Goal: Task Accomplishment & Management: Manage account settings

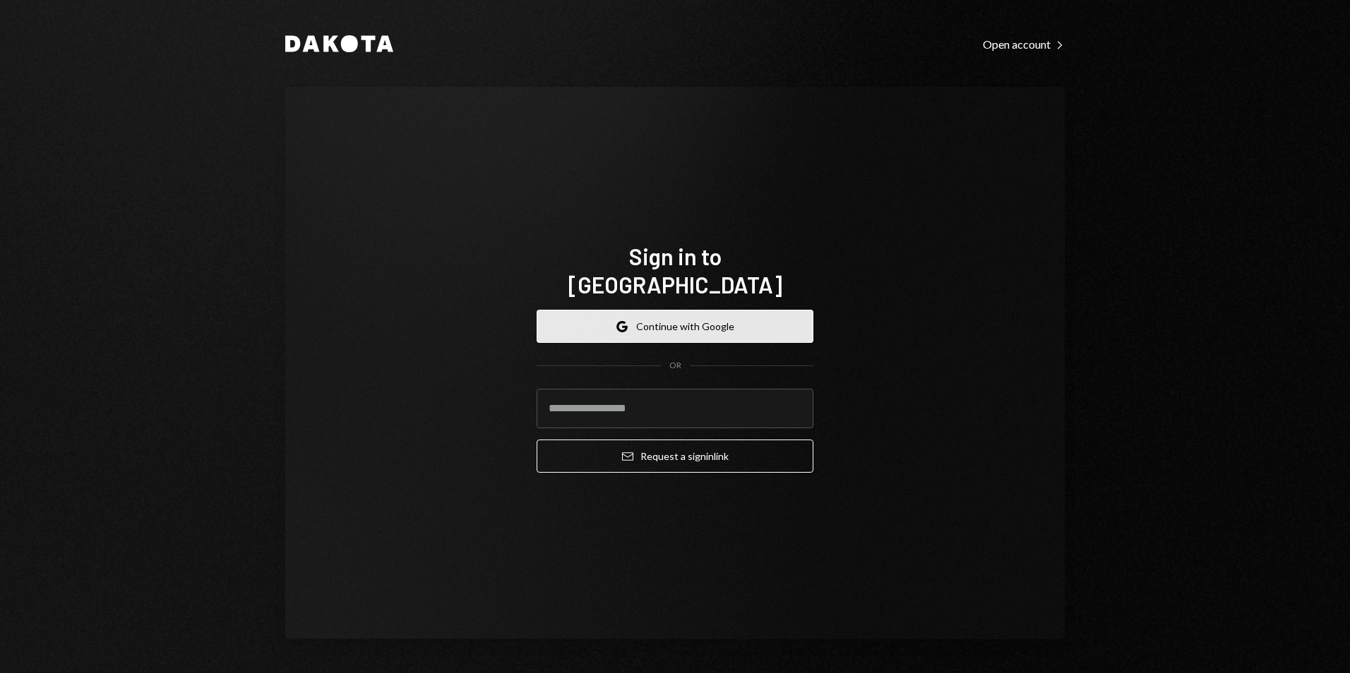
click at [589, 315] on button "Google Continue with Google" at bounding box center [674, 326] width 277 height 33
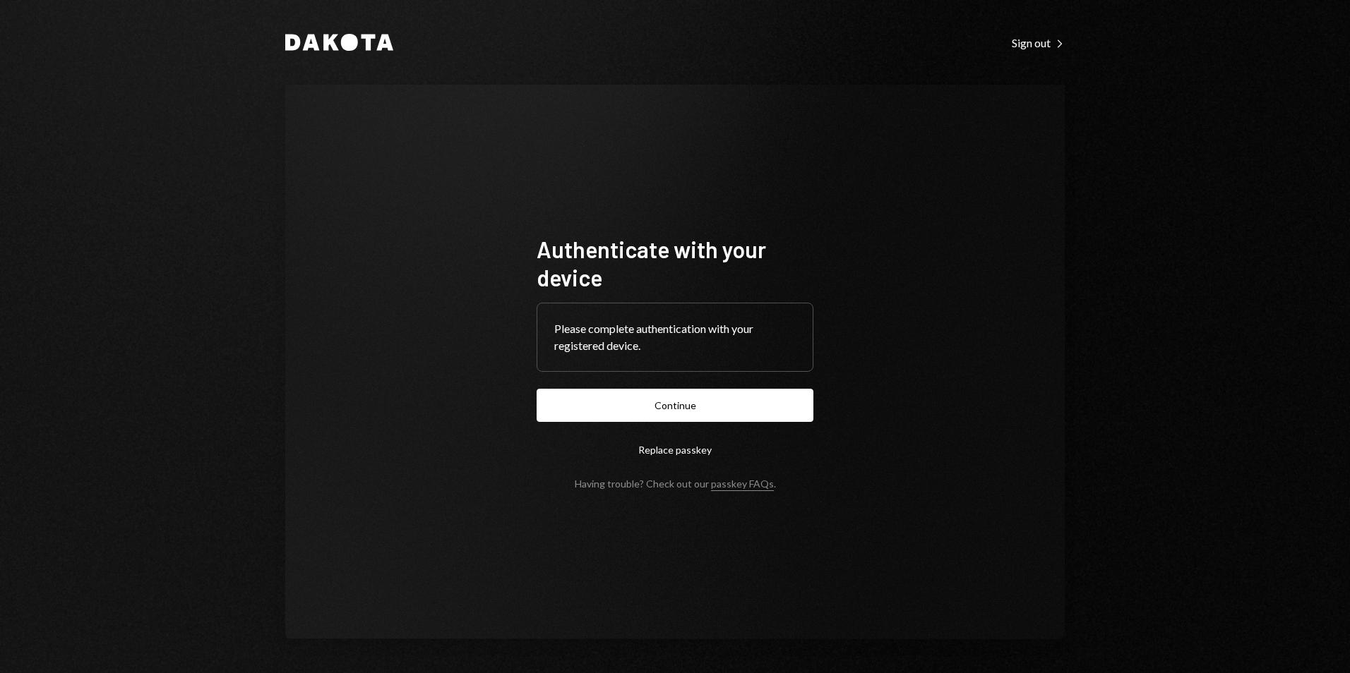
click at [596, 400] on button "Continue" at bounding box center [674, 405] width 277 height 33
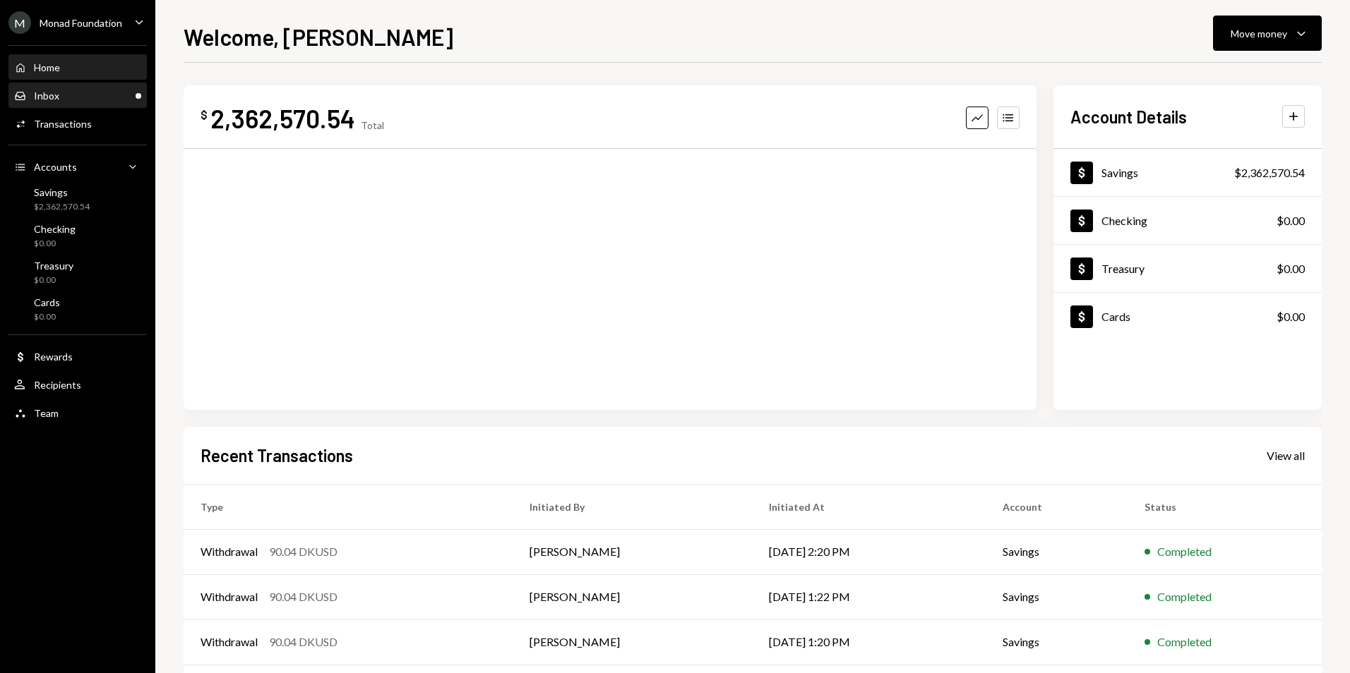
click at [106, 92] on div "Inbox Inbox" at bounding box center [77, 96] width 127 height 13
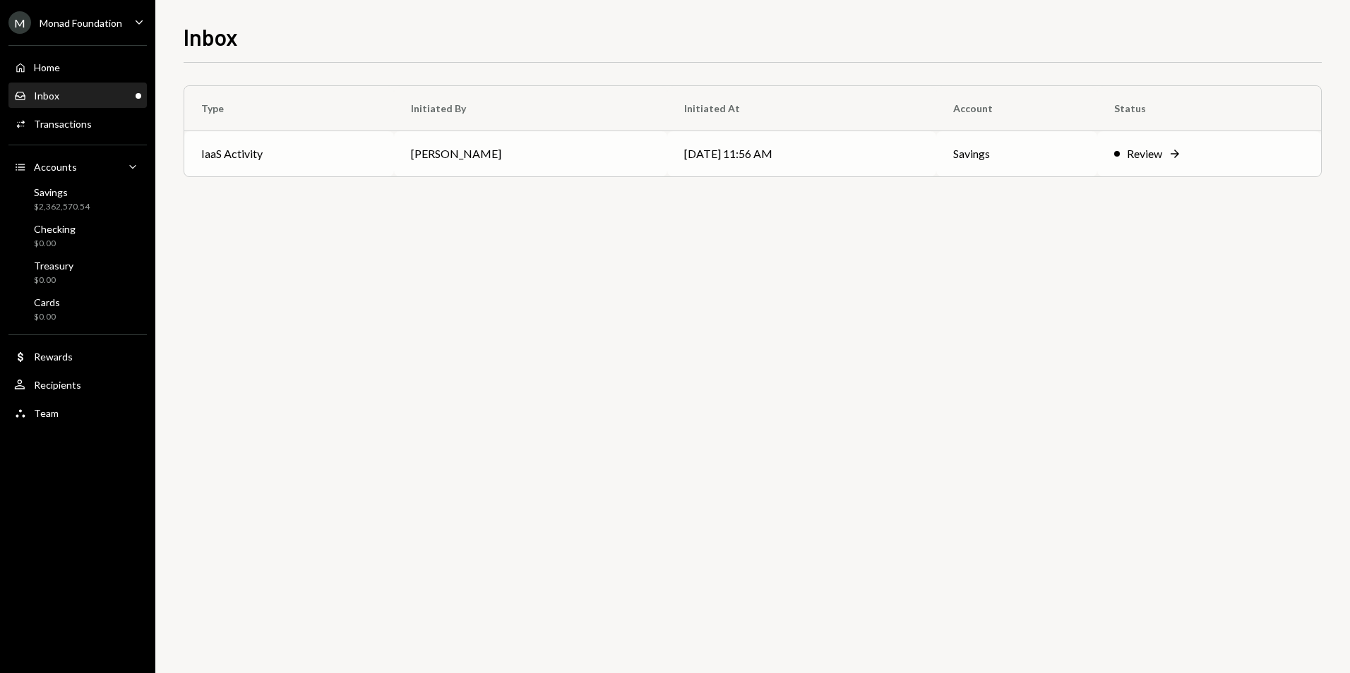
drag, startPoint x: 469, startPoint y: 150, endPoint x: 476, endPoint y: 148, distance: 7.6
click at [469, 150] on td "Octavia Tenga" at bounding box center [530, 153] width 273 height 45
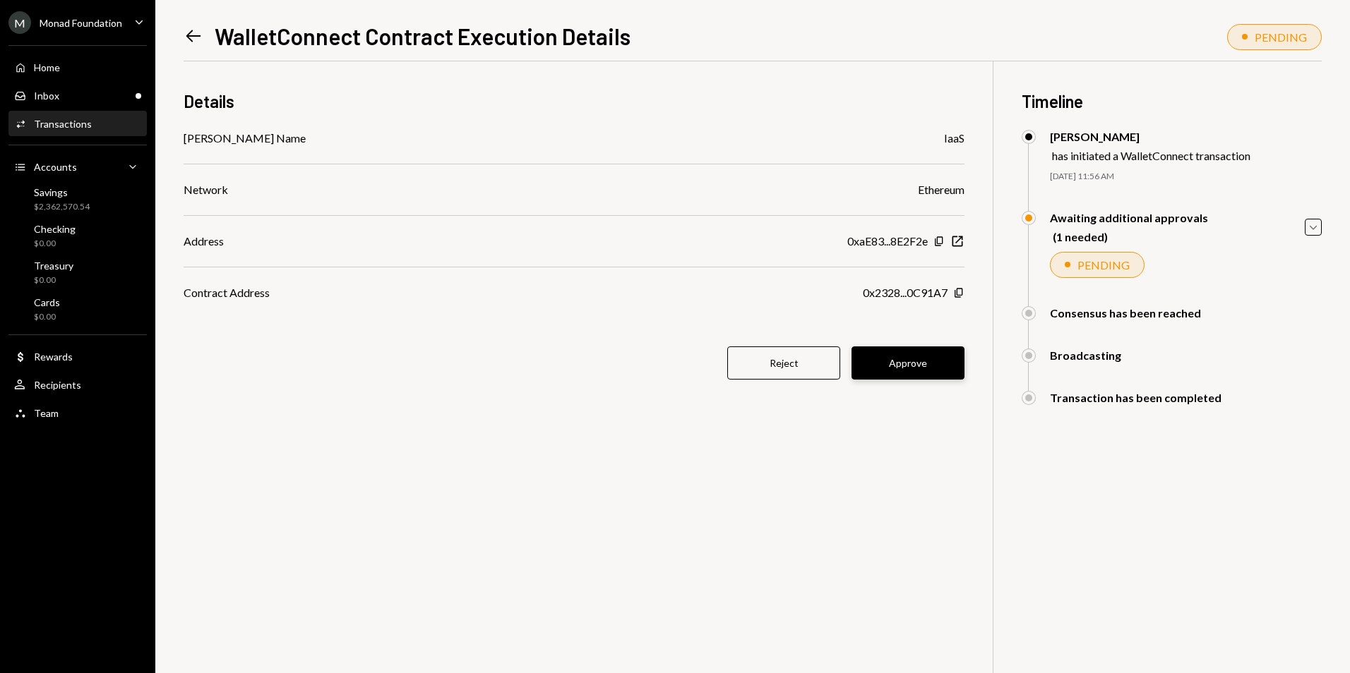
click at [910, 368] on button "Approve" at bounding box center [907, 363] width 113 height 33
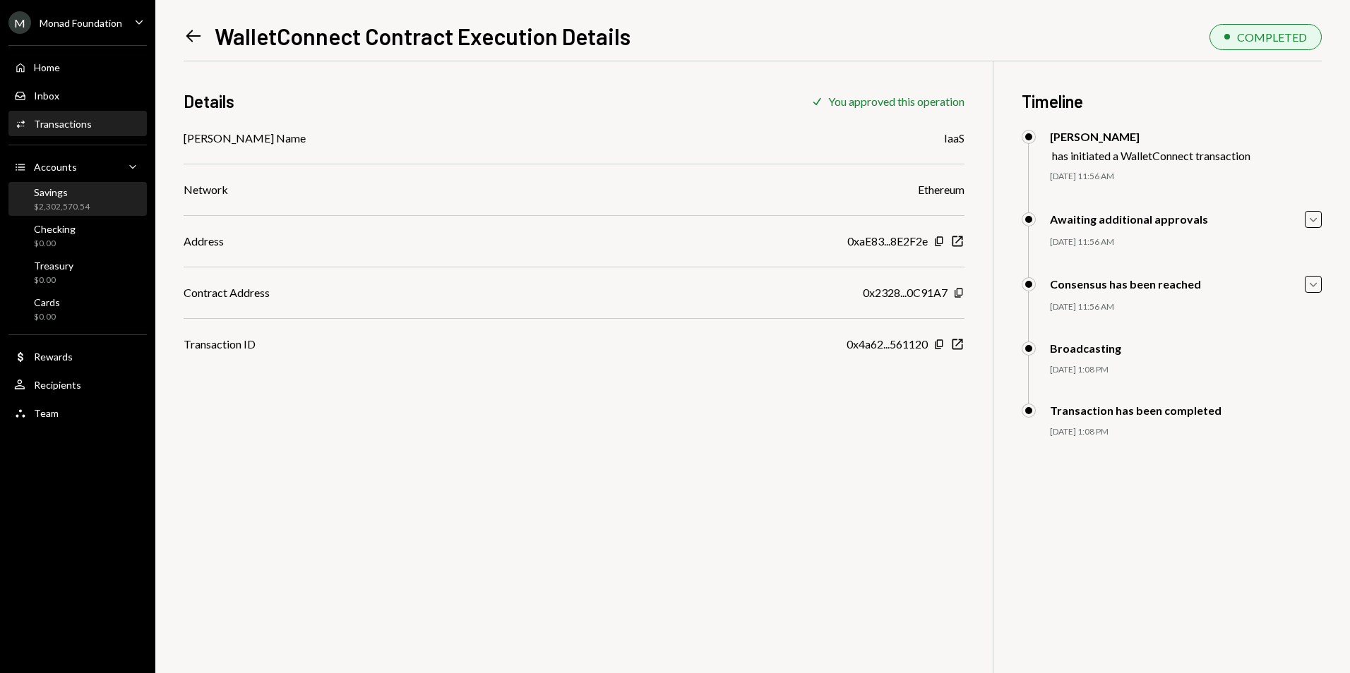
click at [60, 193] on div "Savings" at bounding box center [62, 192] width 56 height 12
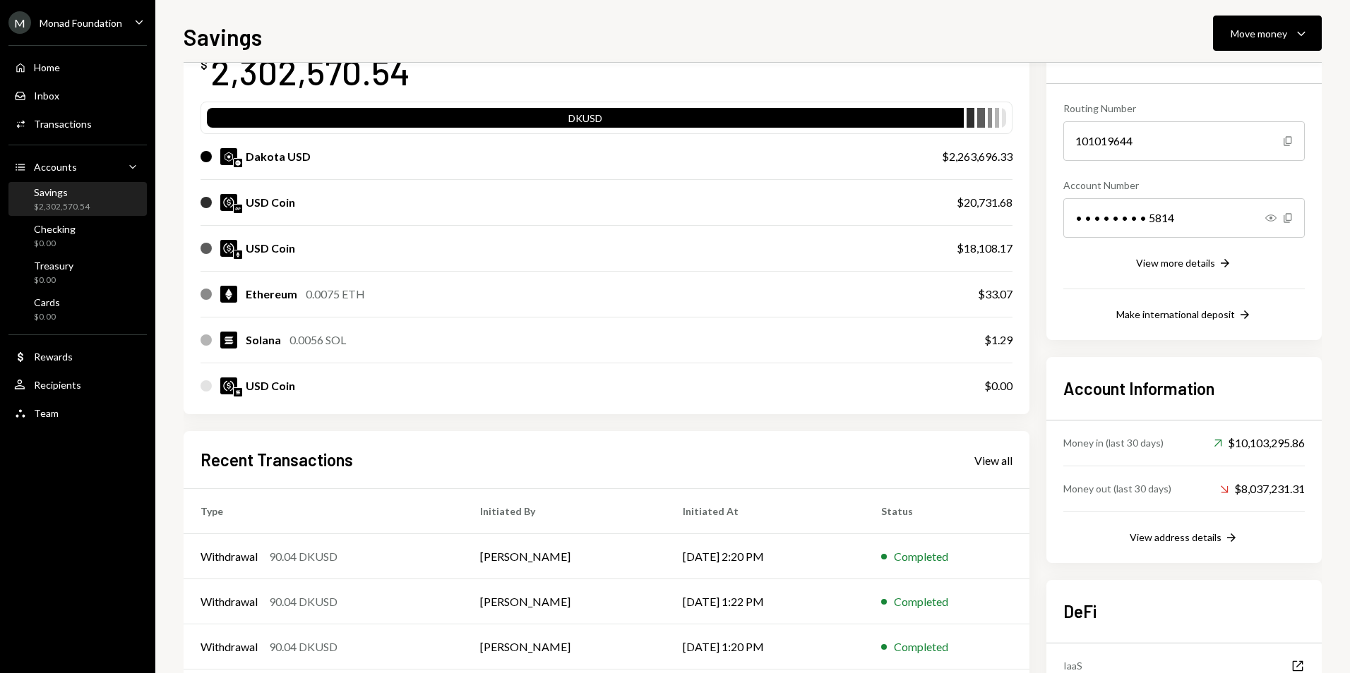
scroll to position [141, 0]
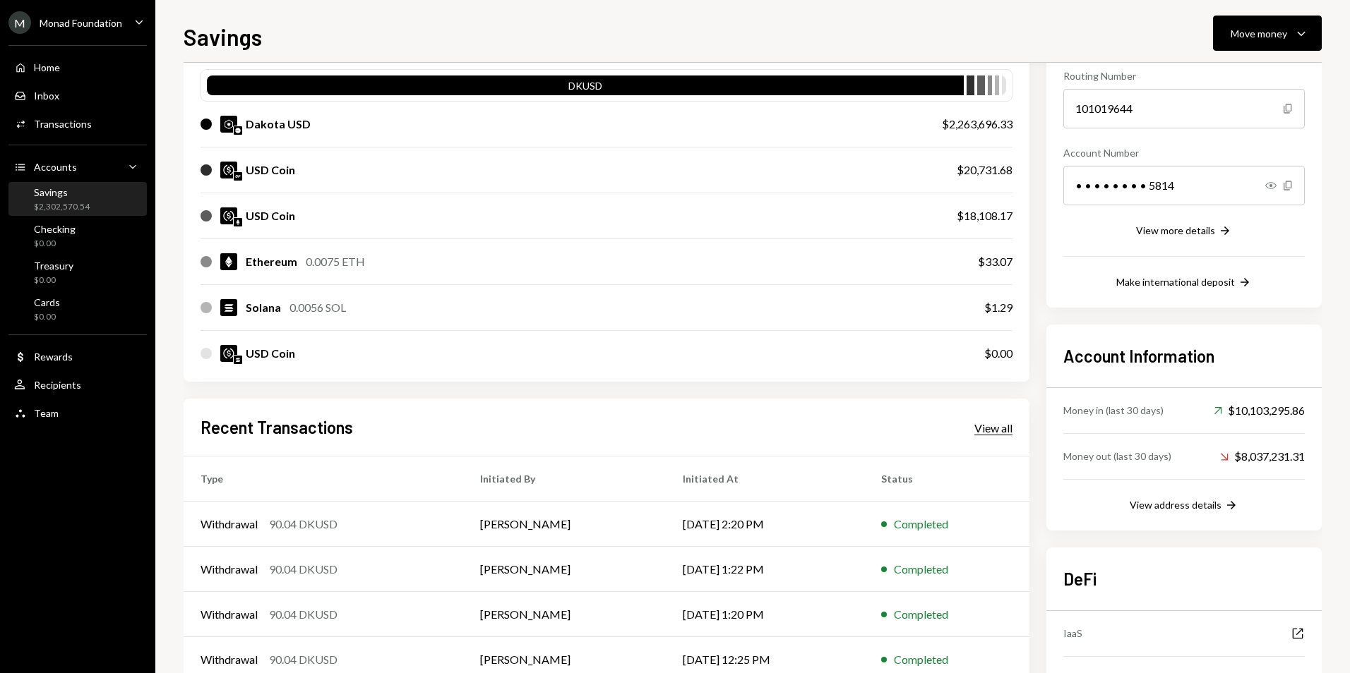
click at [990, 427] on div "View all" at bounding box center [993, 428] width 38 height 14
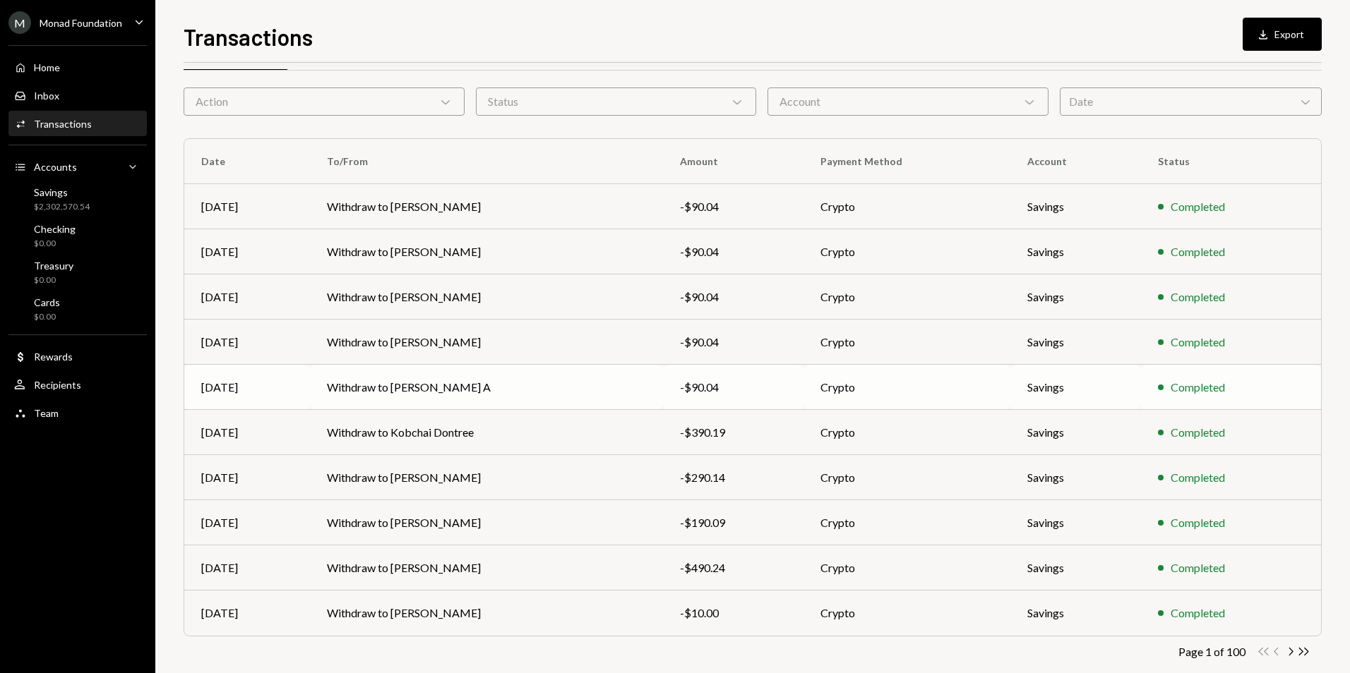
scroll to position [64, 0]
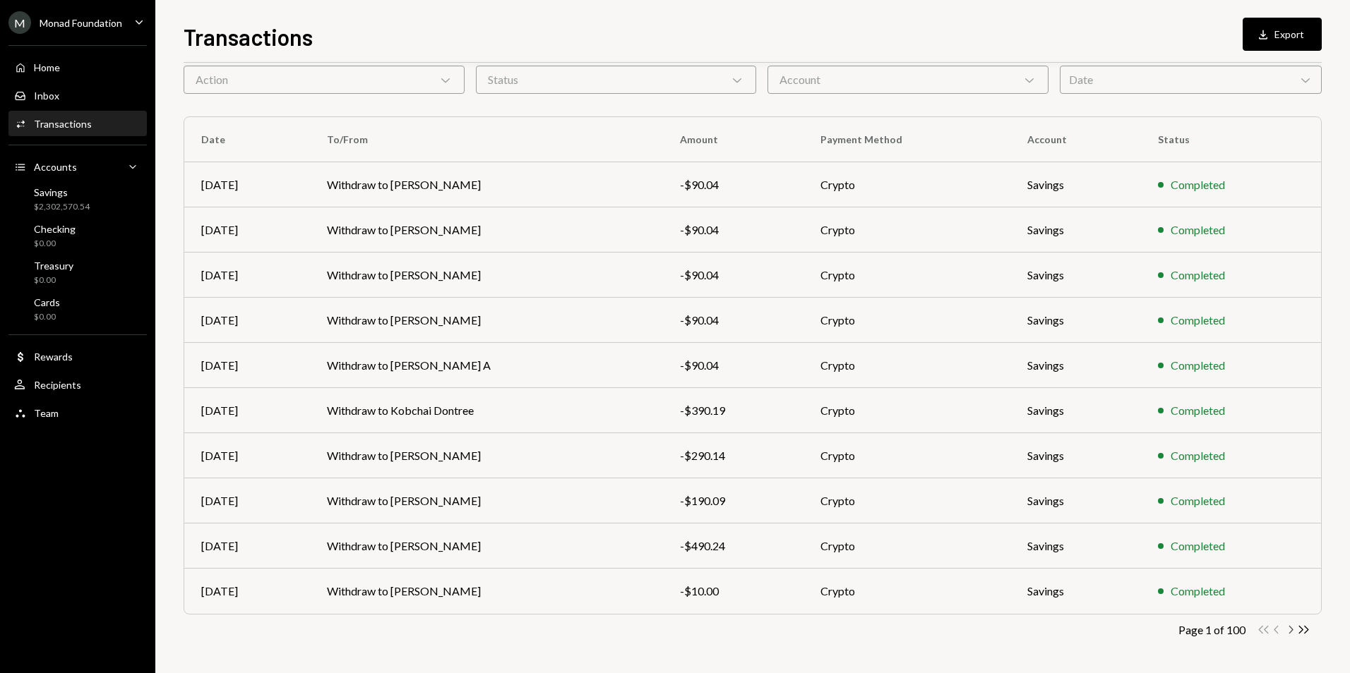
click at [1294, 634] on icon "Chevron Right" at bounding box center [1289, 629] width 13 height 13
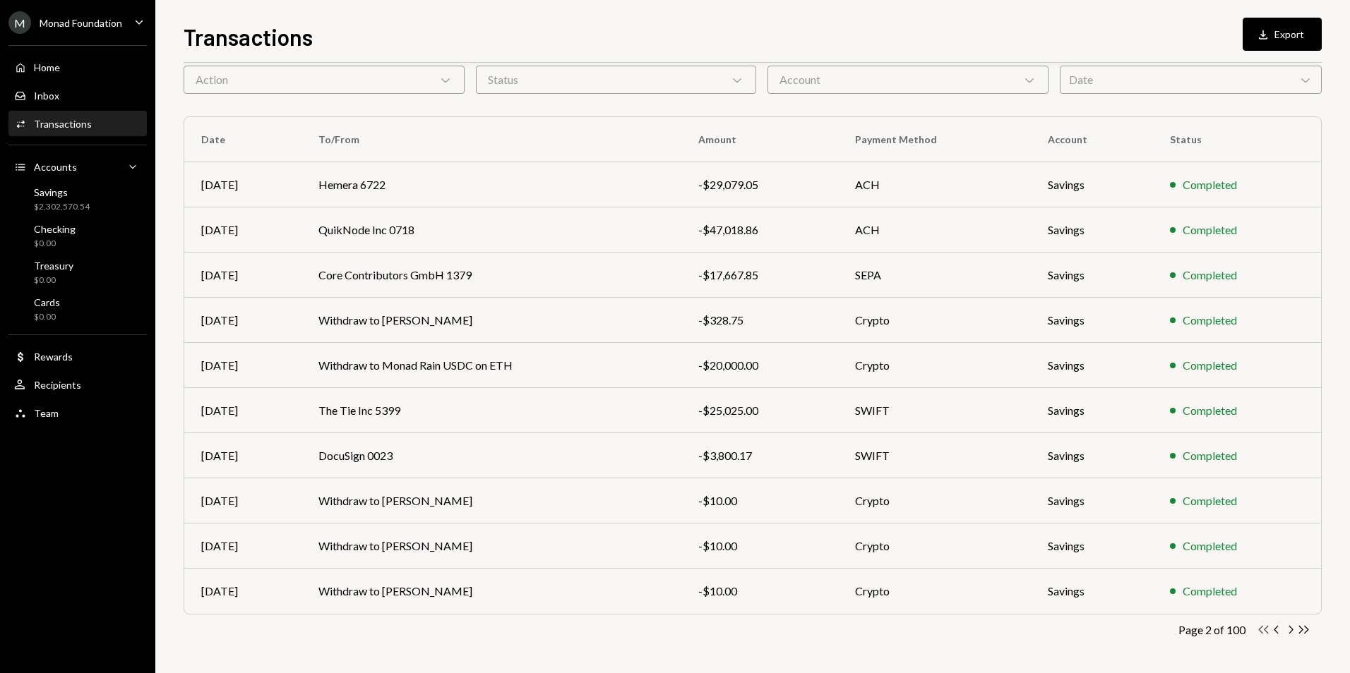
click at [1265, 632] on icon "Double Arrow Left" at bounding box center [1262, 629] width 13 height 13
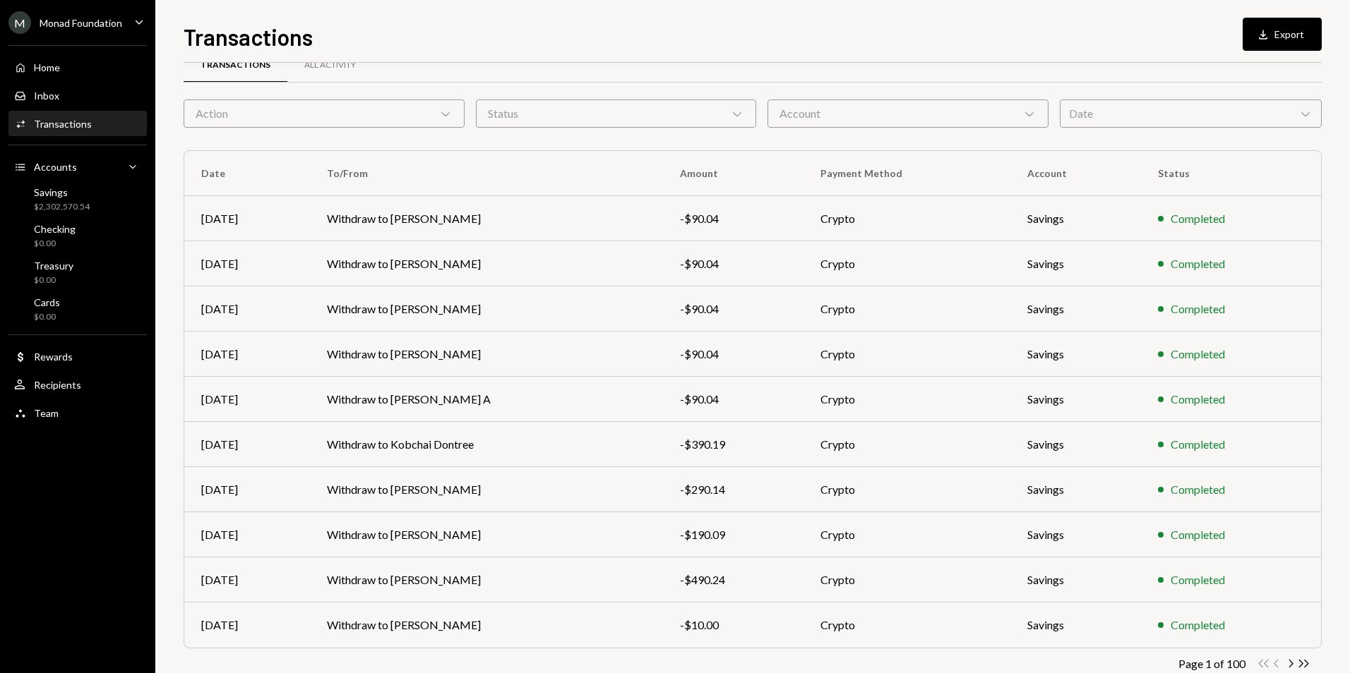
scroll to position [0, 0]
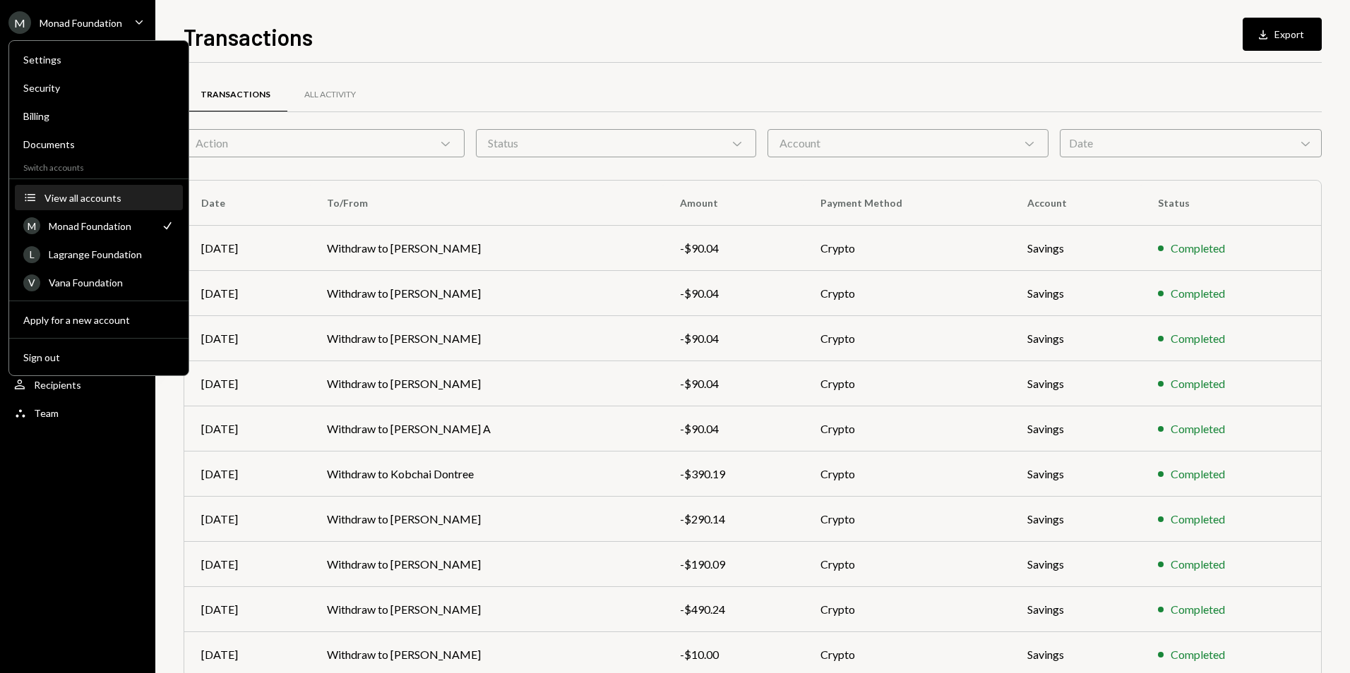
click at [90, 193] on div "View all accounts" at bounding box center [109, 198] width 130 height 12
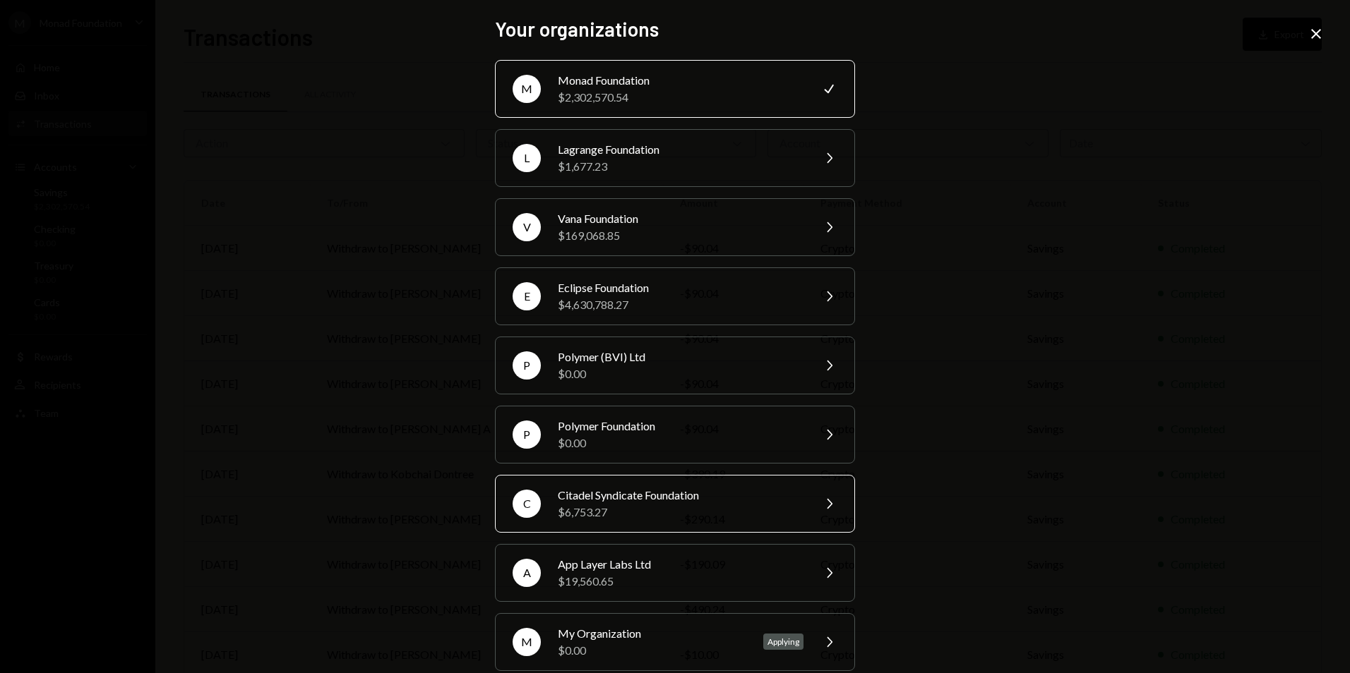
click at [636, 516] on div "$6,753.27" at bounding box center [681, 512] width 246 height 17
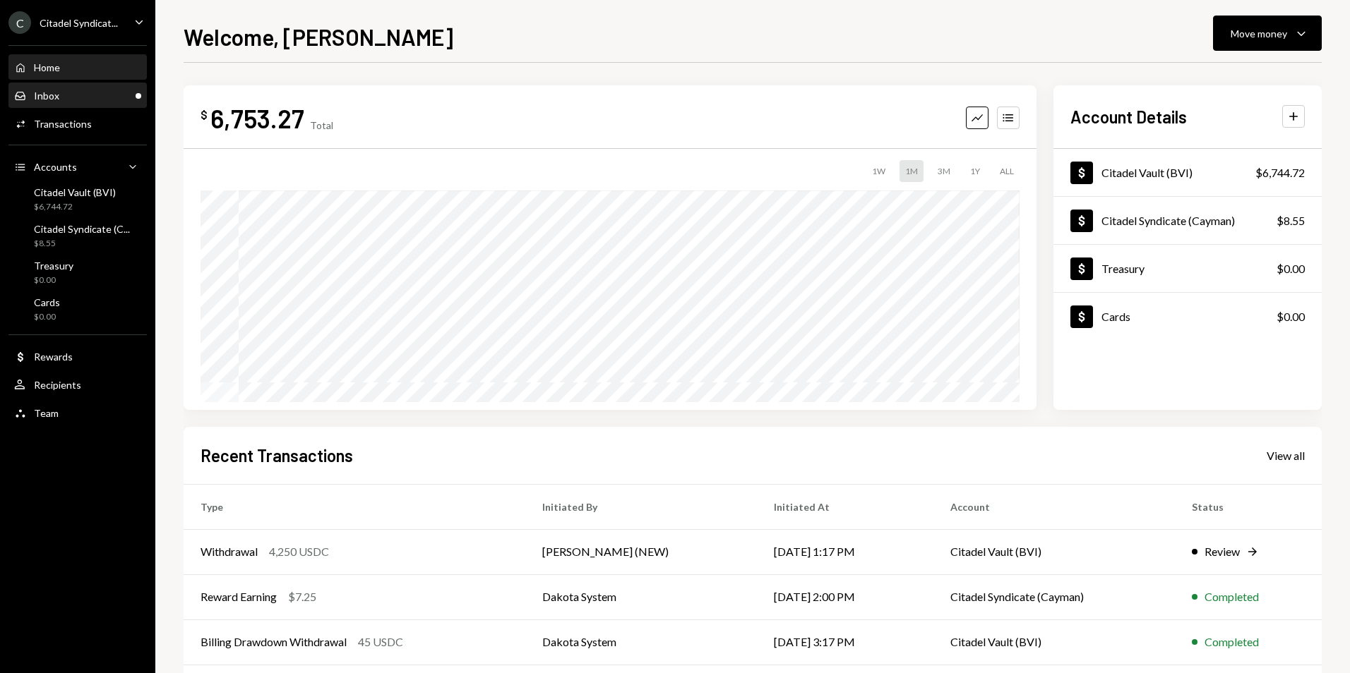
click at [124, 93] on div "Inbox Inbox" at bounding box center [77, 96] width 127 height 13
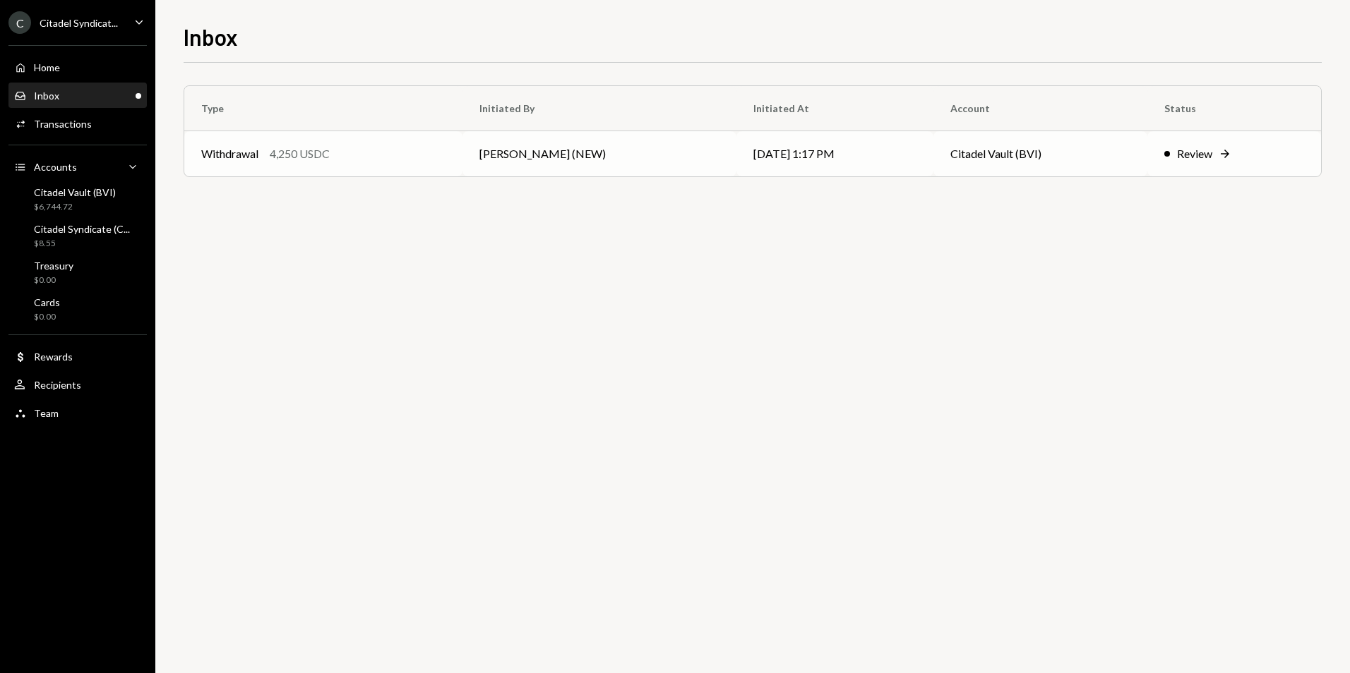
click at [582, 158] on td "Mike Preston (NEW)" at bounding box center [599, 153] width 274 height 45
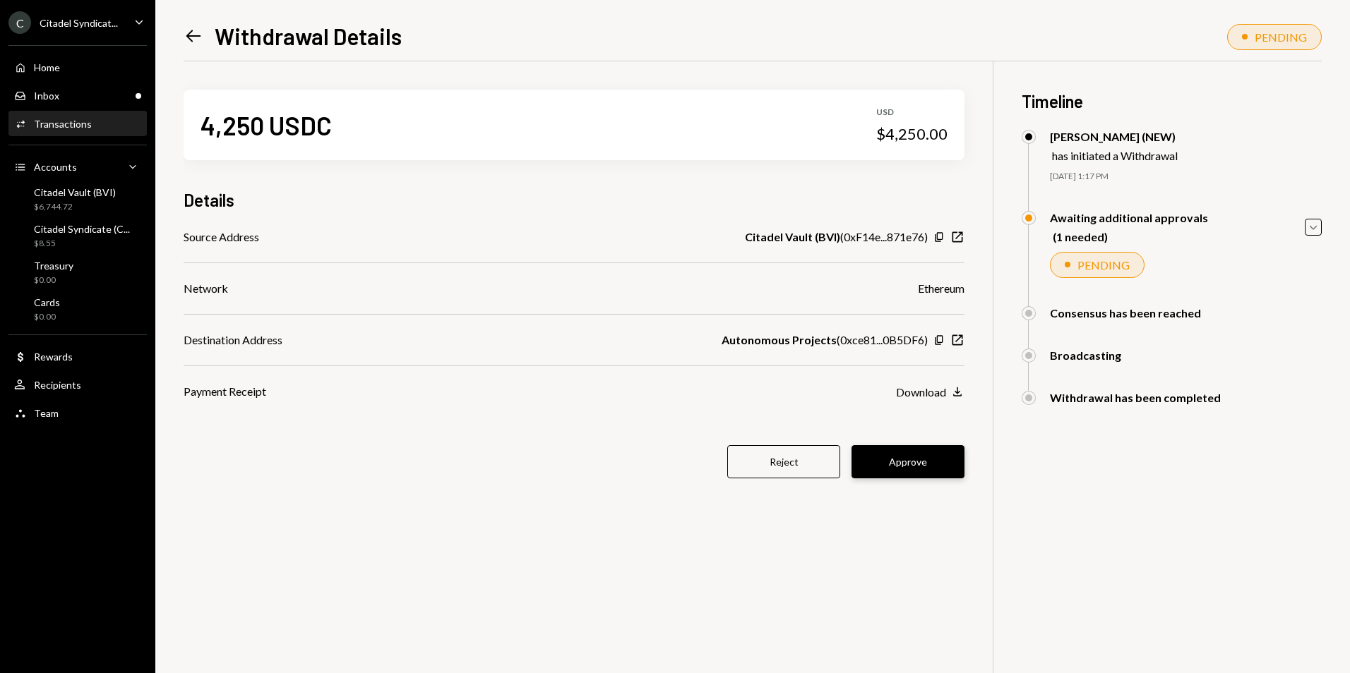
click at [921, 452] on button "Approve" at bounding box center [907, 461] width 113 height 33
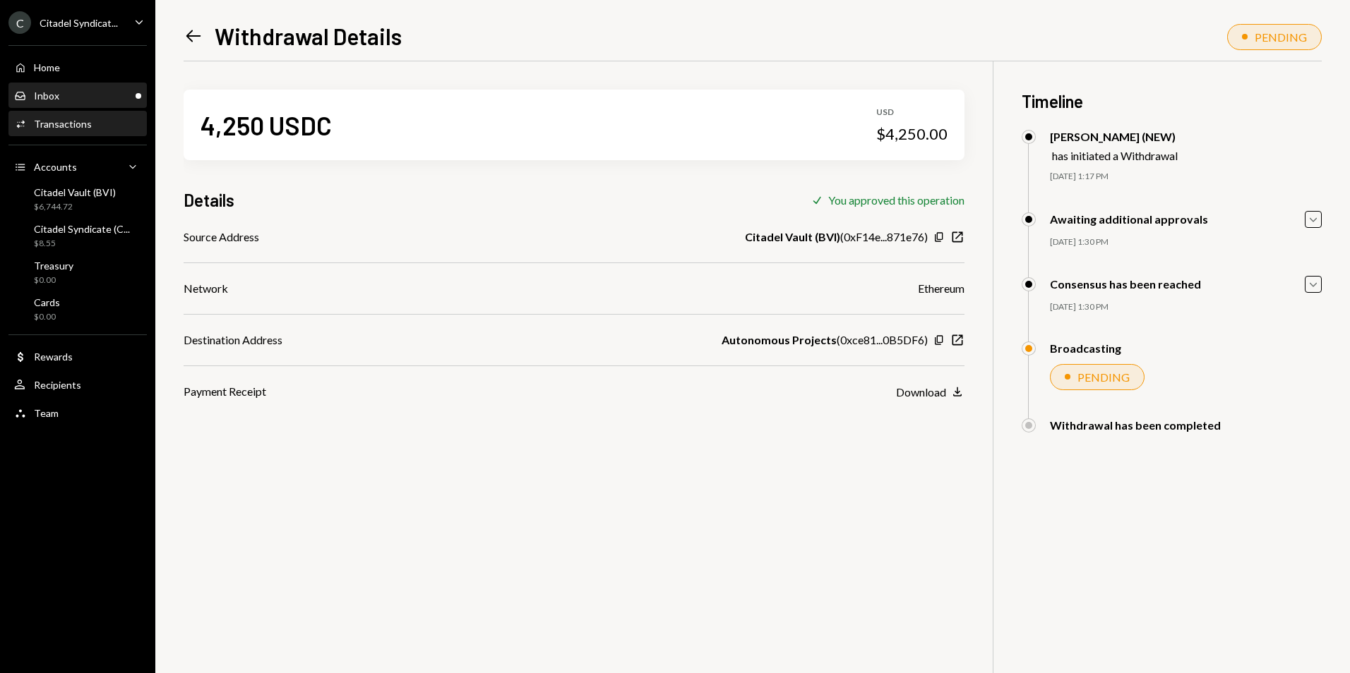
click at [85, 101] on div "Inbox Inbox" at bounding box center [77, 96] width 127 height 13
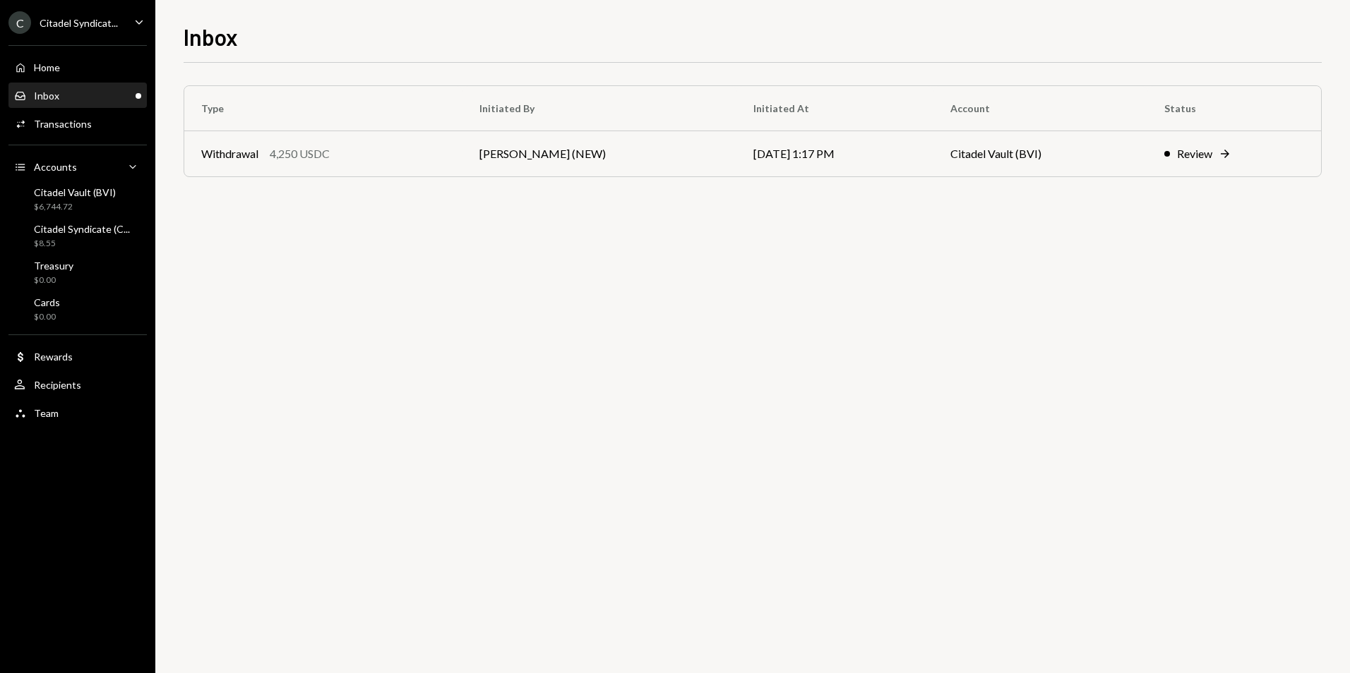
drag, startPoint x: 104, startPoint y: 101, endPoint x: 103, endPoint y: 92, distance: 9.2
click at [106, 102] on div "Inbox Inbox" at bounding box center [77, 96] width 127 height 13
click at [109, 61] on div "Home Home" at bounding box center [77, 67] width 127 height 13
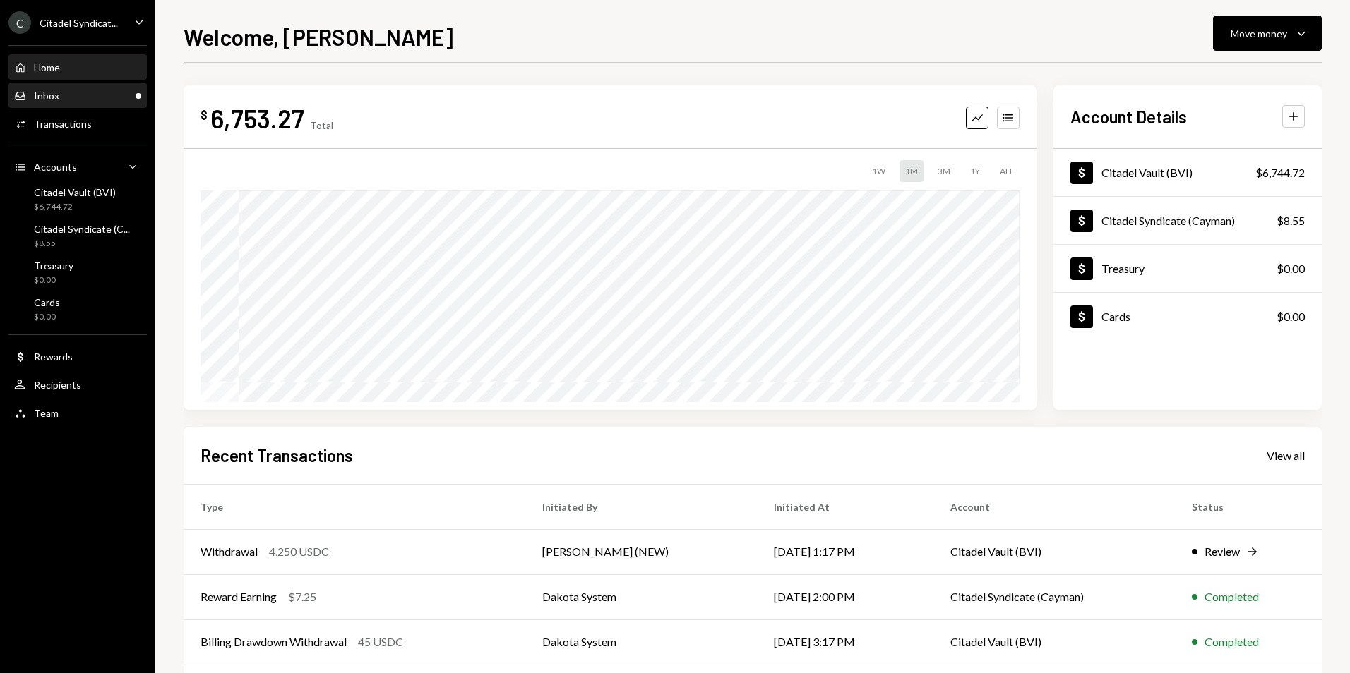
click at [96, 91] on div "Inbox Inbox" at bounding box center [77, 96] width 127 height 13
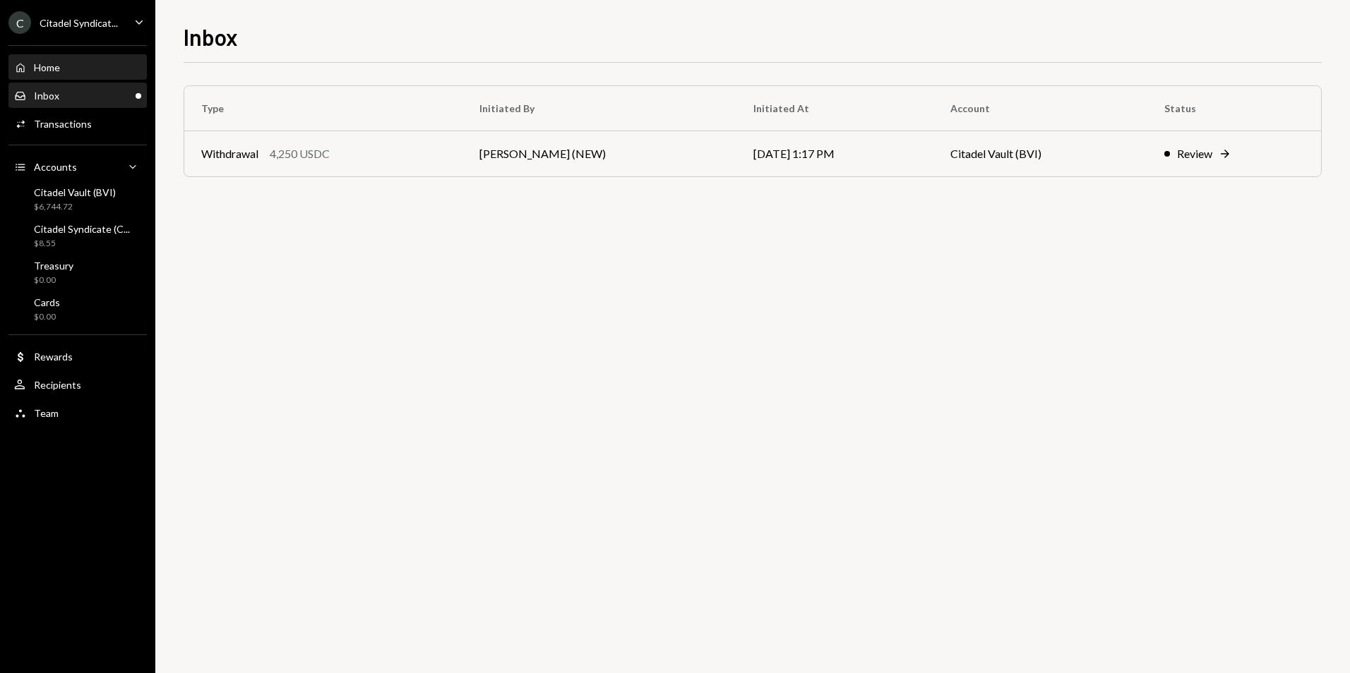
click at [87, 70] on div "Home Home" at bounding box center [77, 67] width 127 height 13
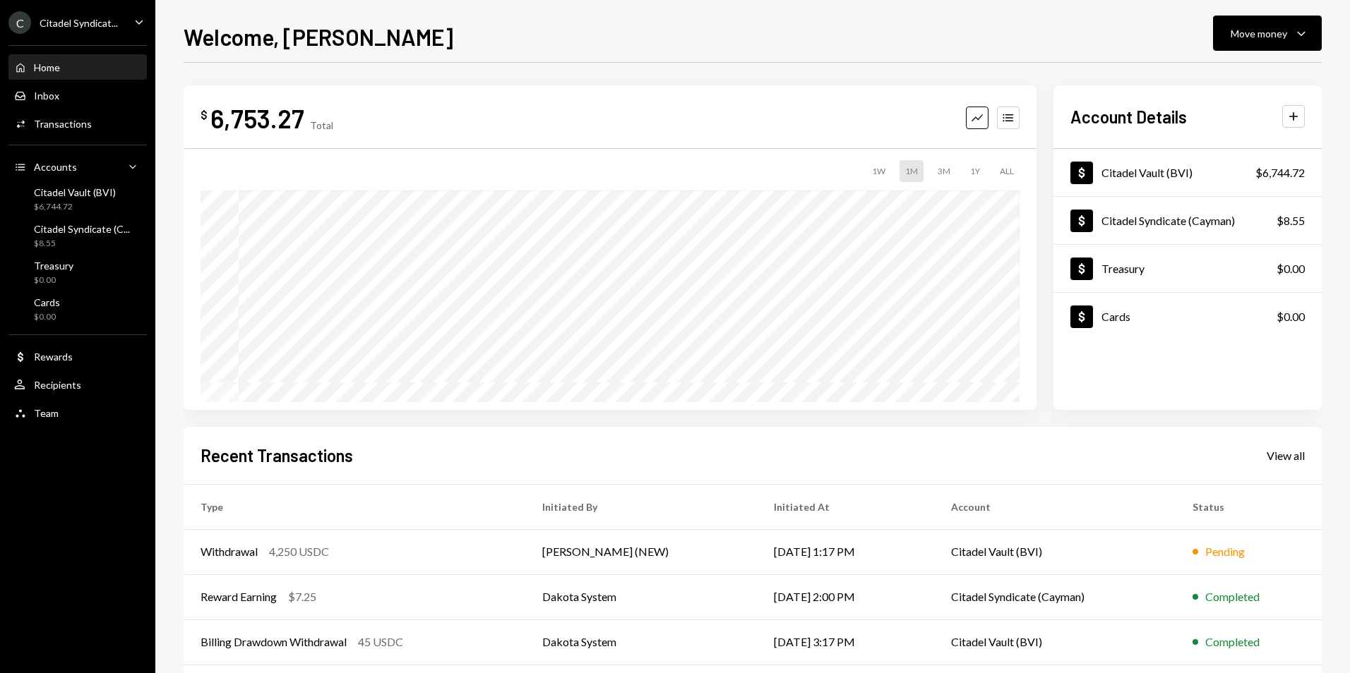
click at [83, 23] on div "Citadel Syndicat..." at bounding box center [79, 23] width 78 height 12
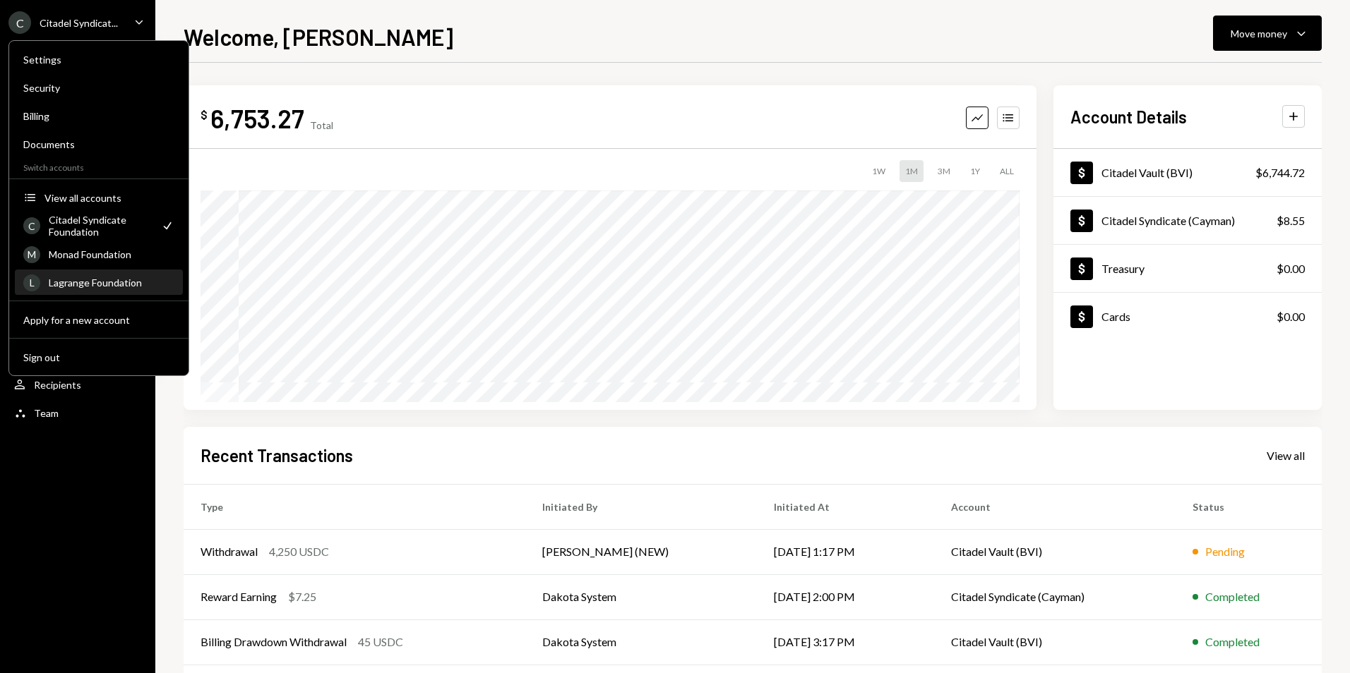
click at [70, 281] on div "Lagrange Foundation" at bounding box center [112, 283] width 126 height 12
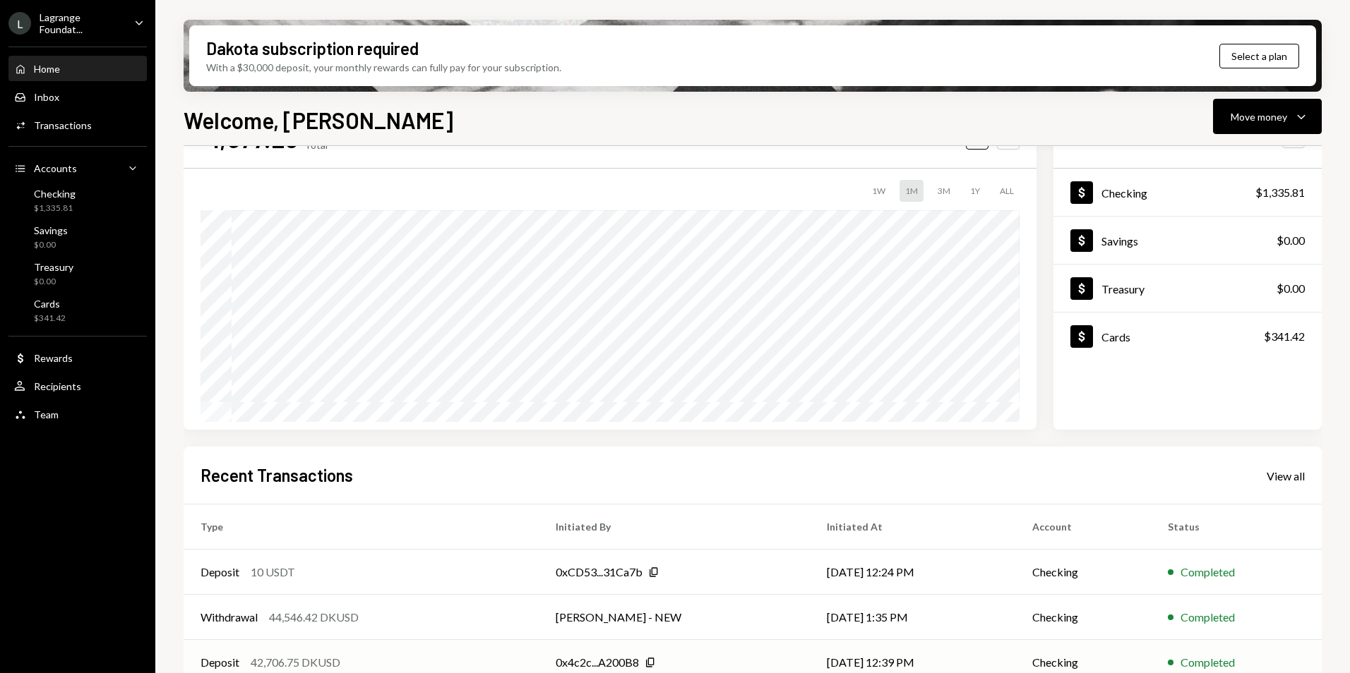
scroll to position [141, 0]
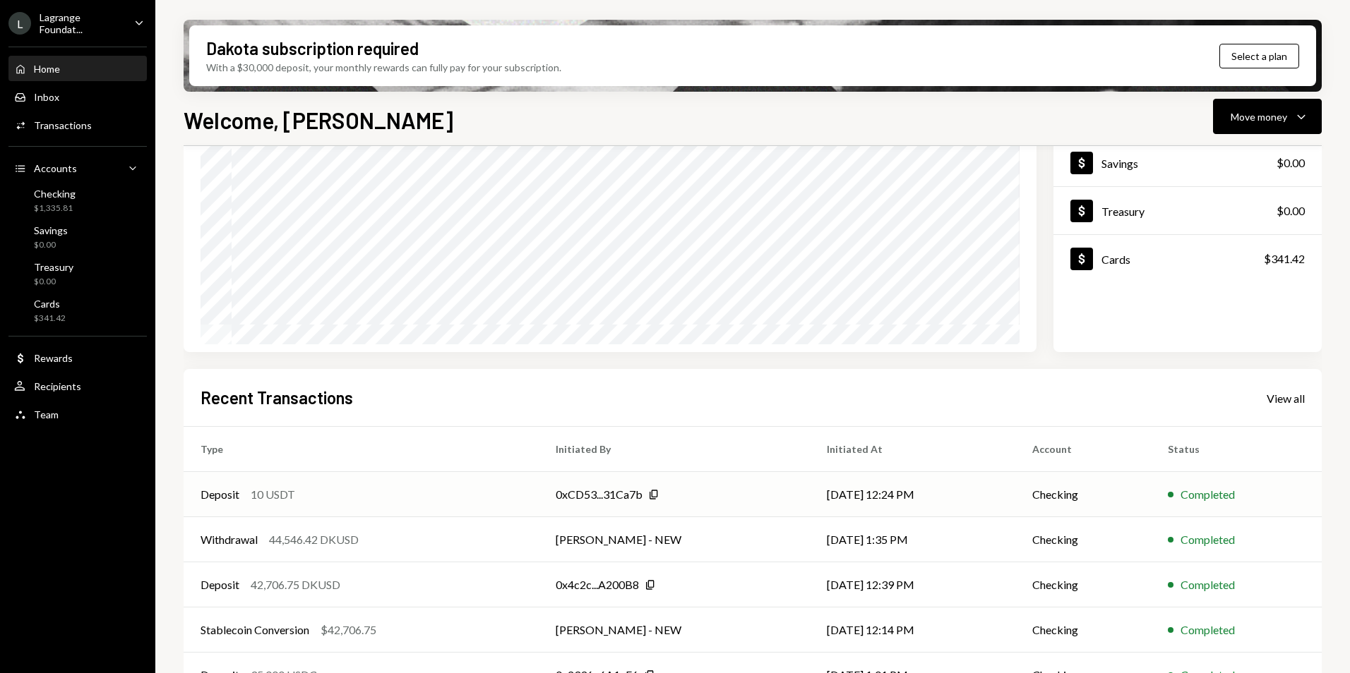
click at [700, 492] on div "0xCD53...31Ca7b Copy" at bounding box center [674, 494] width 236 height 17
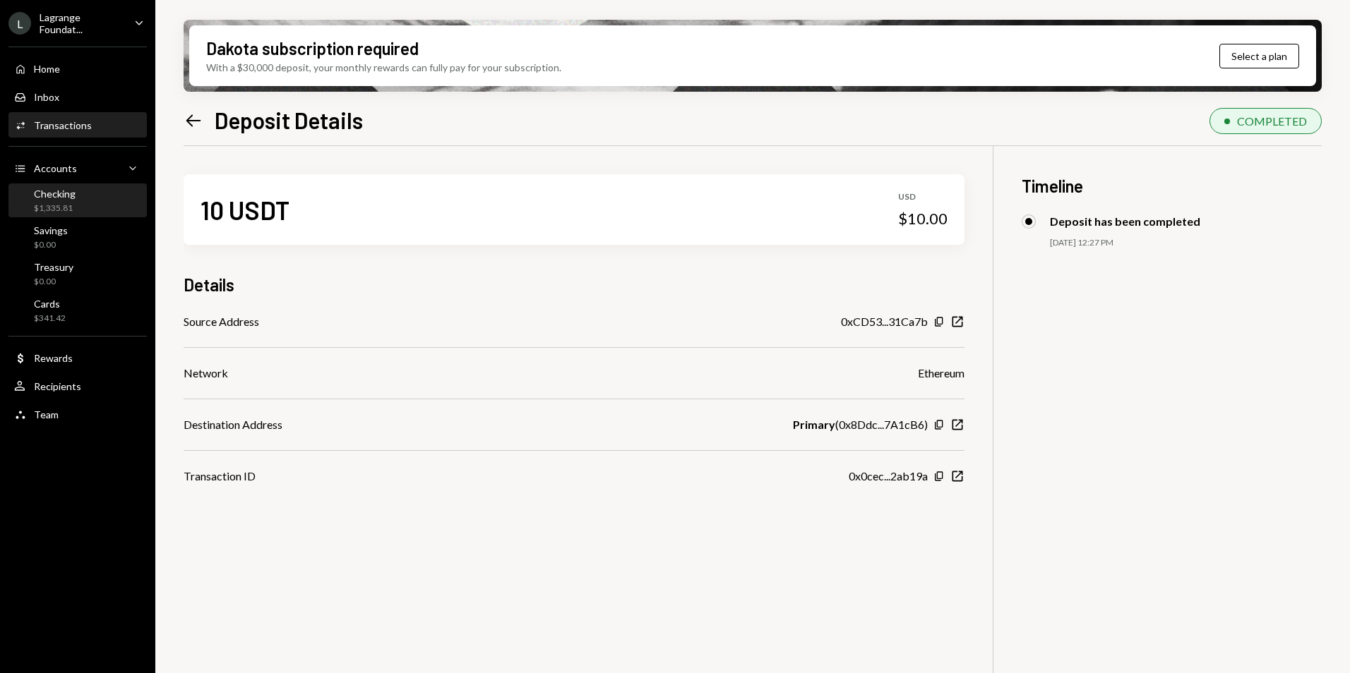
click at [80, 195] on div "Checking $1,335.81" at bounding box center [77, 201] width 127 height 27
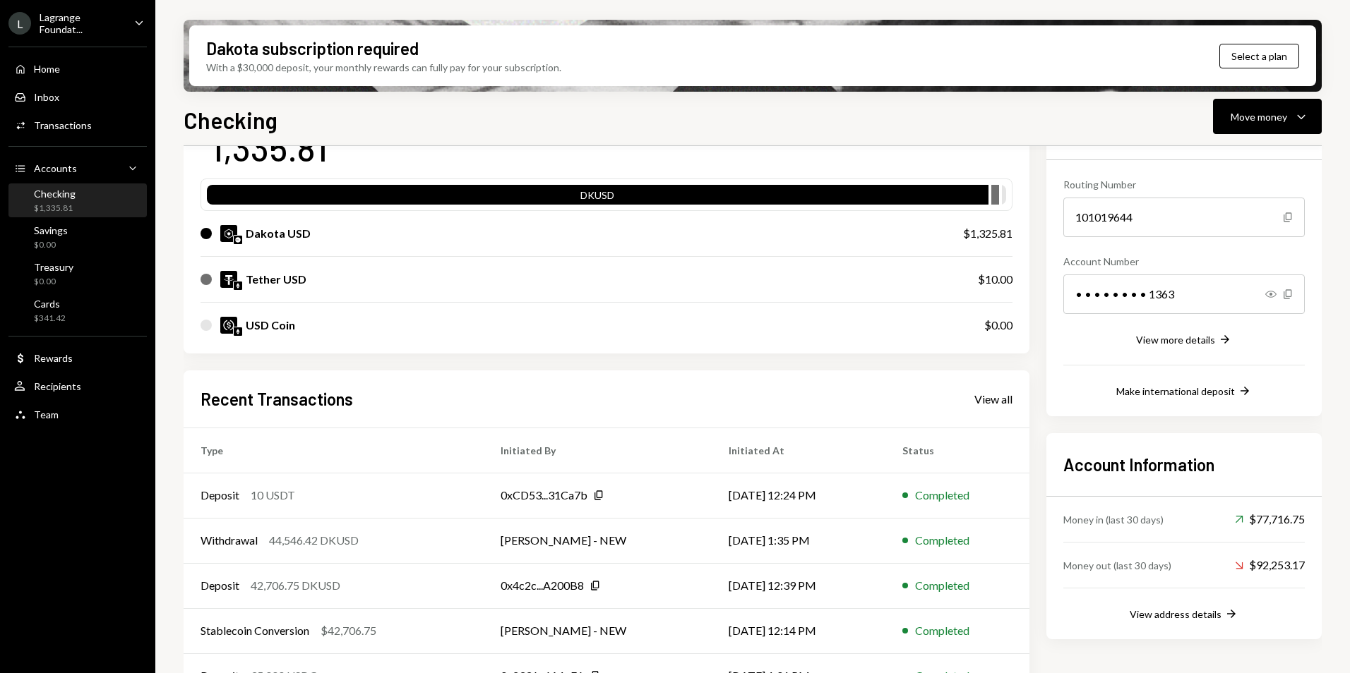
scroll to position [153, 0]
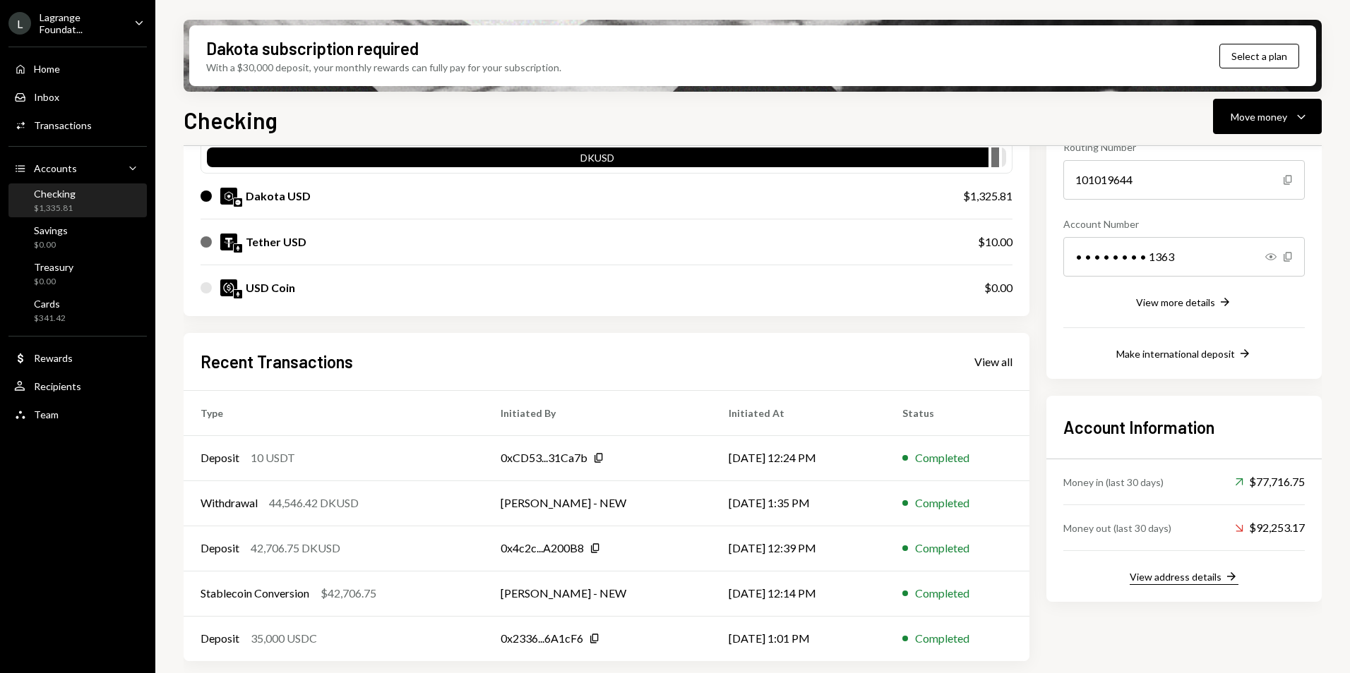
click at [1175, 582] on div "View address details" at bounding box center [1175, 577] width 92 height 12
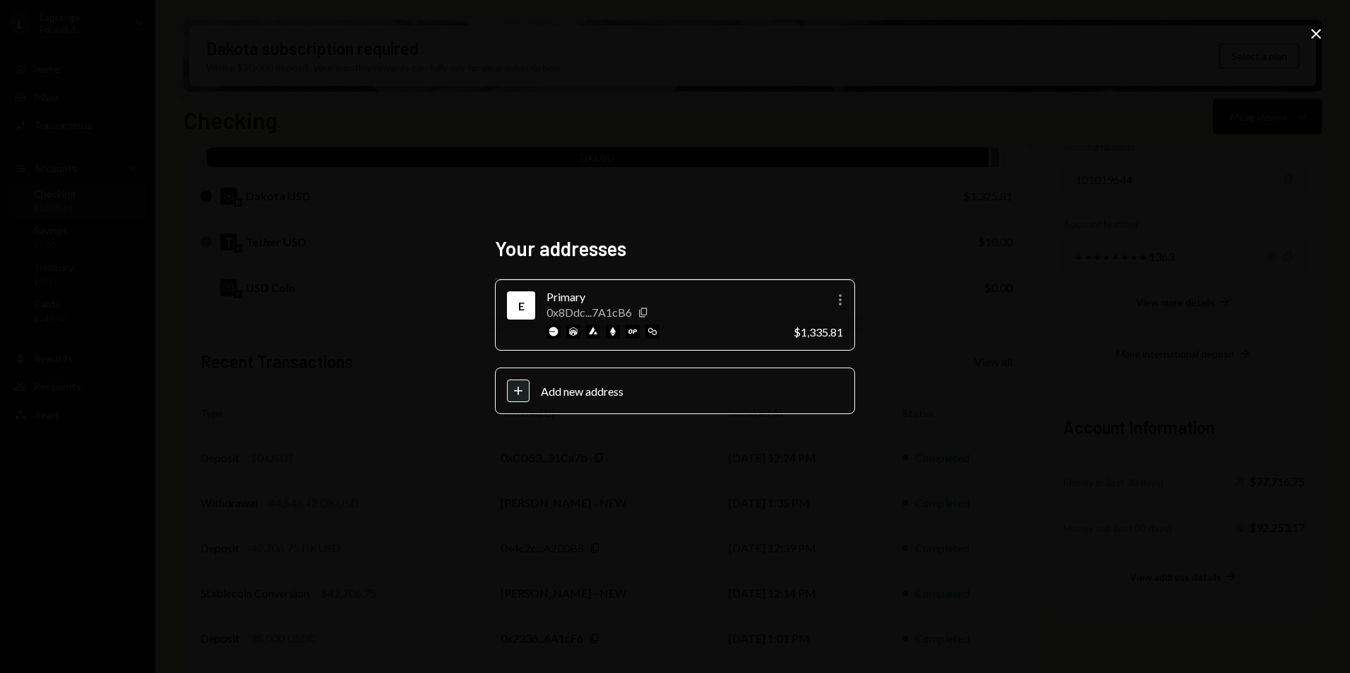
click at [1326, 28] on div "Your addresses E Primary 0x8Ddc...7A1cB6 Copy More $1,335.81 Plus Add new addre…" at bounding box center [675, 336] width 1350 height 673
click at [1309, 39] on icon "Close" at bounding box center [1315, 33] width 17 height 17
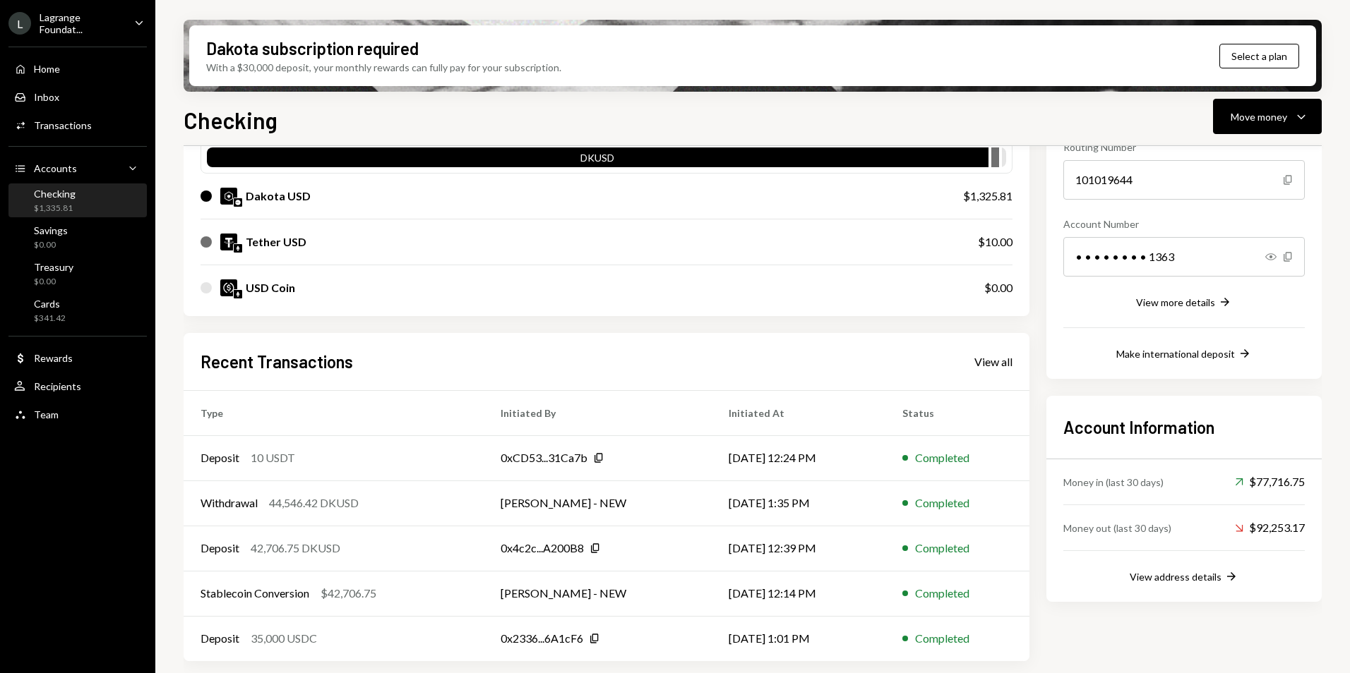
click at [109, 32] on div "Lagrange Foundat..." at bounding box center [81, 23] width 83 height 24
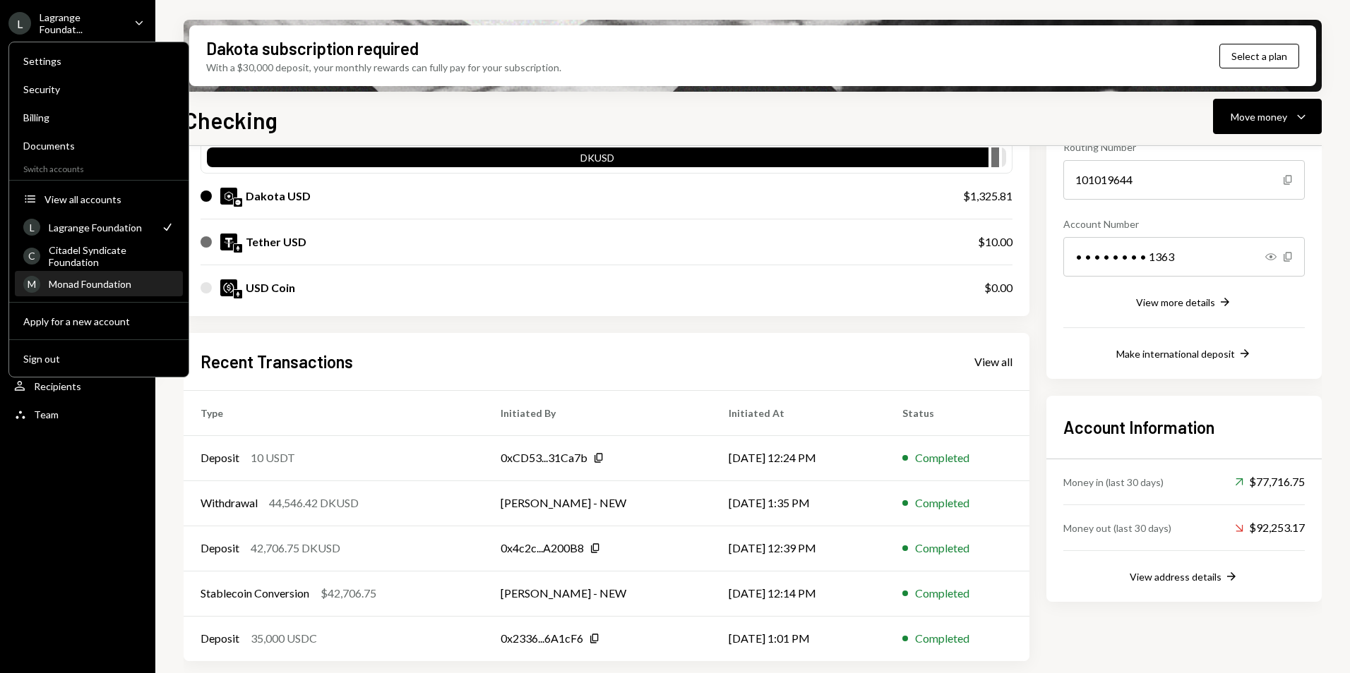
click at [95, 291] on div "M Monad Foundation" at bounding box center [98, 284] width 151 height 24
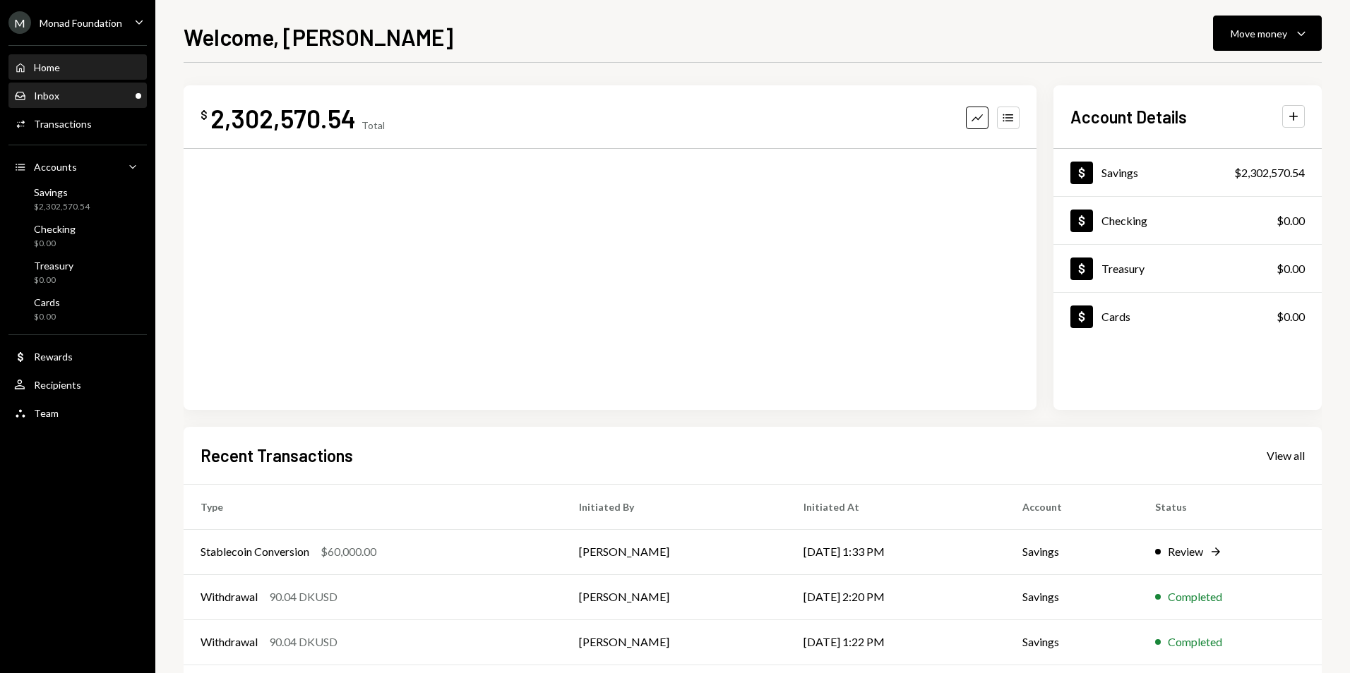
click at [128, 101] on div "Inbox Inbox" at bounding box center [77, 96] width 127 height 13
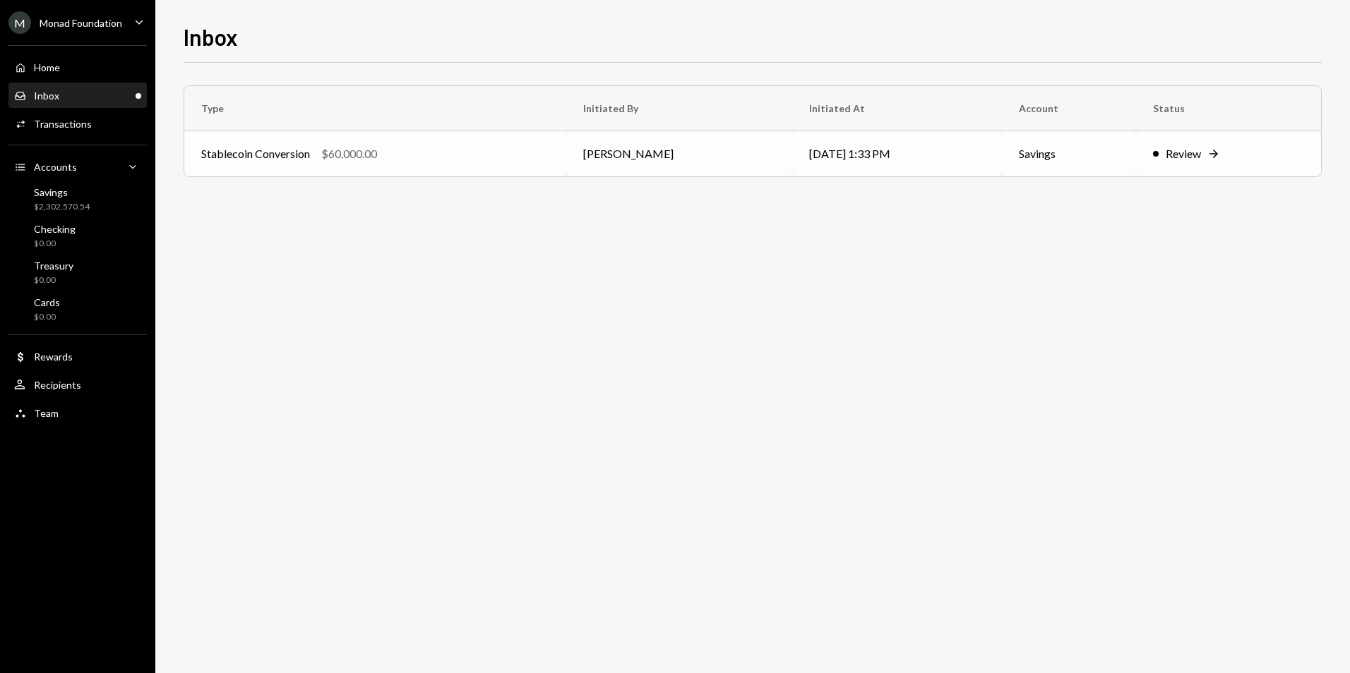
click at [307, 157] on div "Stablecoin Conversion" at bounding box center [255, 153] width 109 height 17
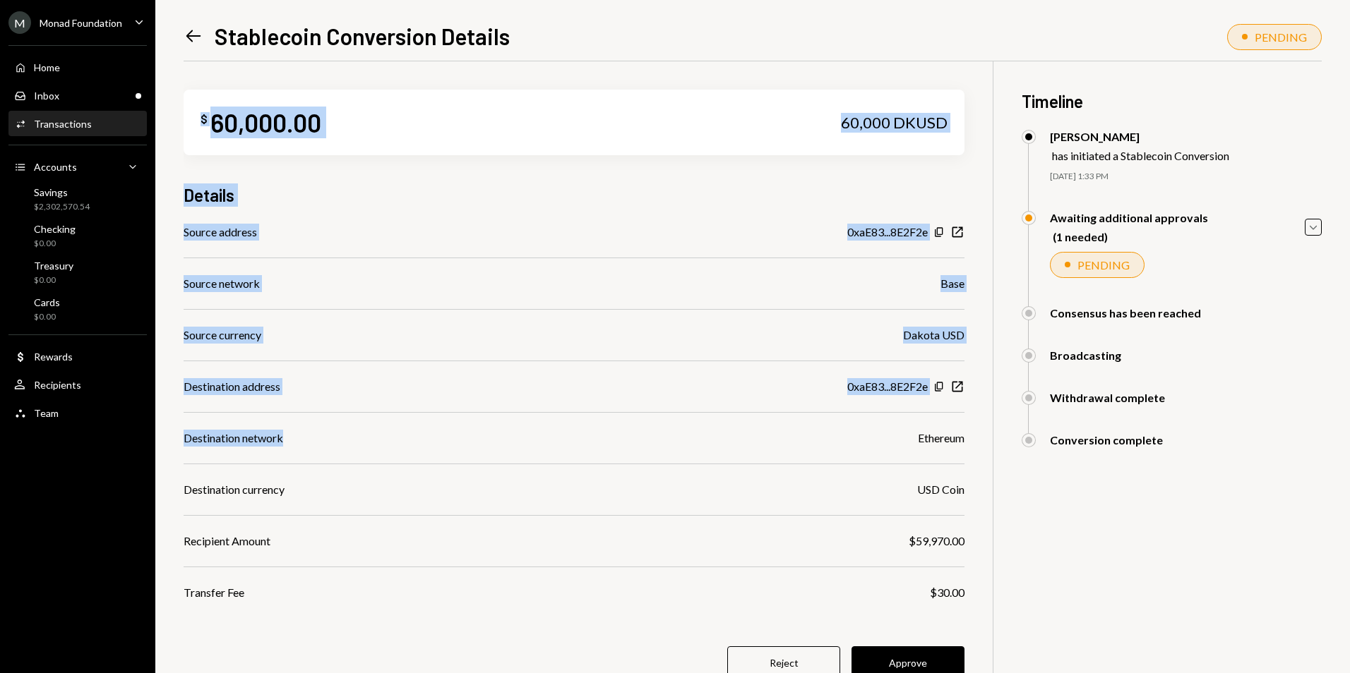
drag, startPoint x: 294, startPoint y: 447, endPoint x: 156, endPoint y: 444, distance: 137.7
click at [156, 444] on div "Left Arrow Stablecoin Conversion Details PENDING $ 60,000.00 60,000 DKUSD Detai…" at bounding box center [752, 336] width 1194 height 673
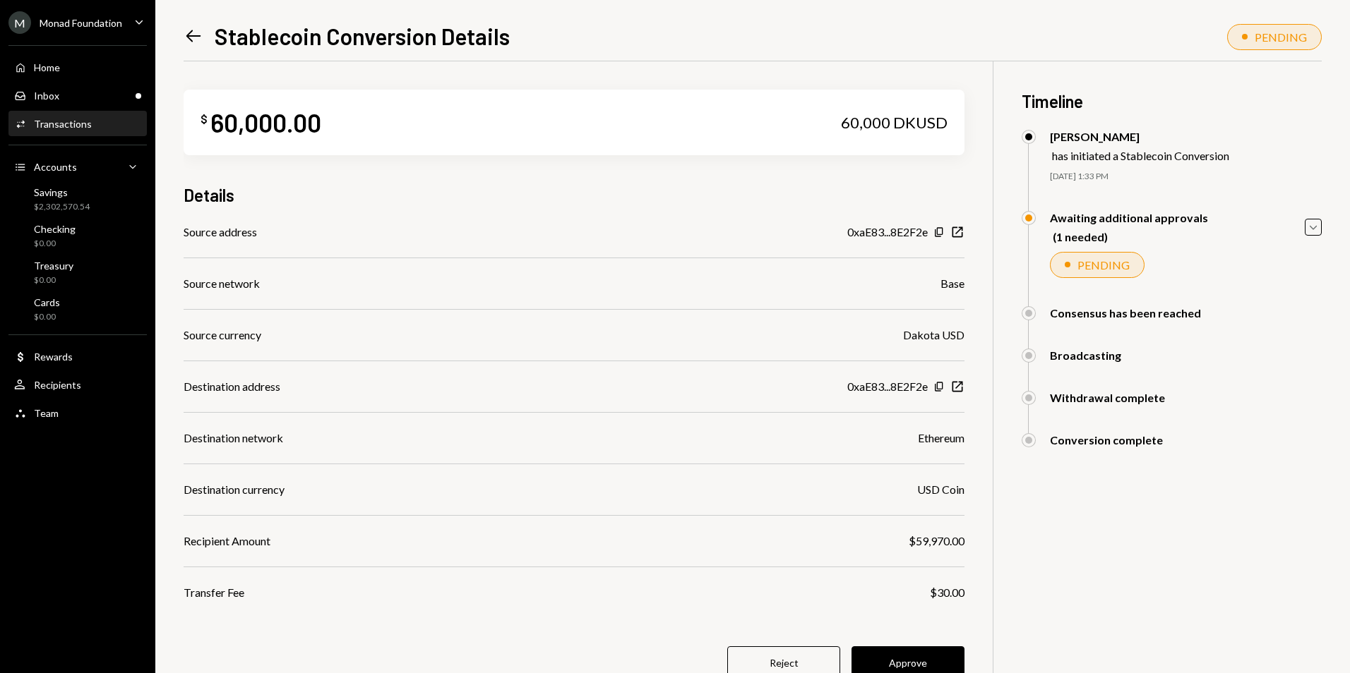
click at [664, 432] on div "Destination network Ethereum" at bounding box center [574, 438] width 781 height 17
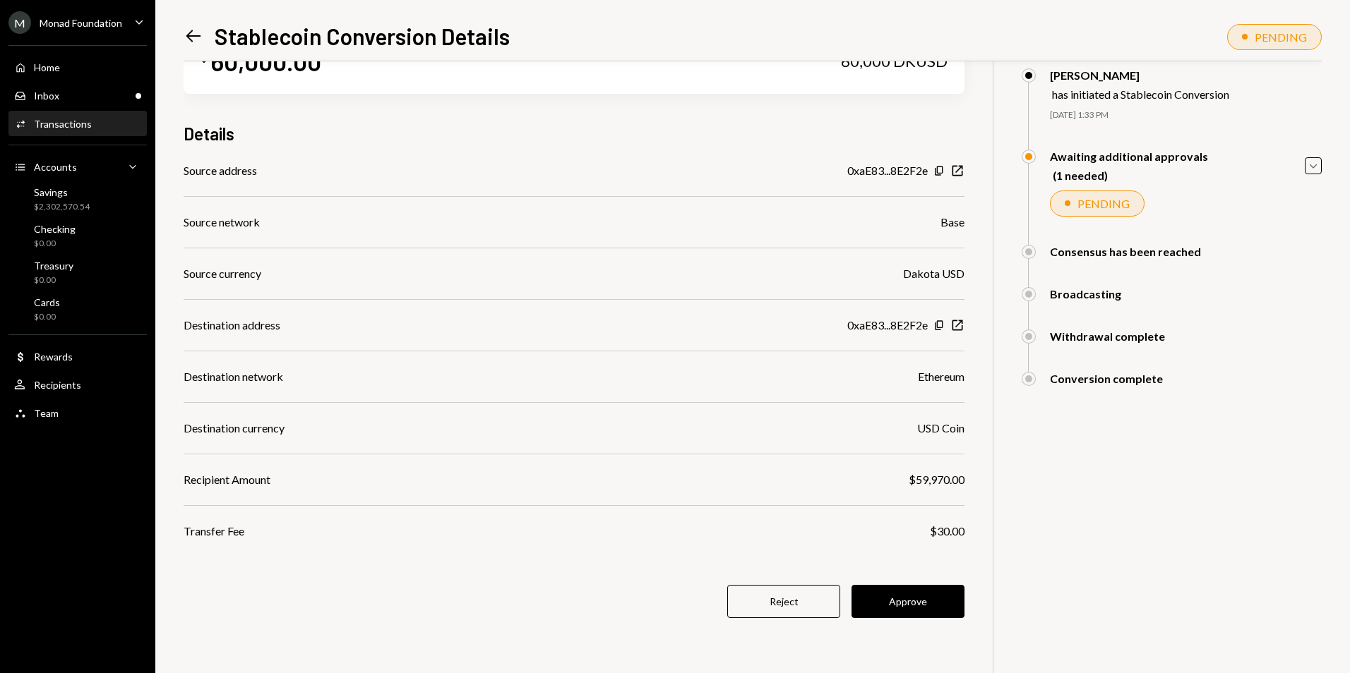
click at [928, 588] on button "Approve" at bounding box center [907, 601] width 113 height 33
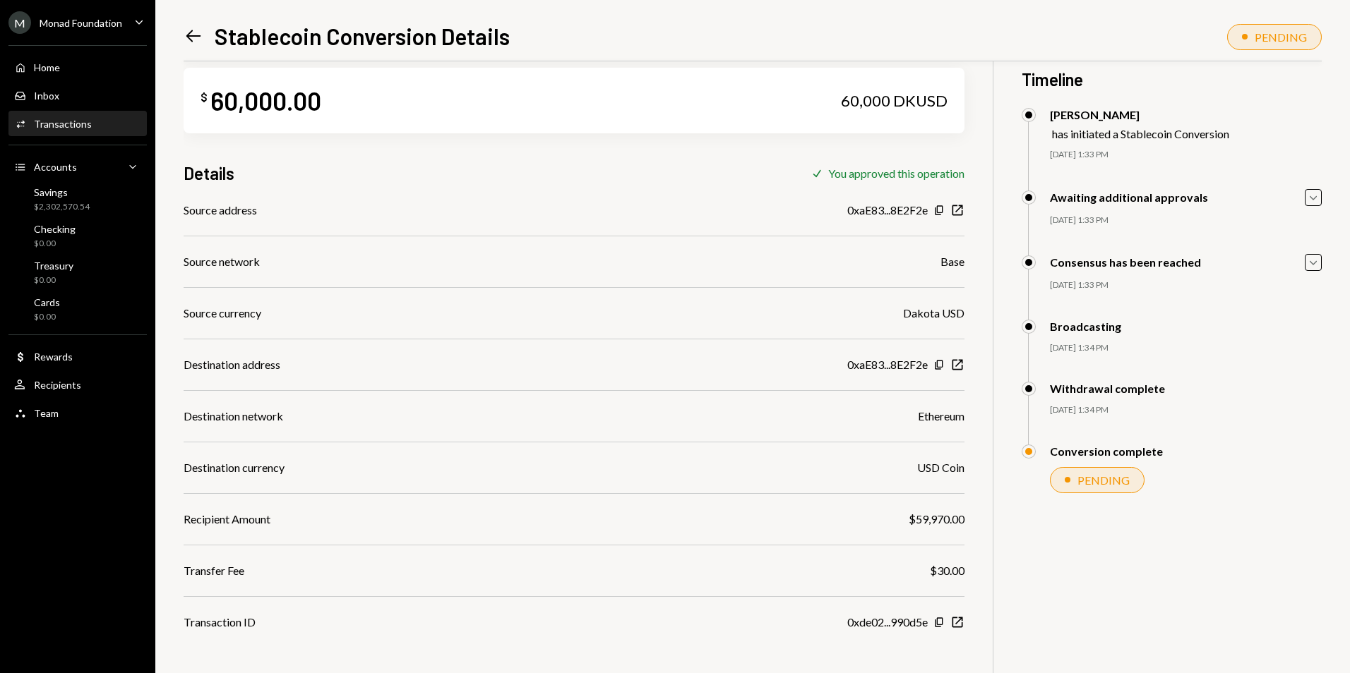
scroll to position [0, 0]
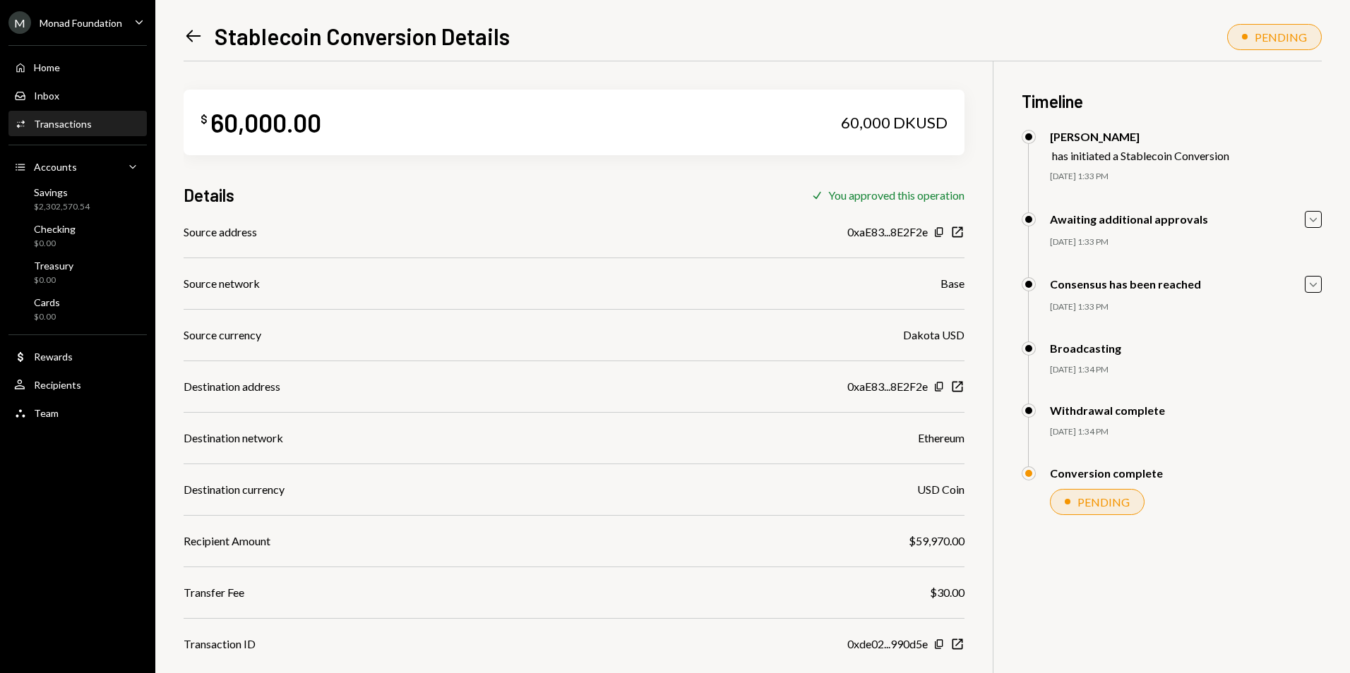
click at [187, 32] on icon "Left Arrow" at bounding box center [194, 36] width 20 height 20
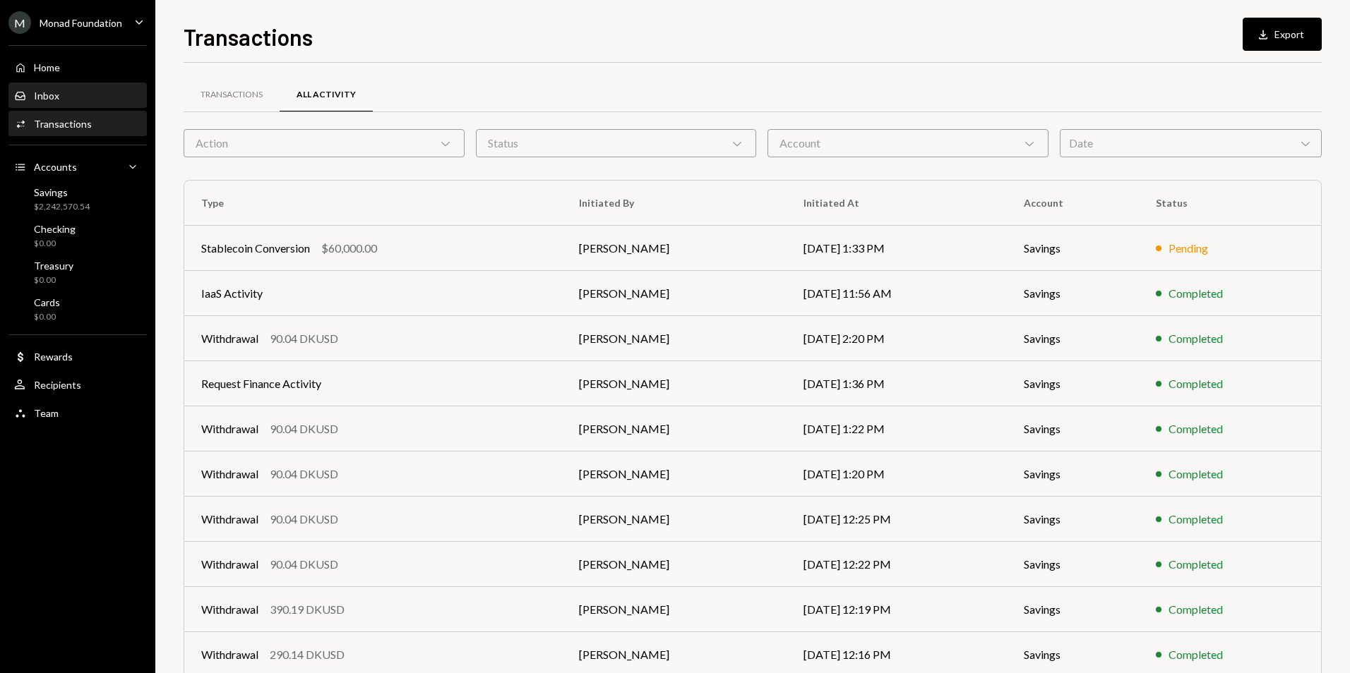
click at [110, 100] on div "Inbox Inbox" at bounding box center [77, 96] width 127 height 13
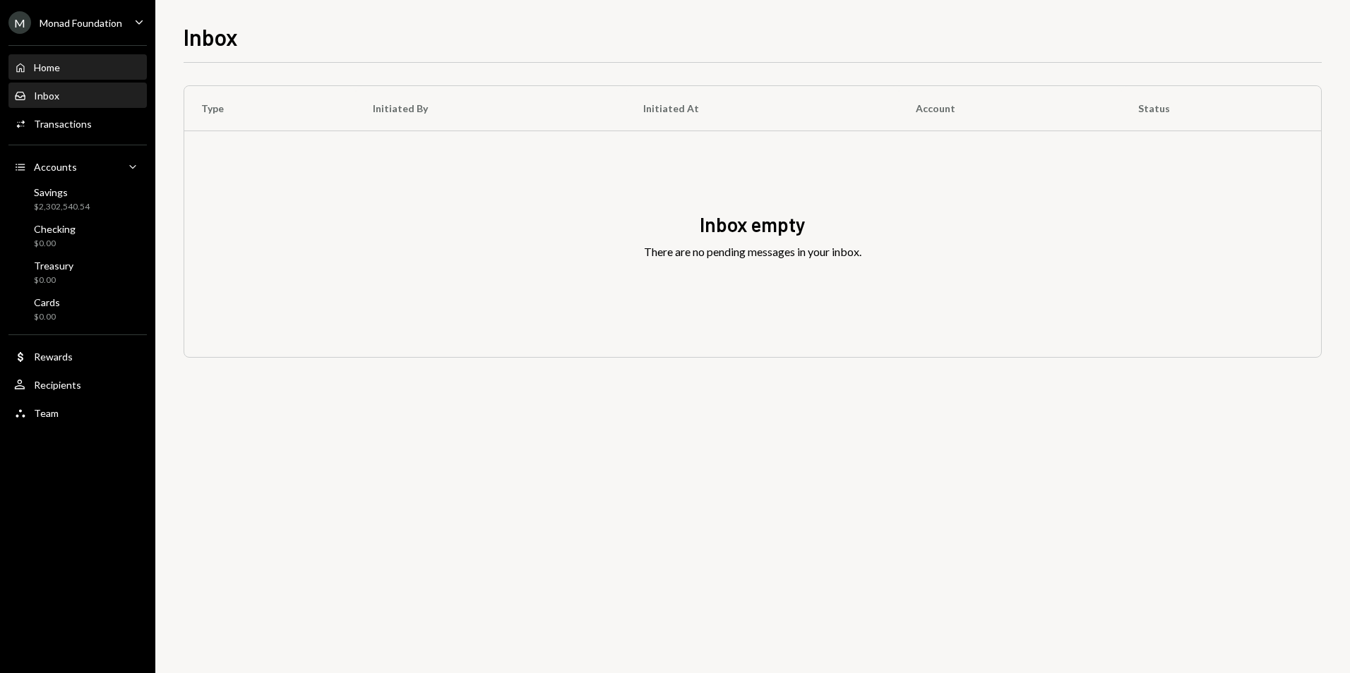
click at [59, 71] on div "Home" at bounding box center [47, 67] width 26 height 12
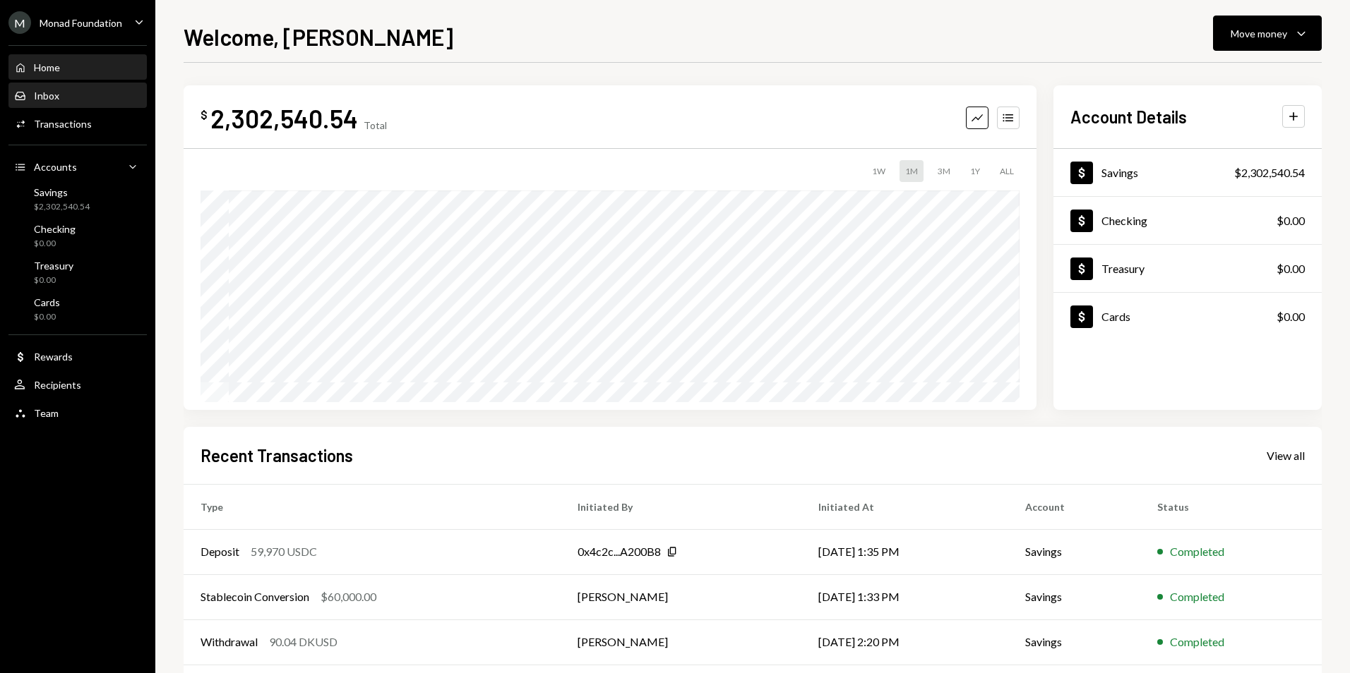
click at [64, 102] on div "Inbox Inbox" at bounding box center [77, 96] width 127 height 24
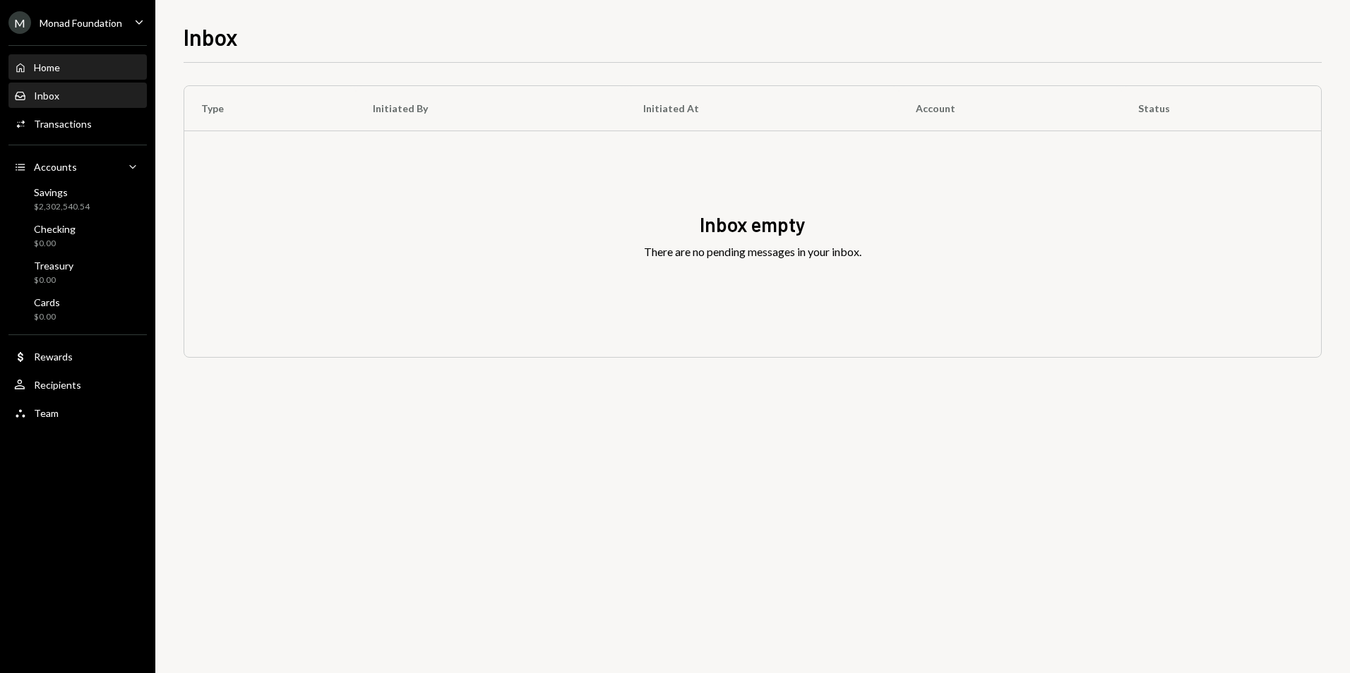
click at [47, 66] on div "Home" at bounding box center [47, 67] width 26 height 12
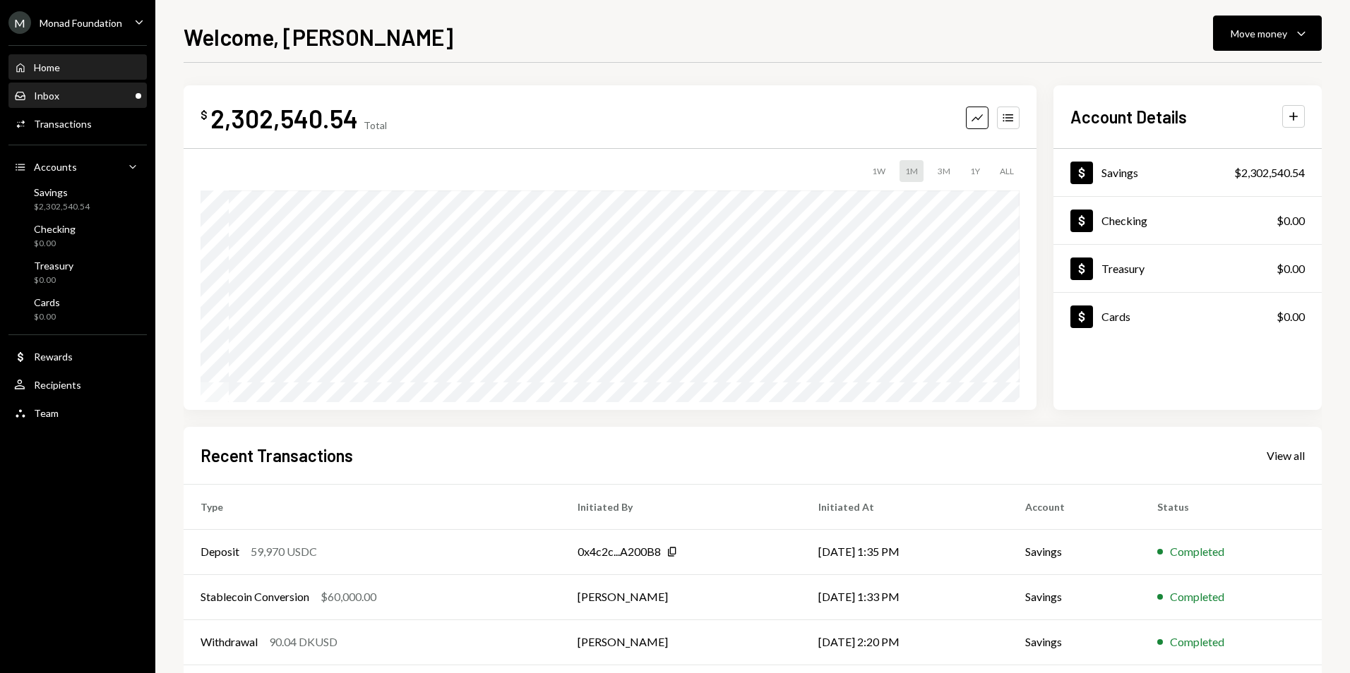
click at [94, 95] on div "Inbox Inbox" at bounding box center [77, 96] width 127 height 13
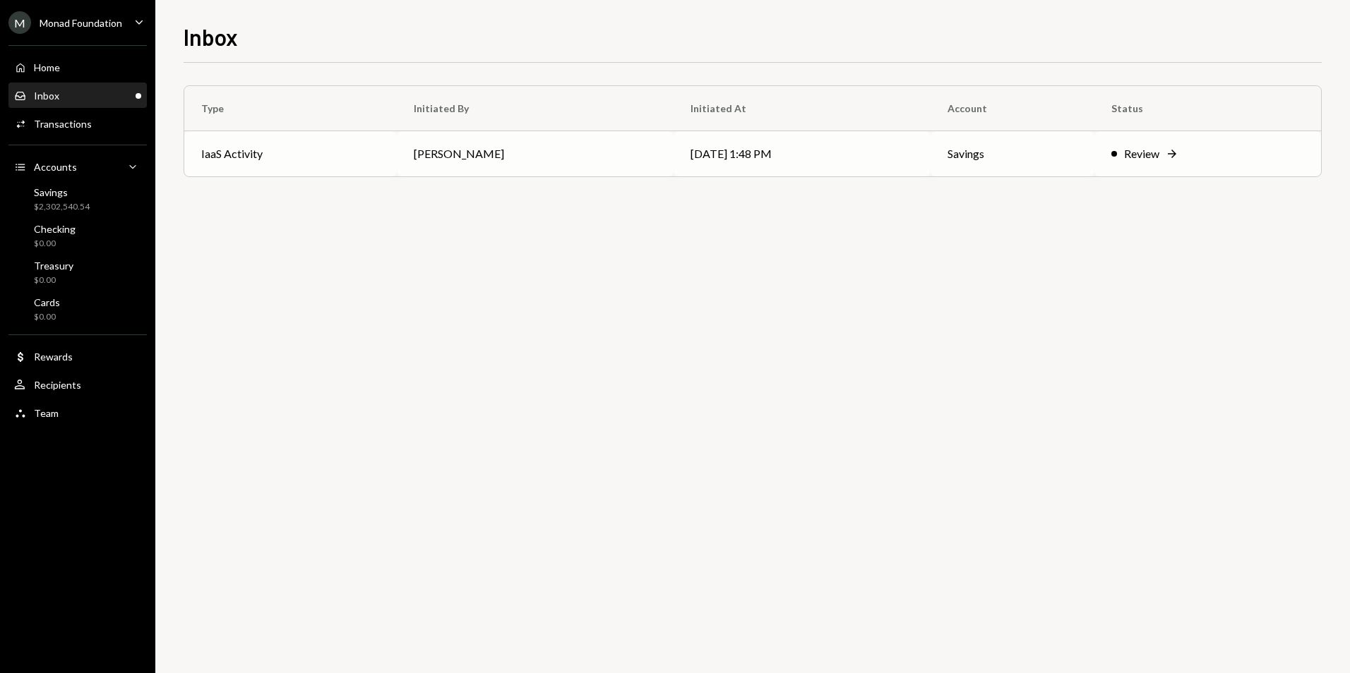
click at [545, 159] on td "[PERSON_NAME]" at bounding box center [535, 153] width 277 height 45
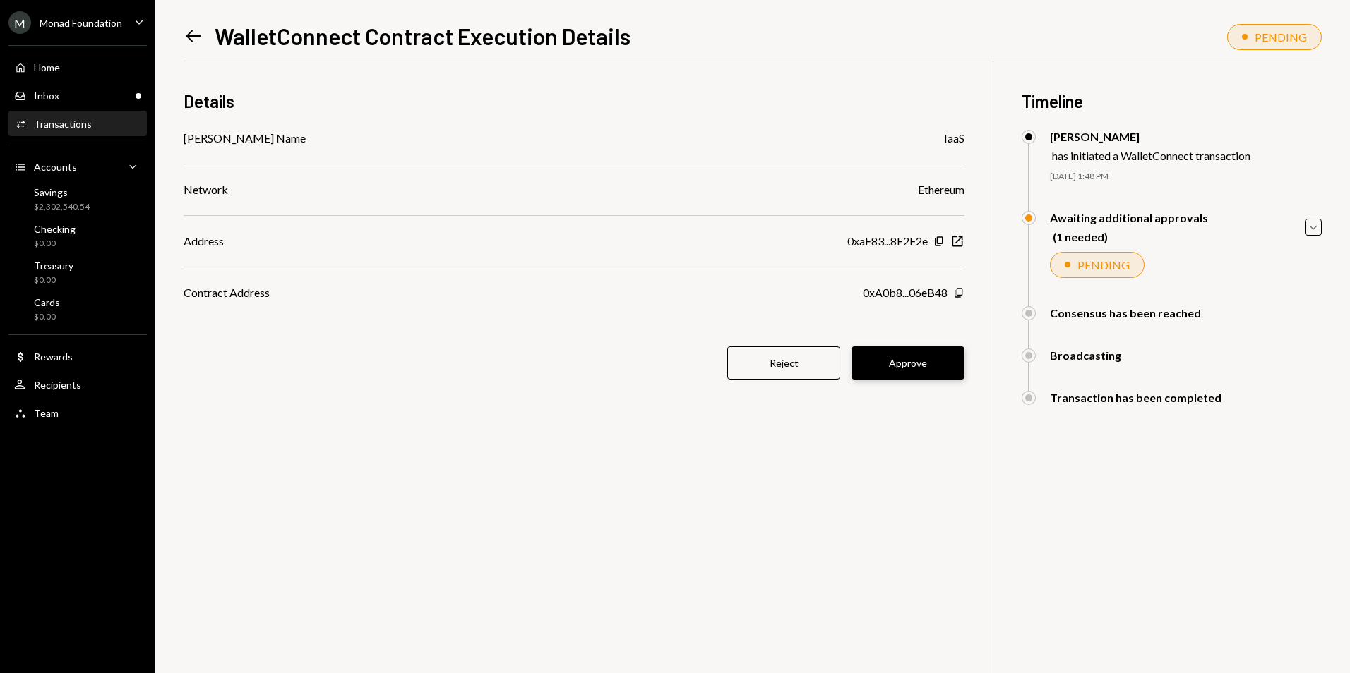
click at [962, 352] on div "Details dApp Name IaaS Network Ethereum Address 0xaE83...8E2F2e Copy New Window…" at bounding box center [753, 397] width 1138 height 673
click at [932, 357] on button "Approve" at bounding box center [907, 363] width 113 height 33
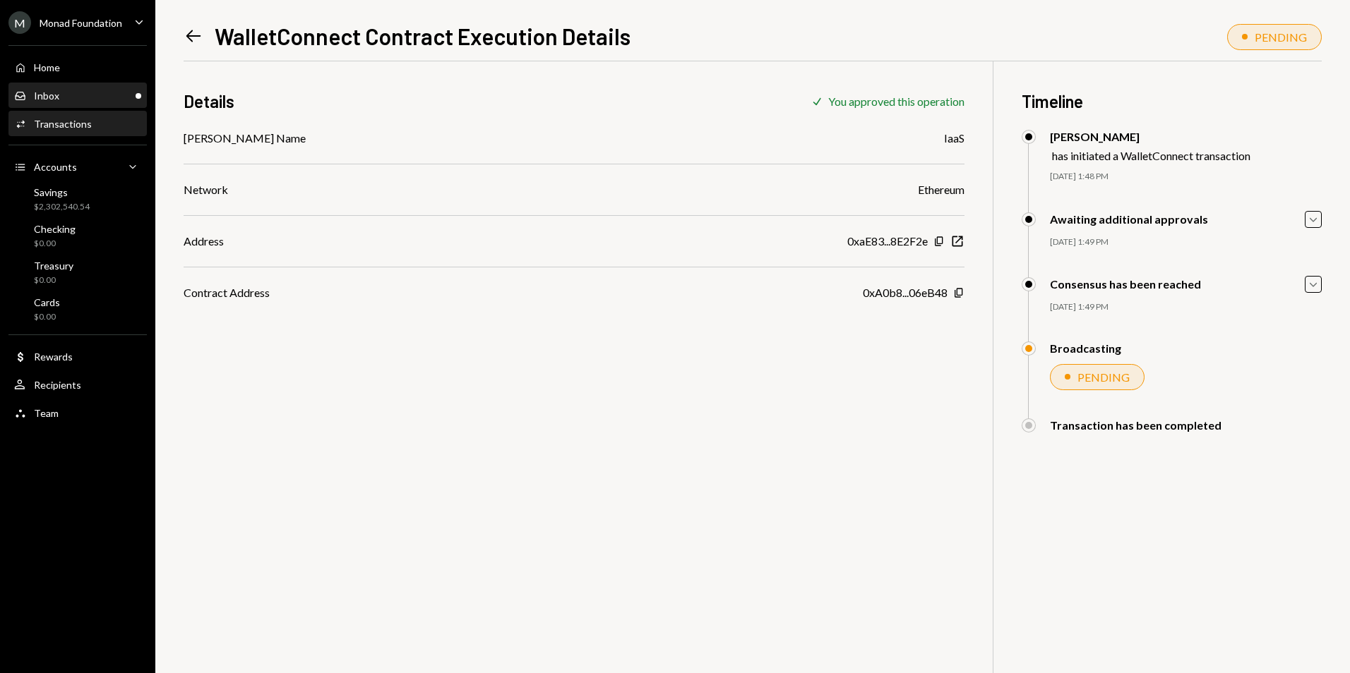
click at [136, 90] on div "Inbox Inbox" at bounding box center [77, 96] width 127 height 13
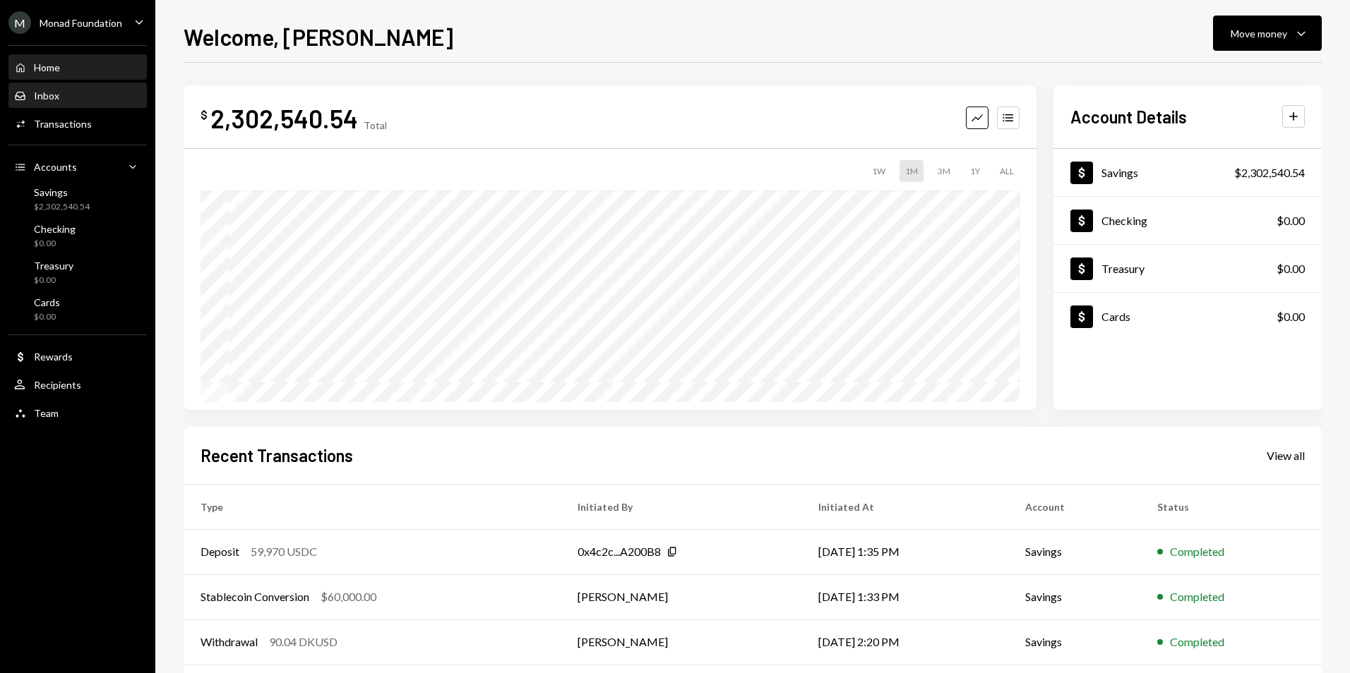
click at [41, 92] on div "Inbox" at bounding box center [46, 96] width 25 height 12
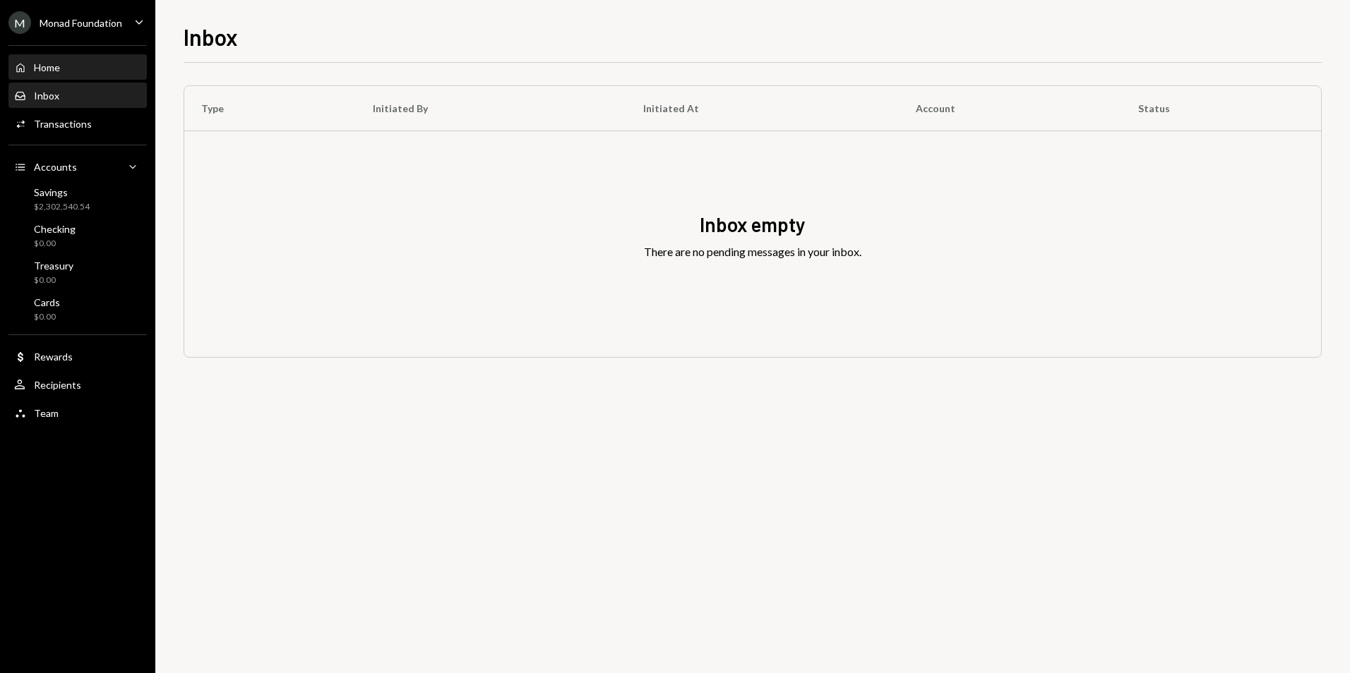
click at [52, 64] on div "Home" at bounding box center [47, 67] width 26 height 12
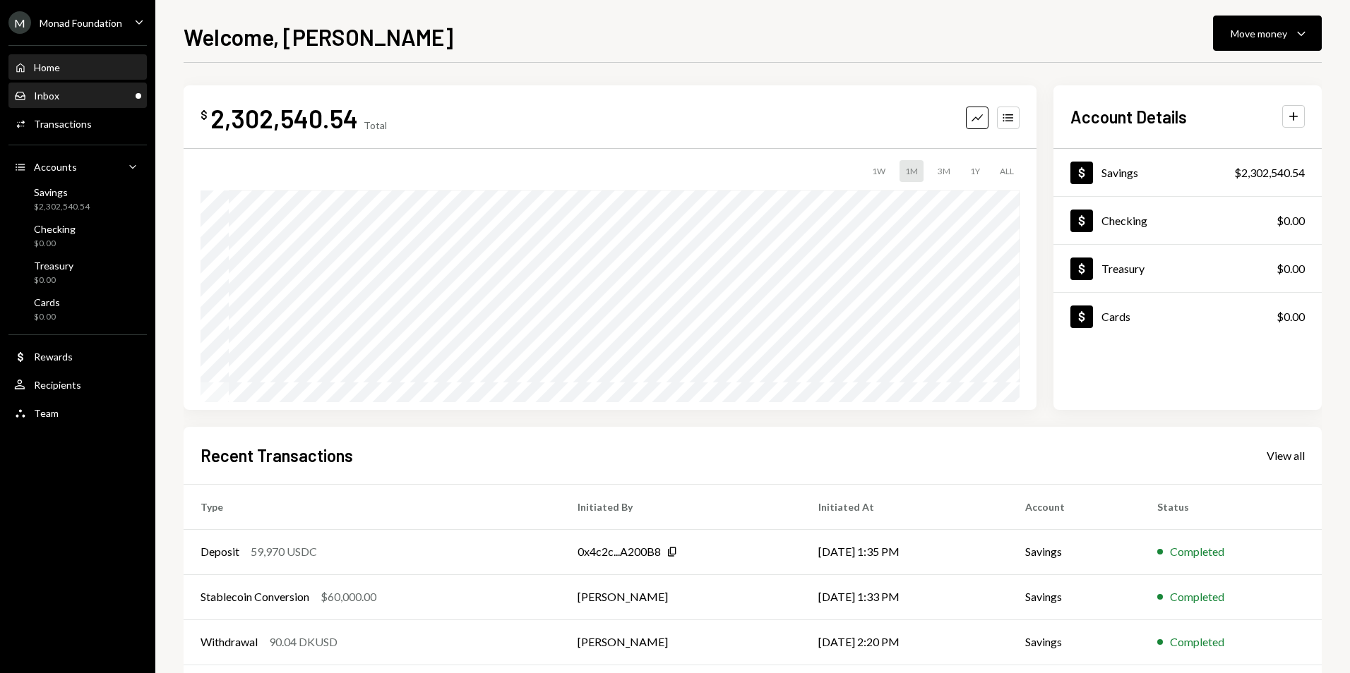
click at [116, 88] on div "Inbox Inbox" at bounding box center [77, 96] width 127 height 24
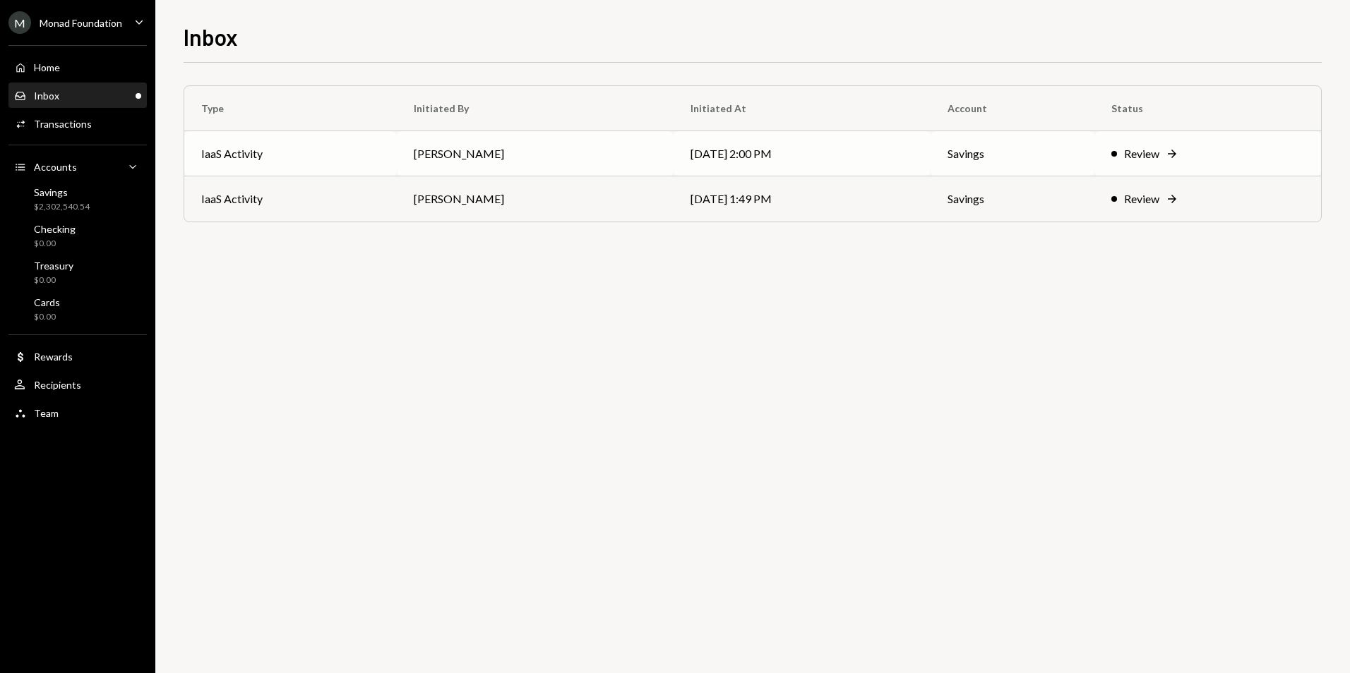
click at [577, 153] on td "Octavia Tenga" at bounding box center [535, 153] width 277 height 45
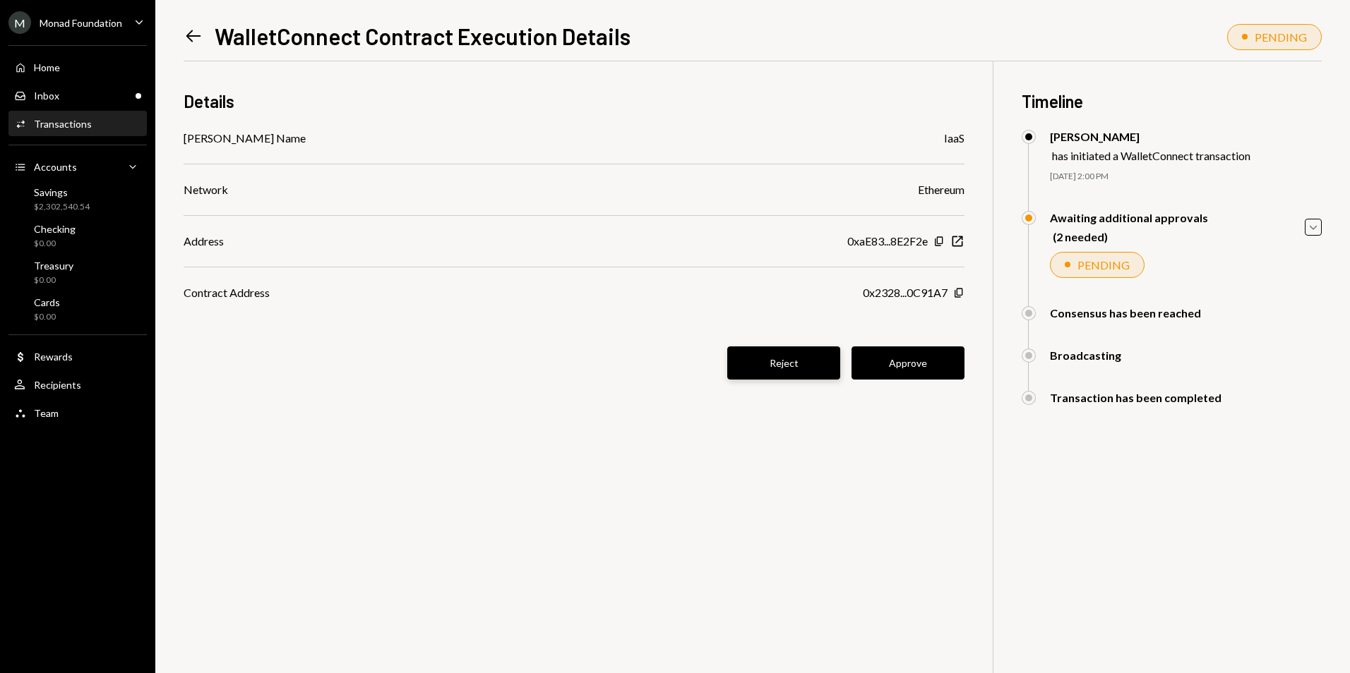
click at [798, 367] on button "Reject" at bounding box center [783, 363] width 113 height 33
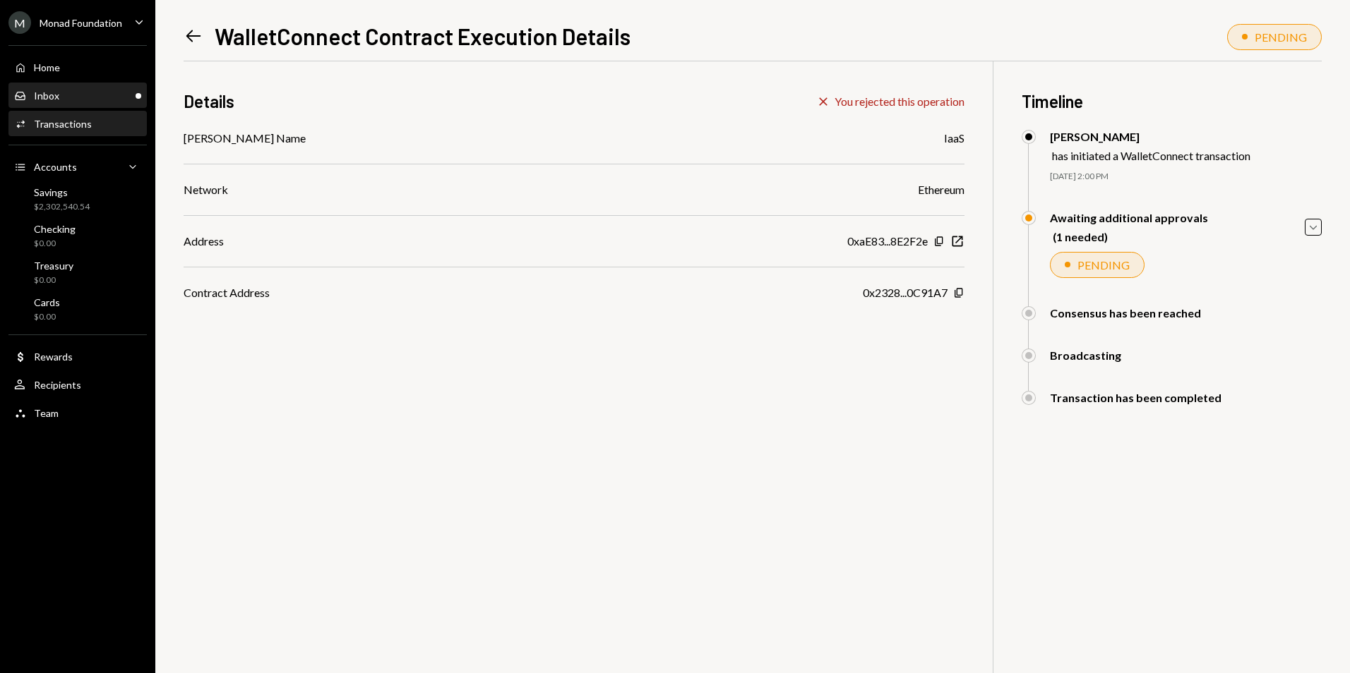
click at [94, 94] on div "Inbox Inbox" at bounding box center [77, 96] width 127 height 13
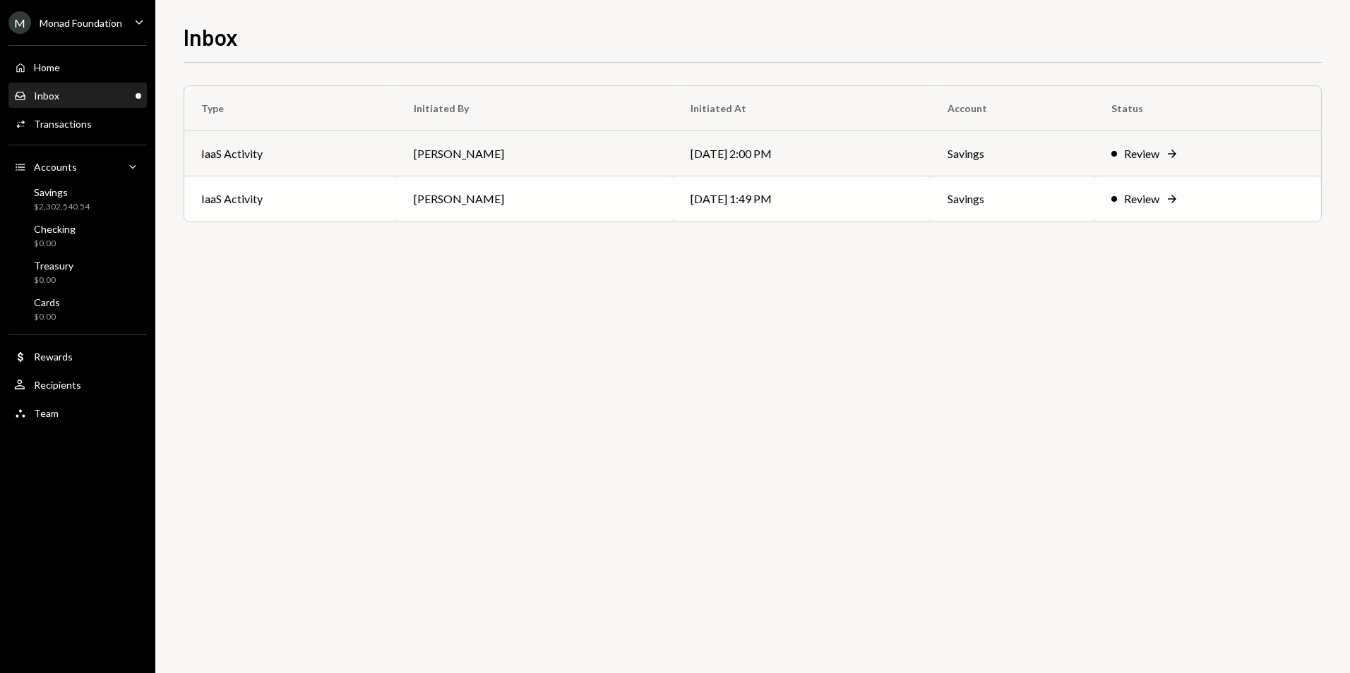
click at [387, 191] on td "IaaS Activity" at bounding box center [290, 198] width 212 height 45
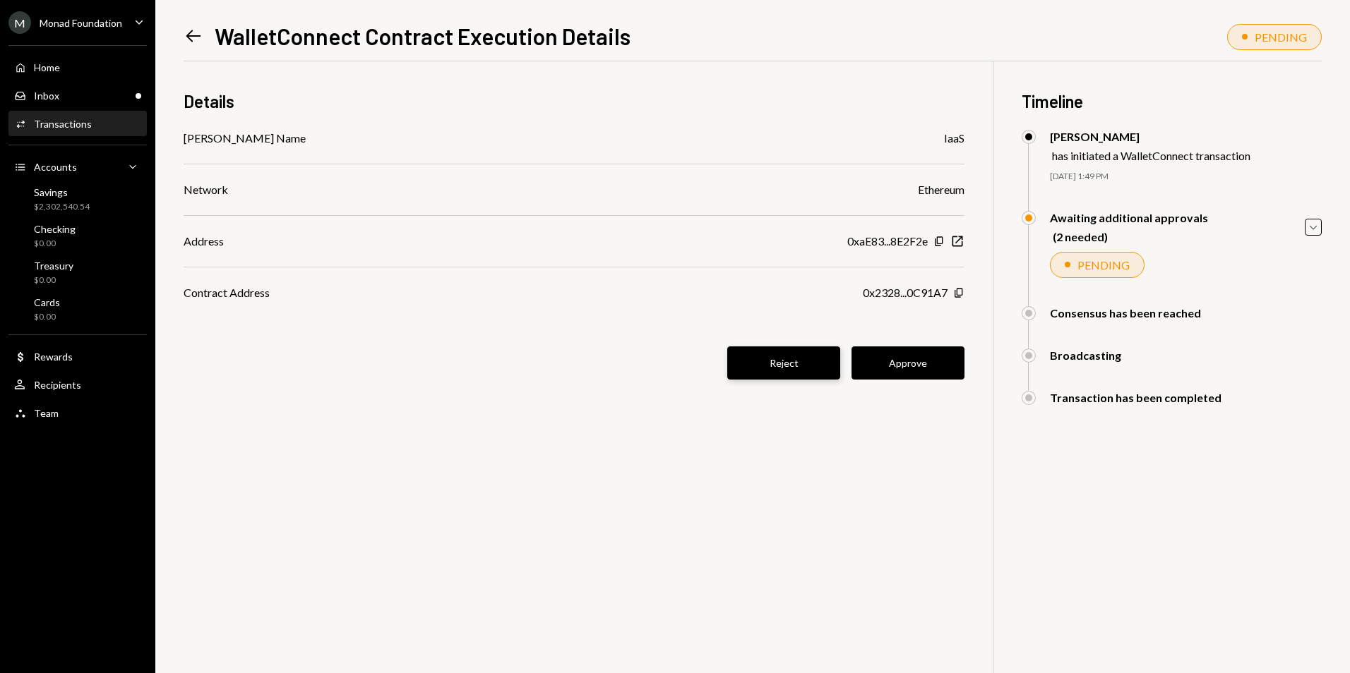
click at [756, 356] on button "Reject" at bounding box center [783, 363] width 113 height 33
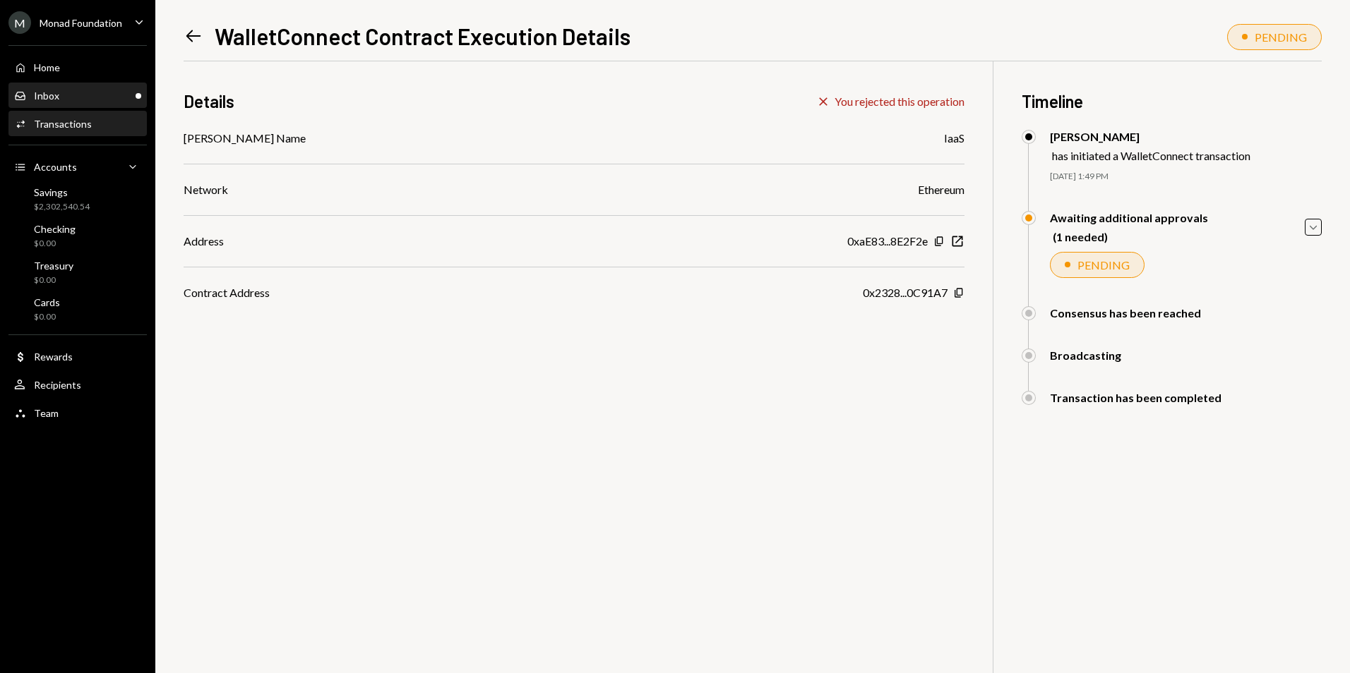
click at [100, 91] on div "Inbox Inbox" at bounding box center [77, 96] width 127 height 13
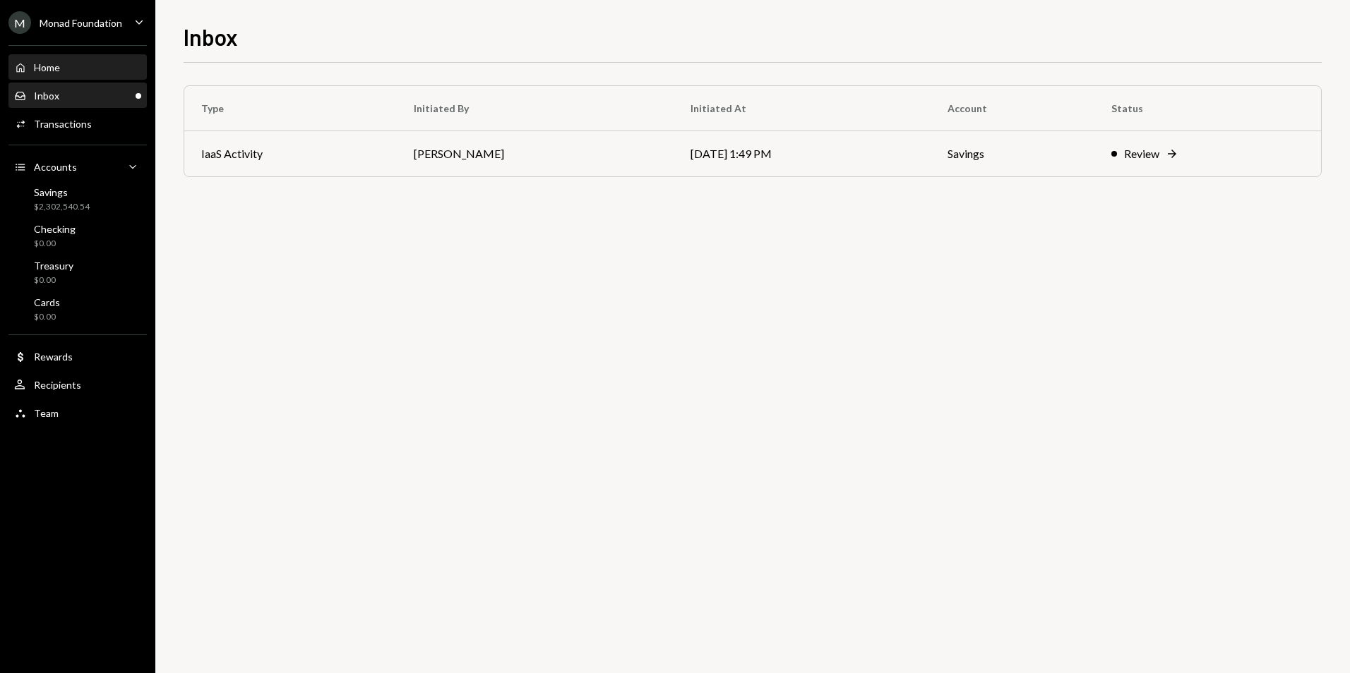
click at [88, 76] on div "Home Home" at bounding box center [77, 68] width 127 height 24
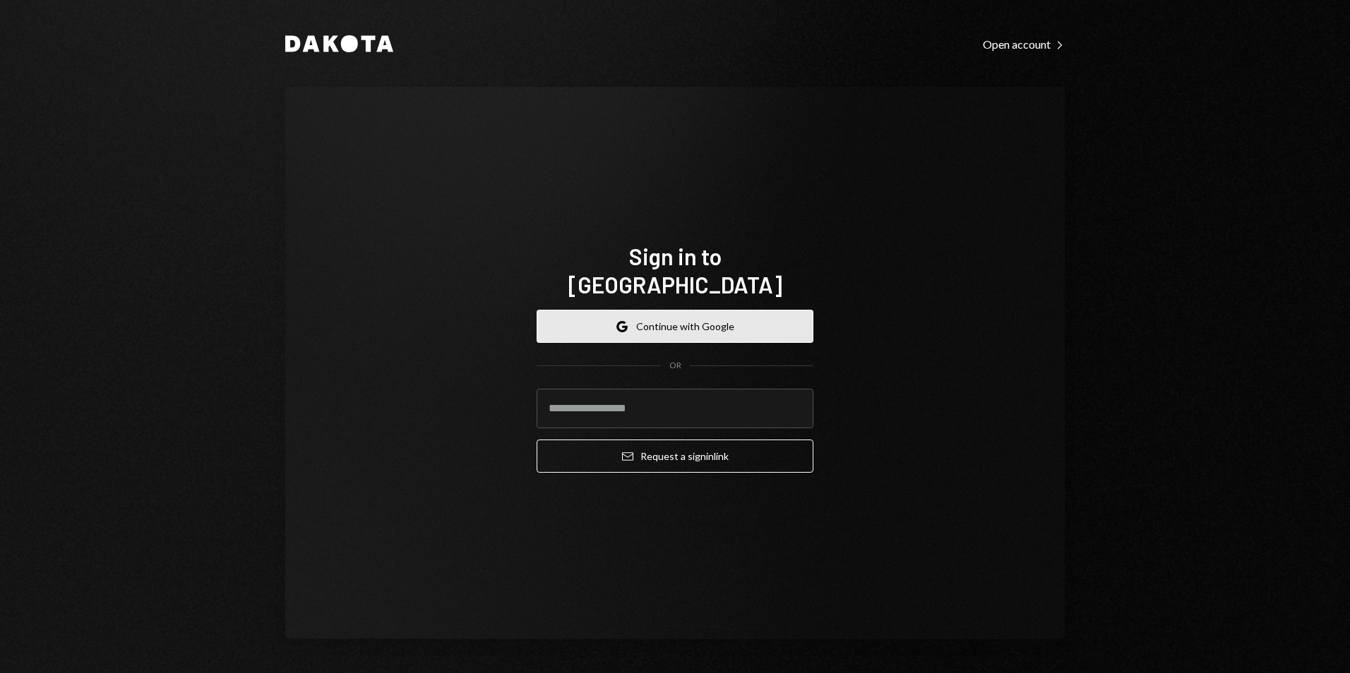
click at [663, 311] on button "Google Continue with Google" at bounding box center [674, 326] width 277 height 33
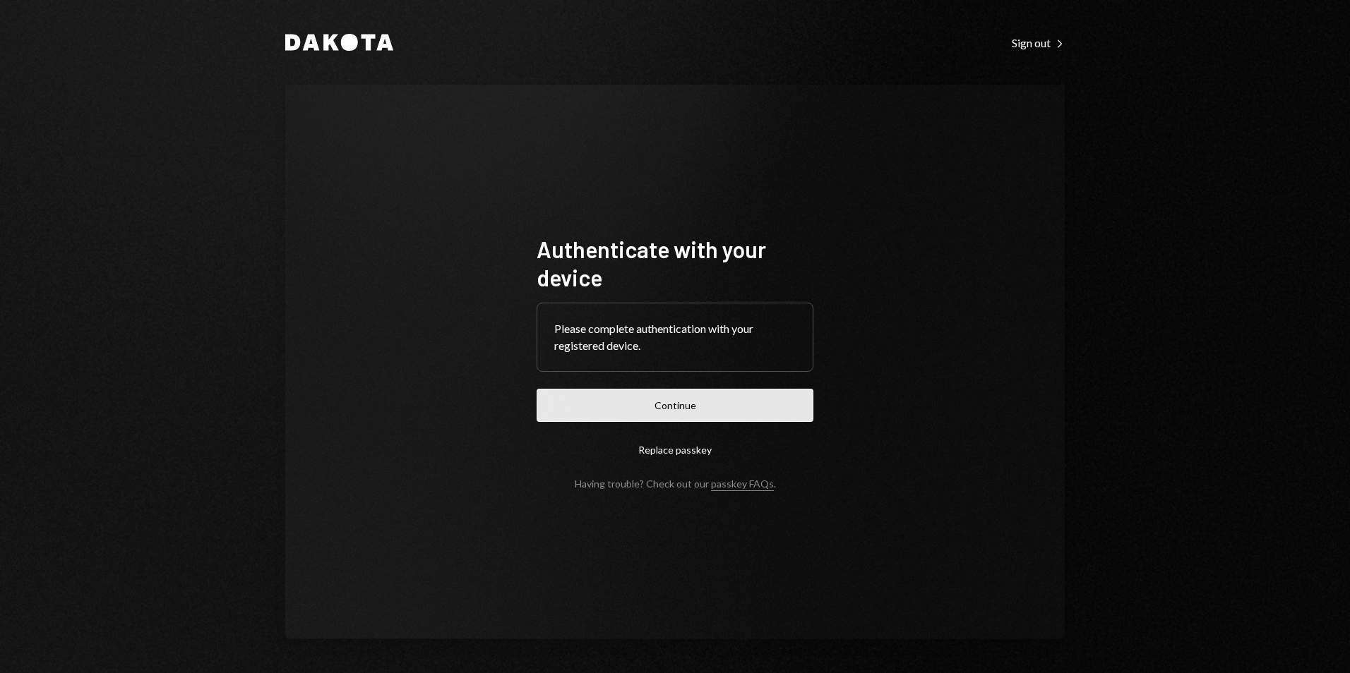
click at [741, 390] on button "Continue" at bounding box center [674, 405] width 277 height 33
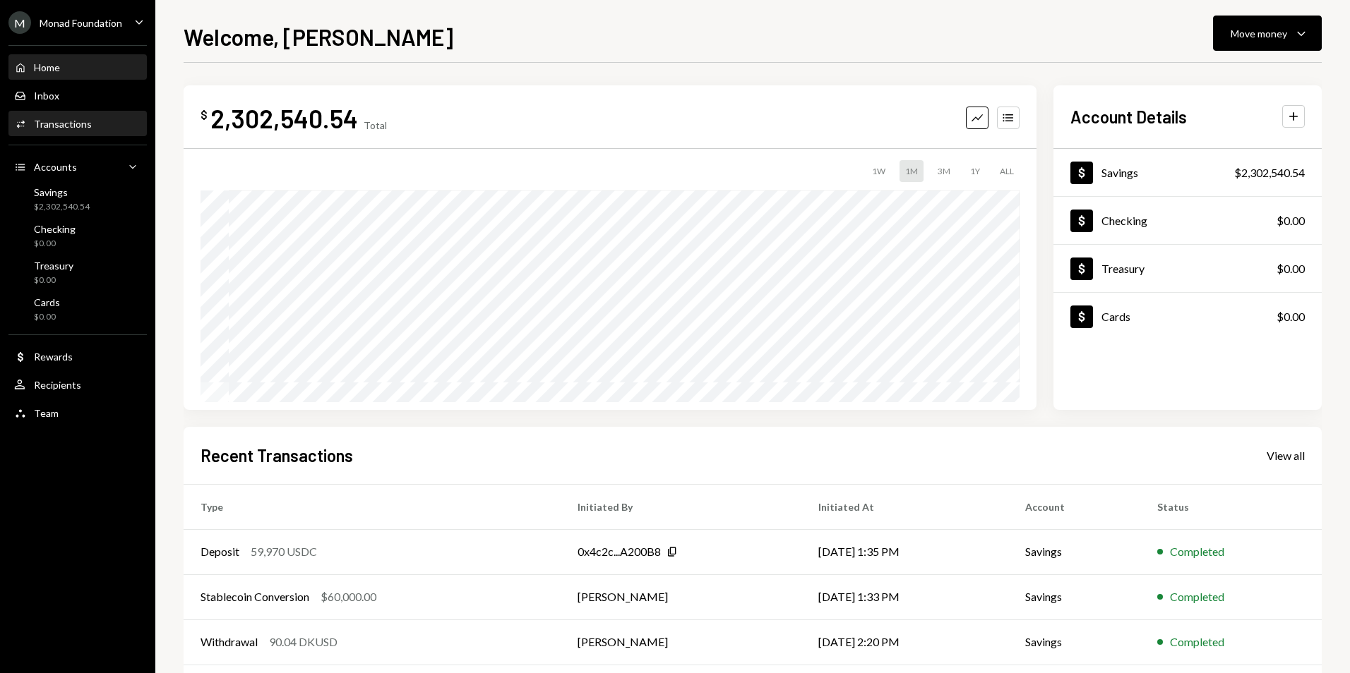
click at [83, 115] on div "Activities Transactions" at bounding box center [77, 124] width 127 height 24
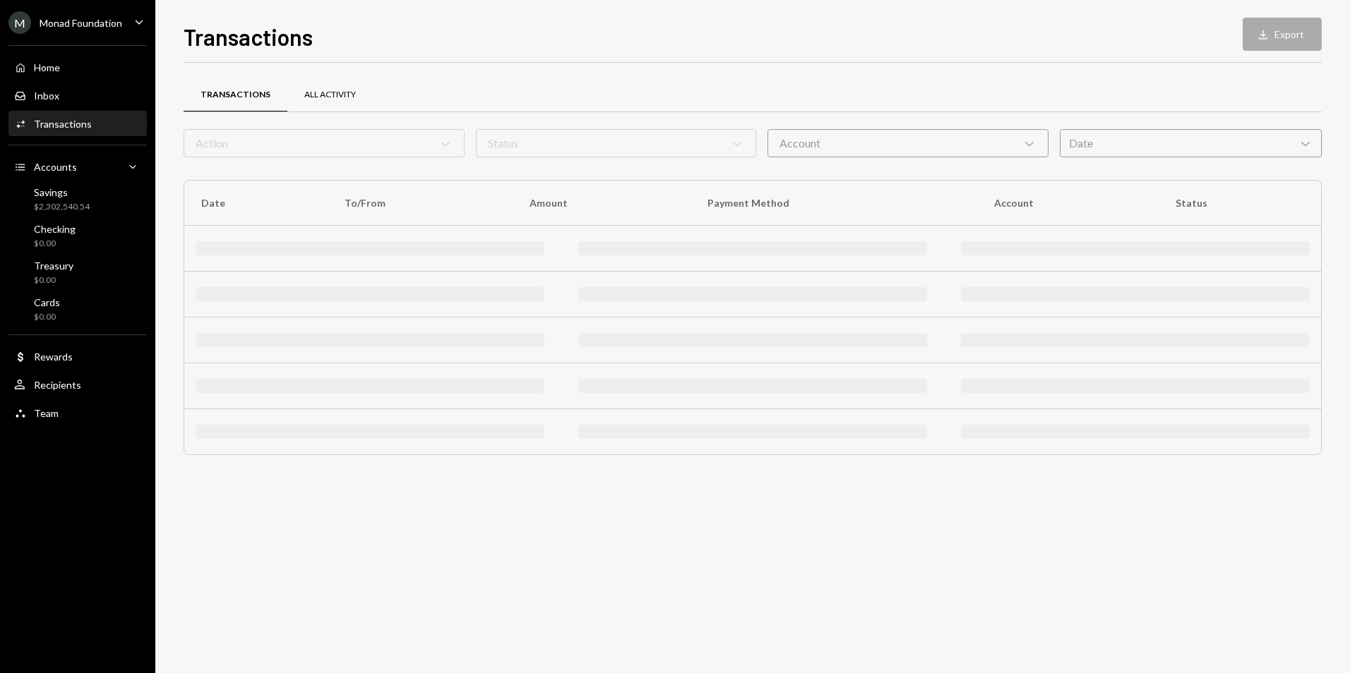
click at [340, 102] on div "All Activity" at bounding box center [329, 95] width 85 height 34
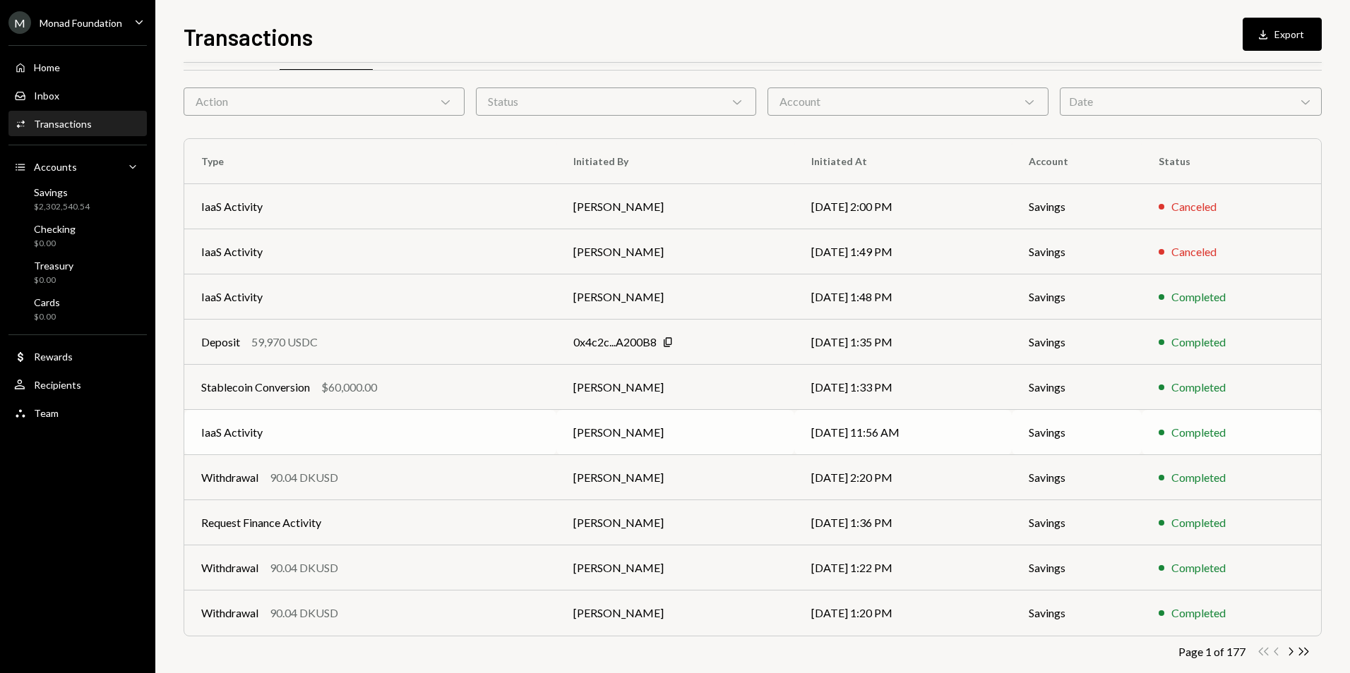
scroll to position [64, 0]
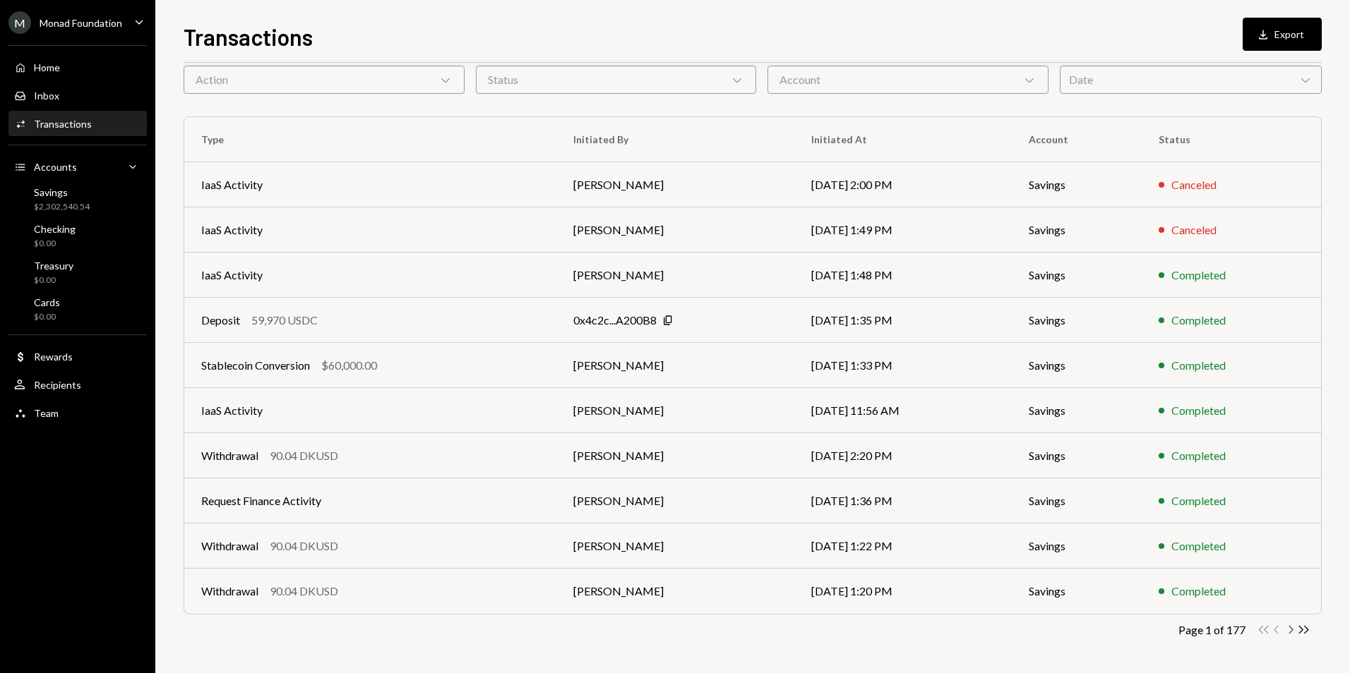
click at [1291, 632] on icon "button" at bounding box center [1291, 630] width 4 height 8
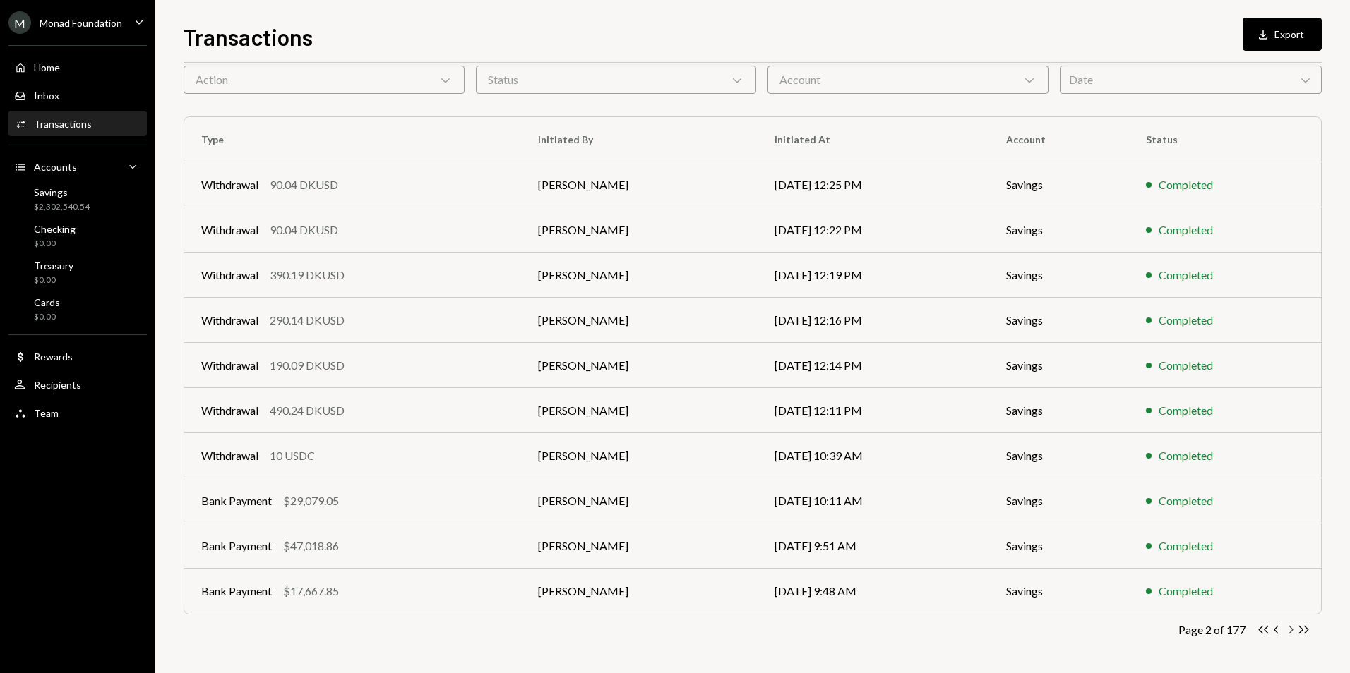
click at [1292, 633] on icon "Chevron Right" at bounding box center [1289, 629] width 13 height 13
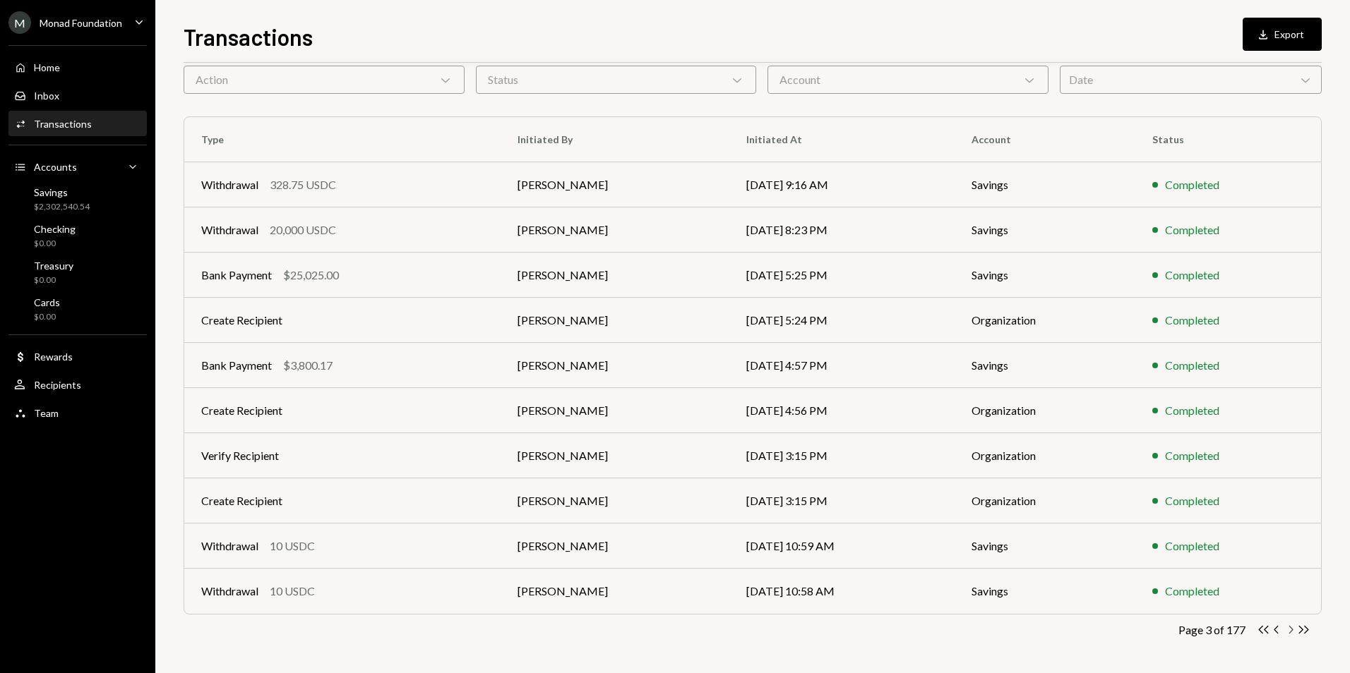
click at [1292, 630] on icon "button" at bounding box center [1291, 630] width 4 height 8
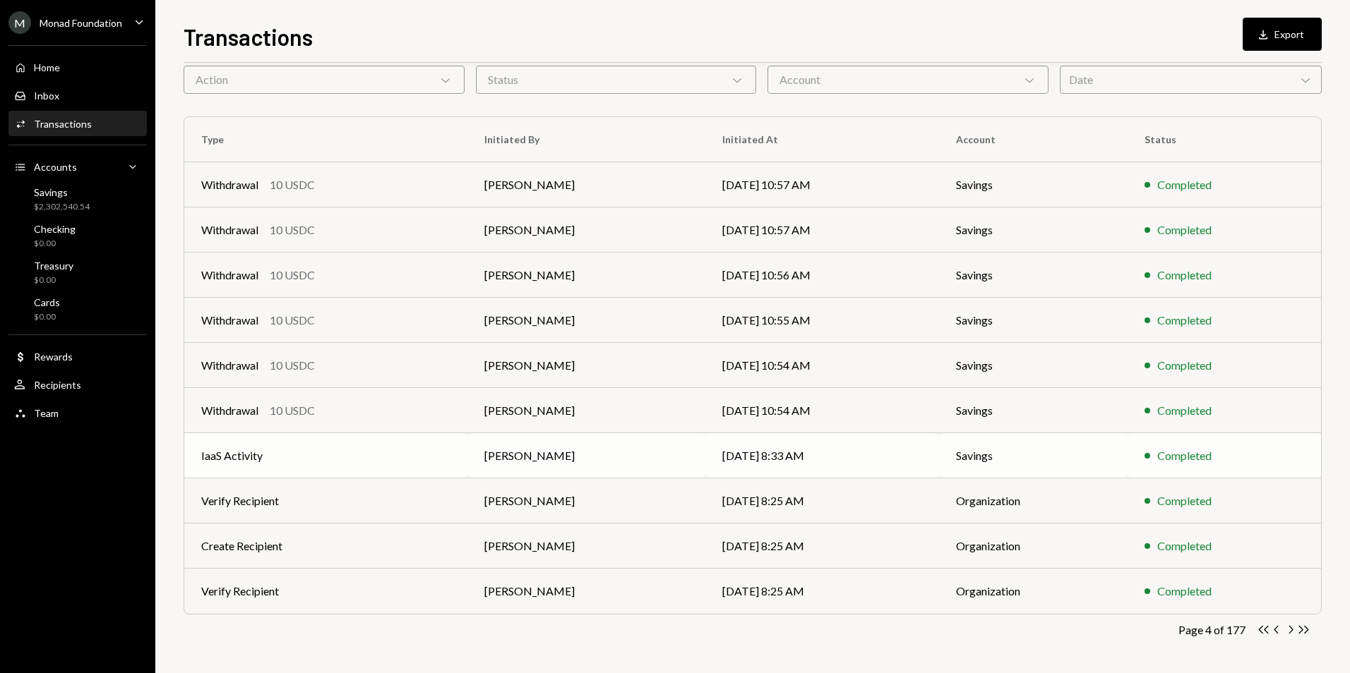
click at [293, 460] on td "IaaS Activity" at bounding box center [325, 455] width 283 height 45
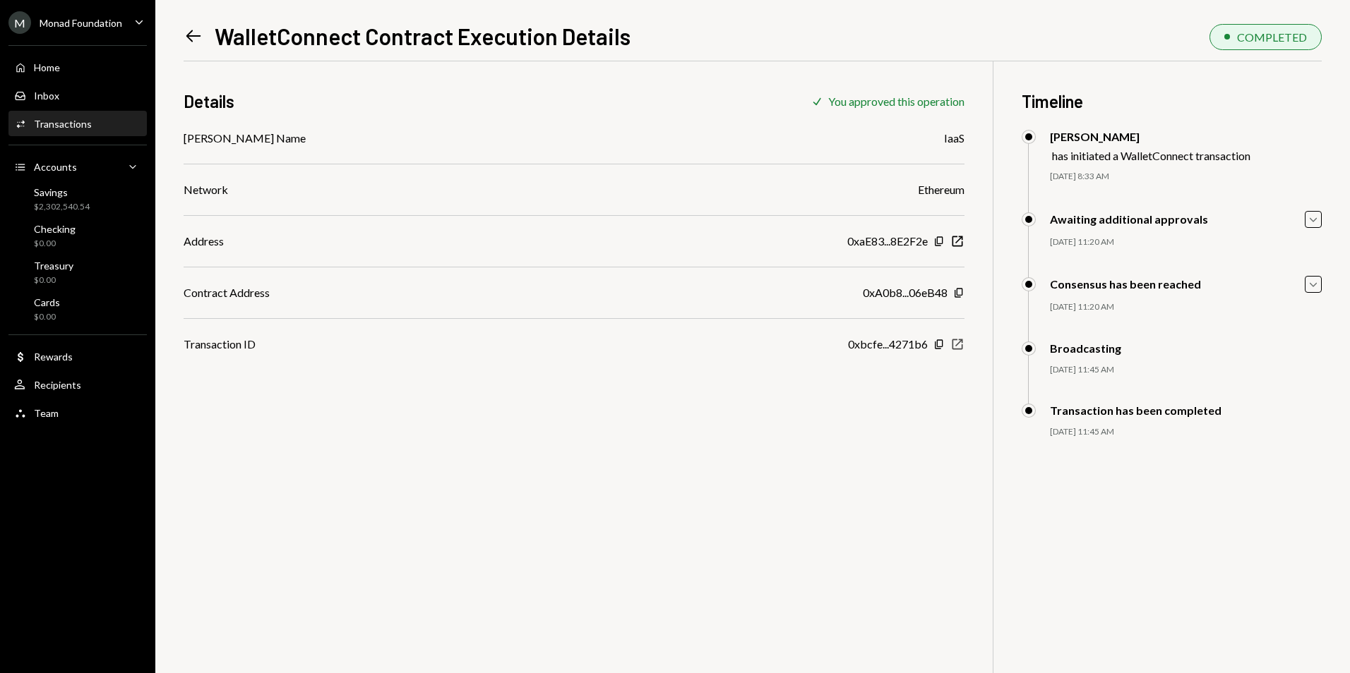
click at [958, 341] on icon "New Window" at bounding box center [957, 344] width 14 height 14
click at [185, 27] on icon "Left Arrow" at bounding box center [194, 36] width 20 height 20
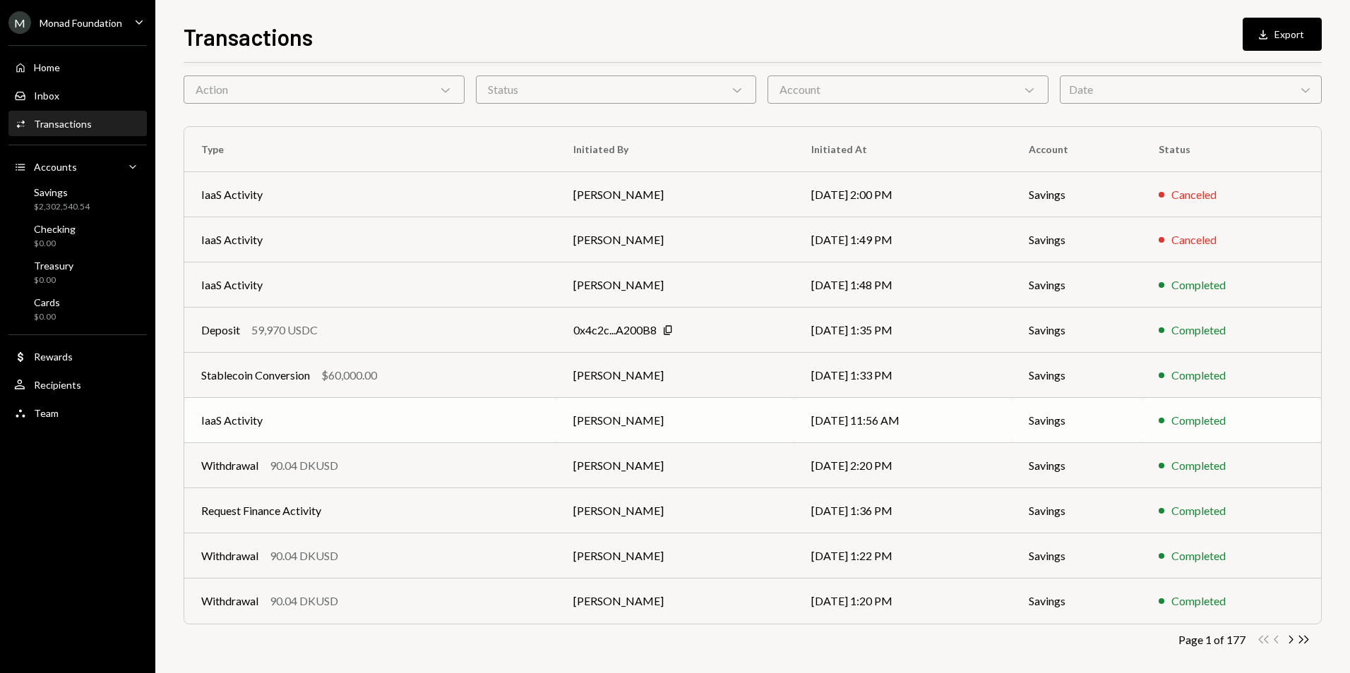
scroll to position [64, 0]
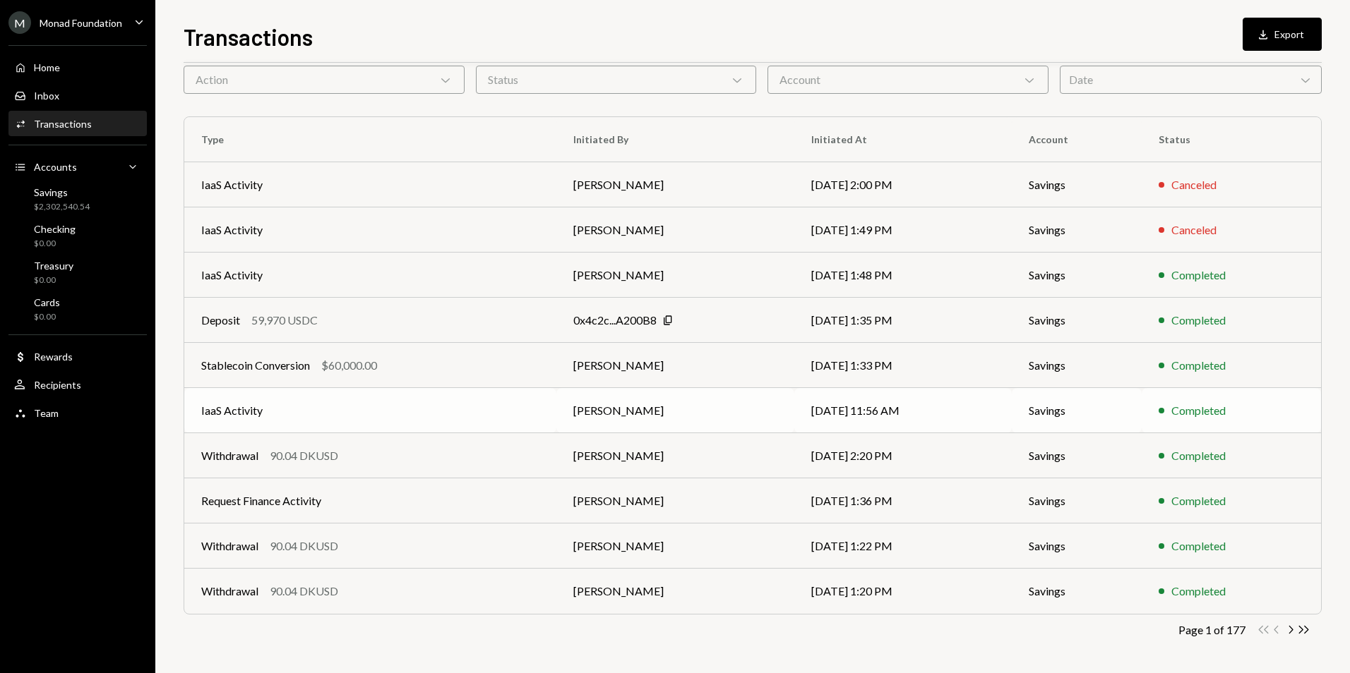
click at [389, 410] on td "IaaS Activity" at bounding box center [370, 410] width 372 height 45
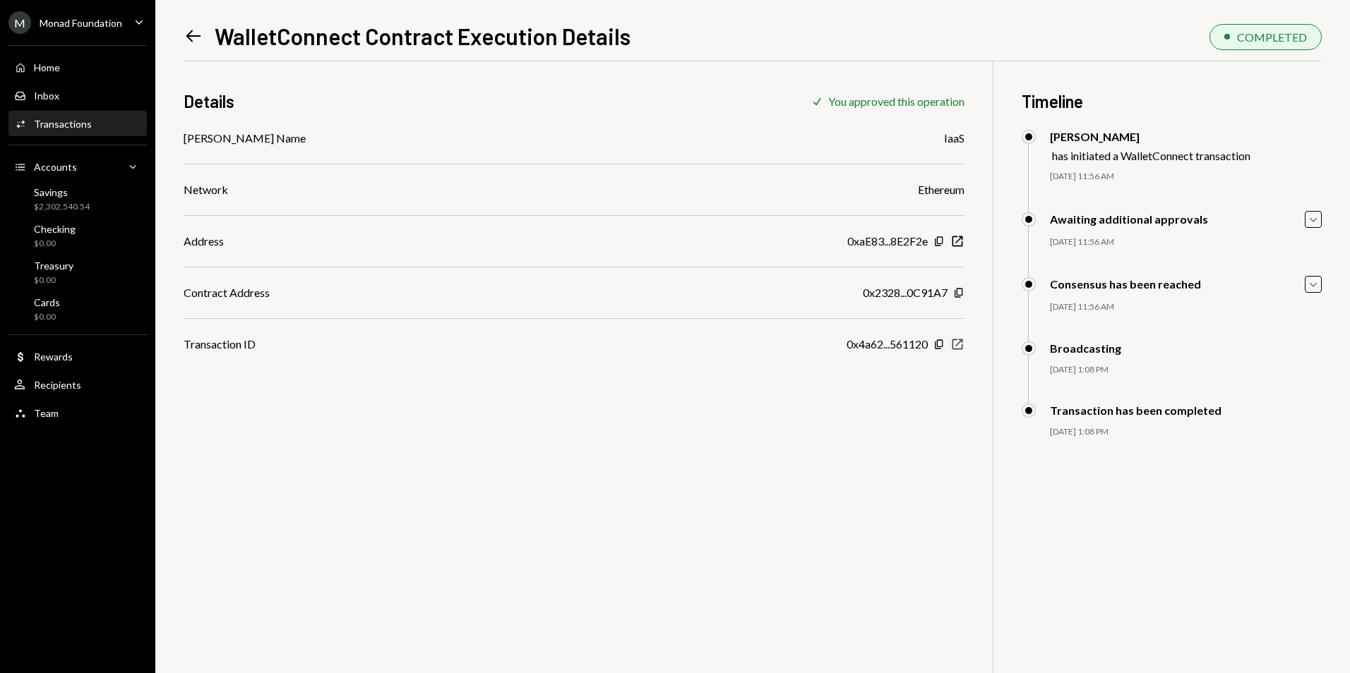
click at [958, 344] on icon "button" at bounding box center [957, 345] width 11 height 11
click at [193, 36] on icon at bounding box center [193, 36] width 15 height 12
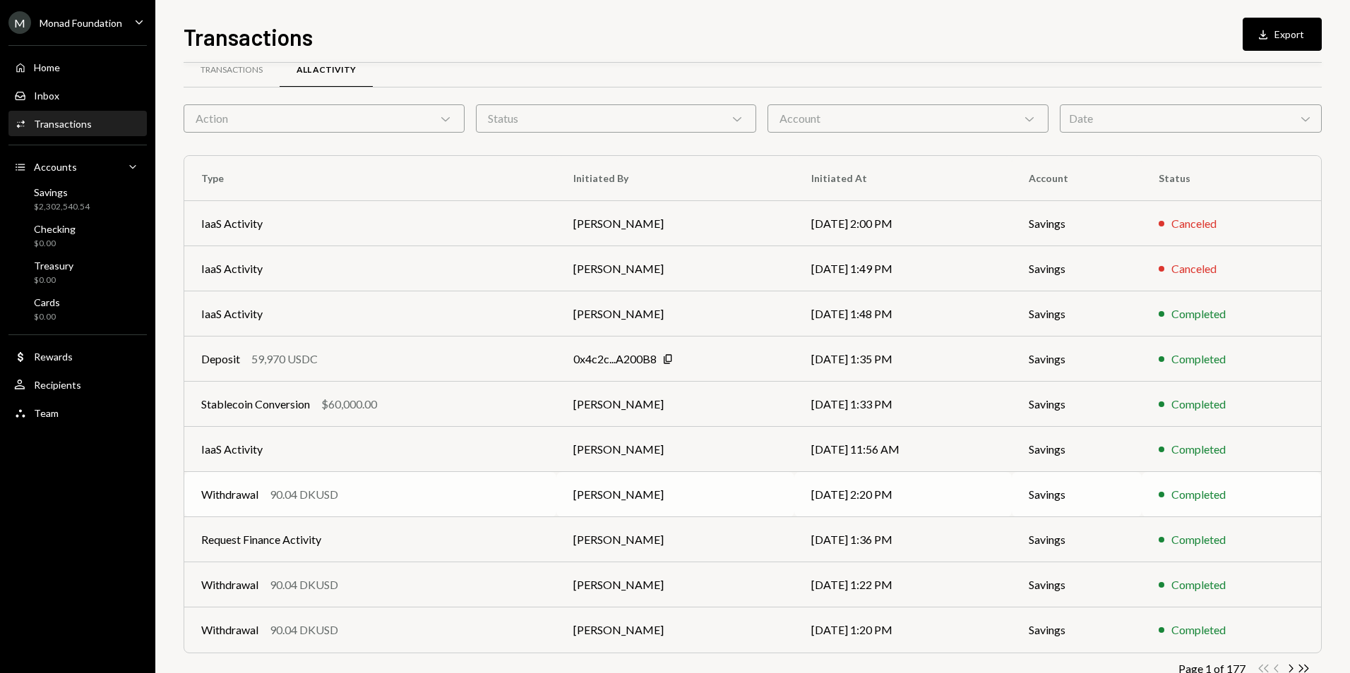
scroll to position [64, 0]
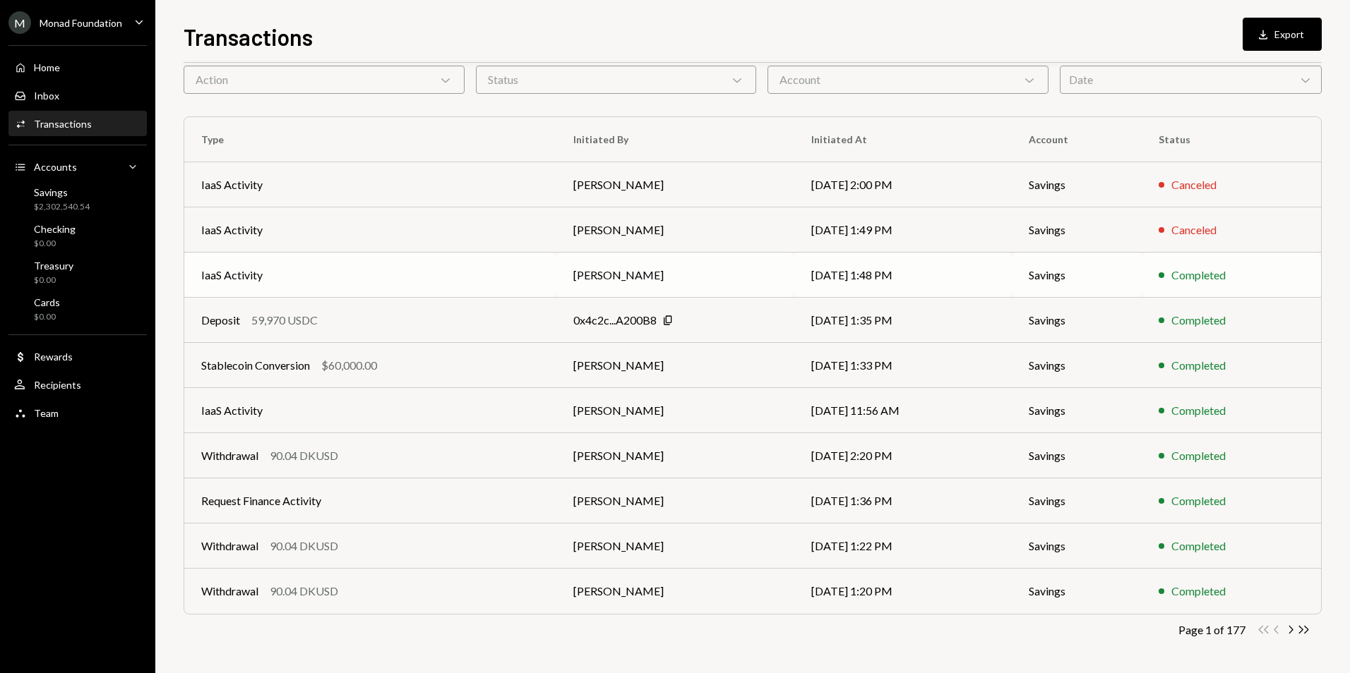
click at [432, 270] on td "IaaS Activity" at bounding box center [370, 275] width 372 height 45
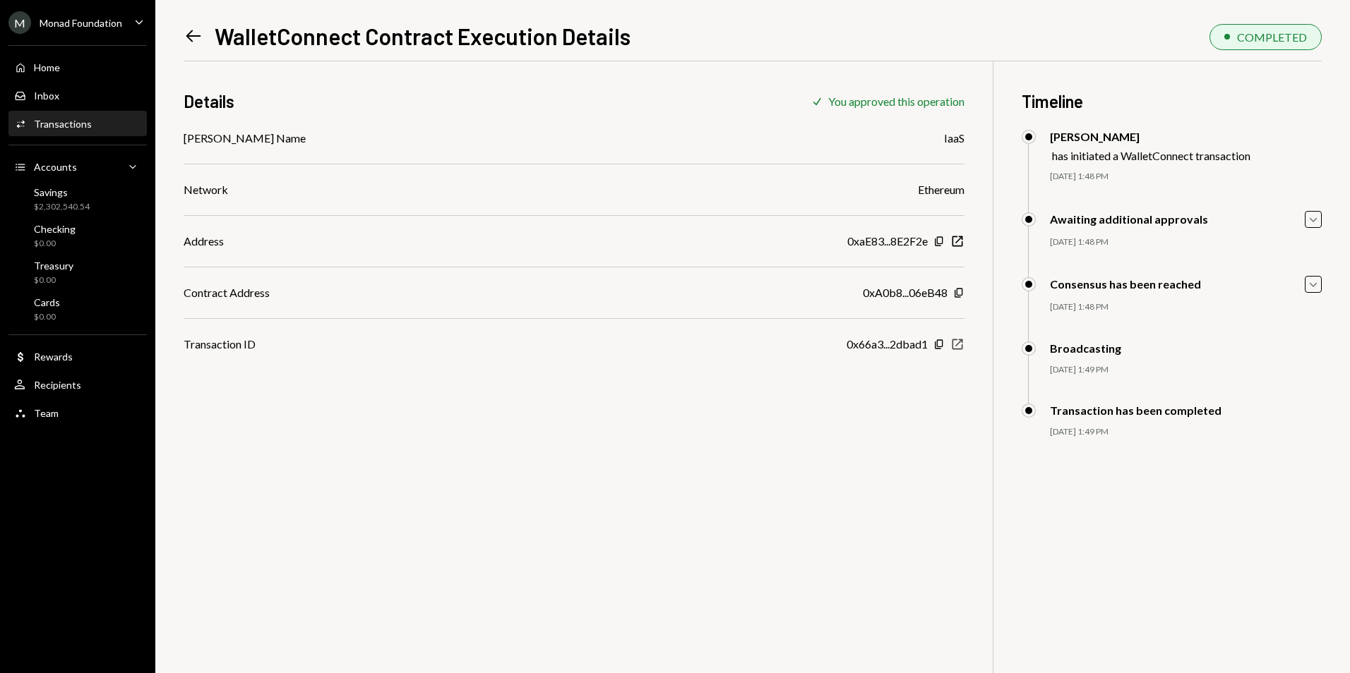
click at [956, 345] on icon "button" at bounding box center [957, 345] width 11 height 11
click at [85, 131] on div "Activities Transactions" at bounding box center [77, 124] width 127 height 24
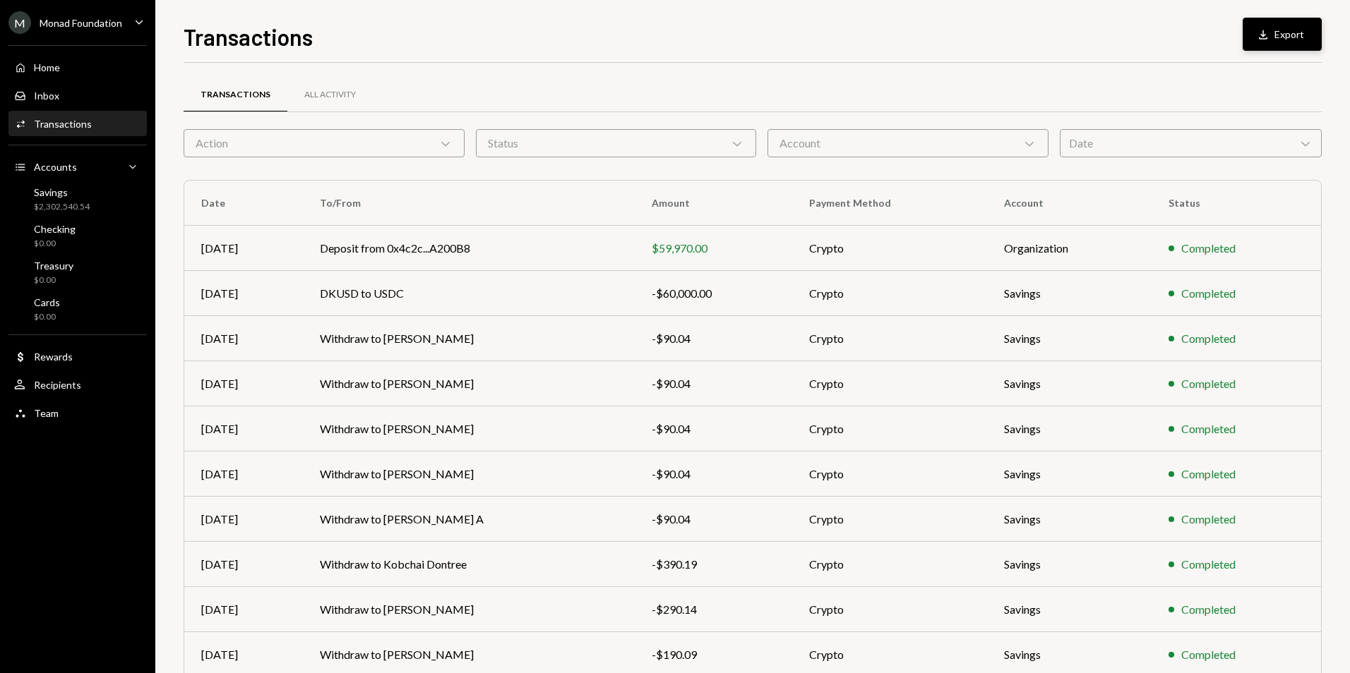
click at [1269, 40] on icon "Download" at bounding box center [1263, 35] width 14 height 14
click at [299, 95] on div "All Activity" at bounding box center [329, 95] width 85 height 34
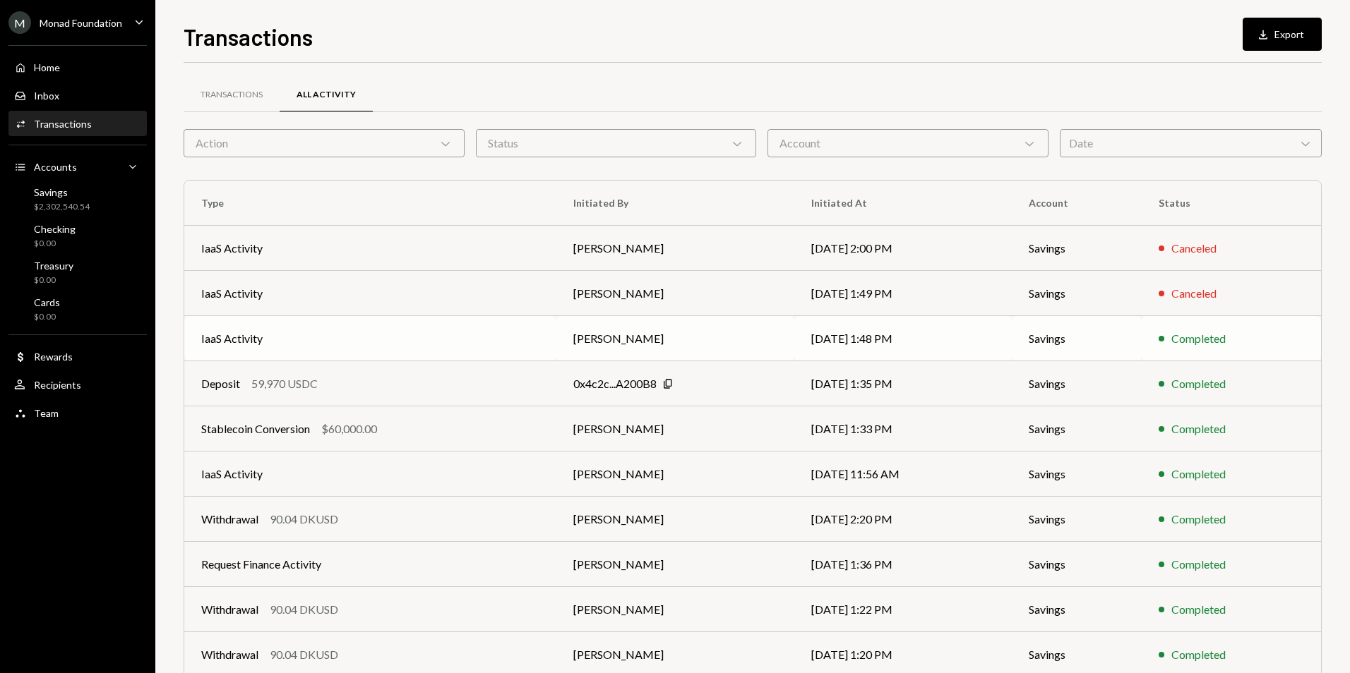
click at [438, 344] on td "IaaS Activity" at bounding box center [370, 338] width 372 height 45
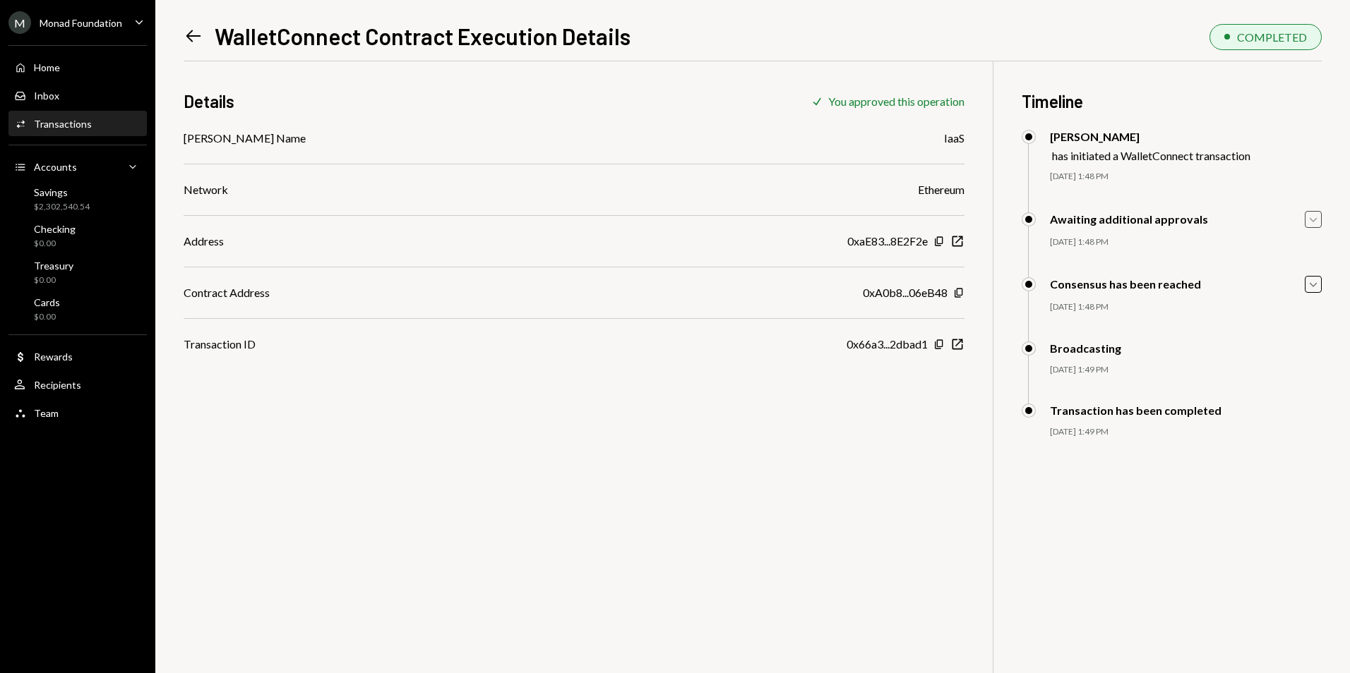
click at [1310, 217] on icon "Caret Down" at bounding box center [1313, 220] width 16 height 16
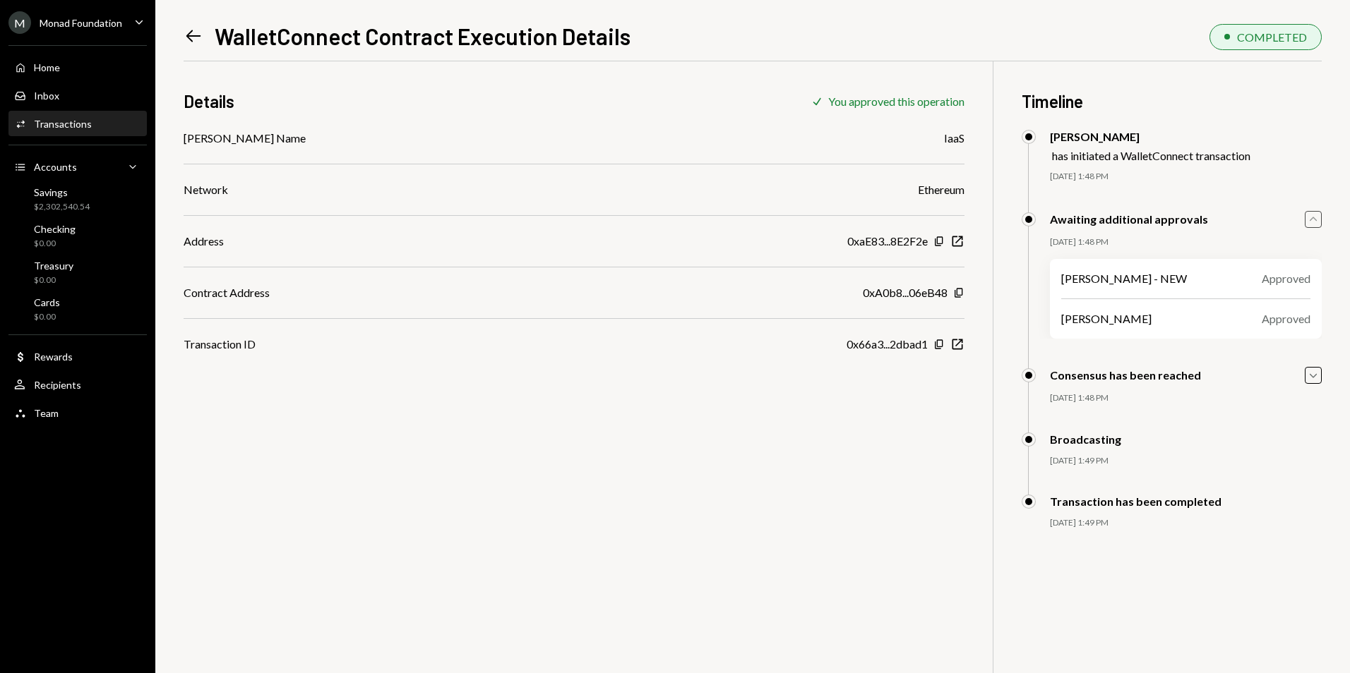
click at [1310, 217] on icon "Caret Up" at bounding box center [1313, 220] width 16 height 16
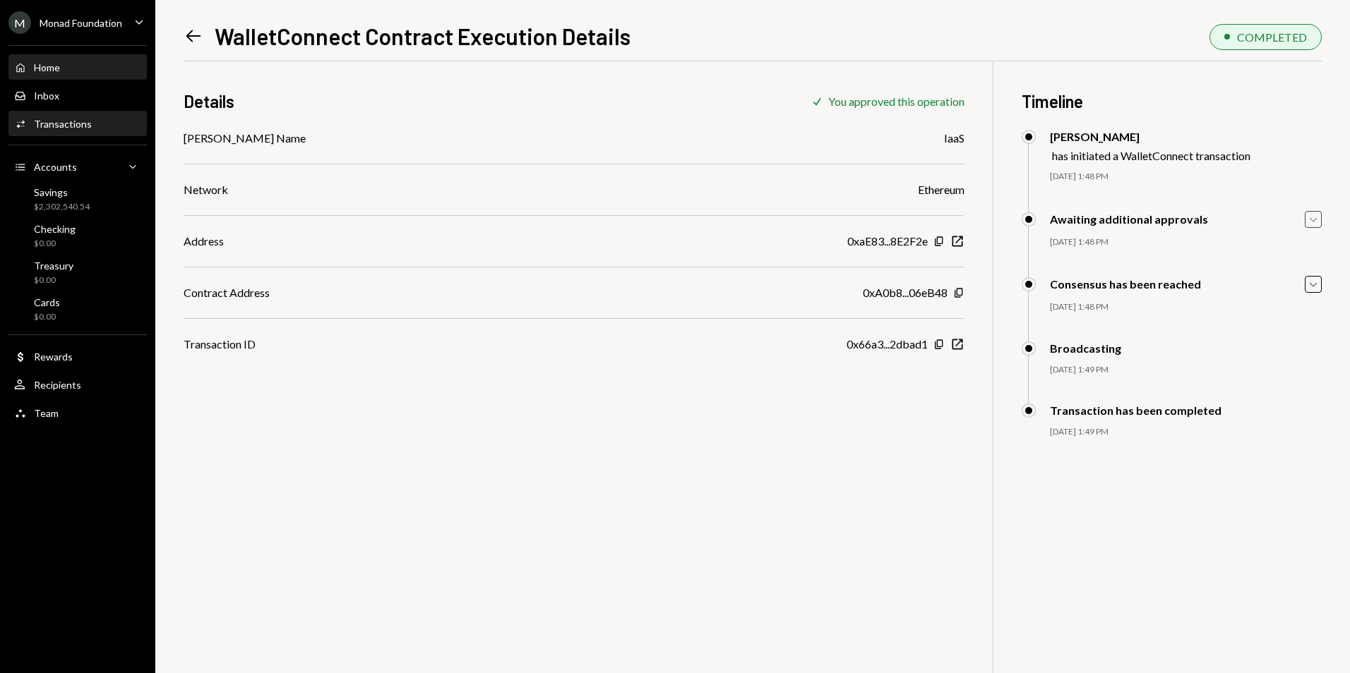
click at [114, 66] on div "Home Home" at bounding box center [77, 67] width 127 height 13
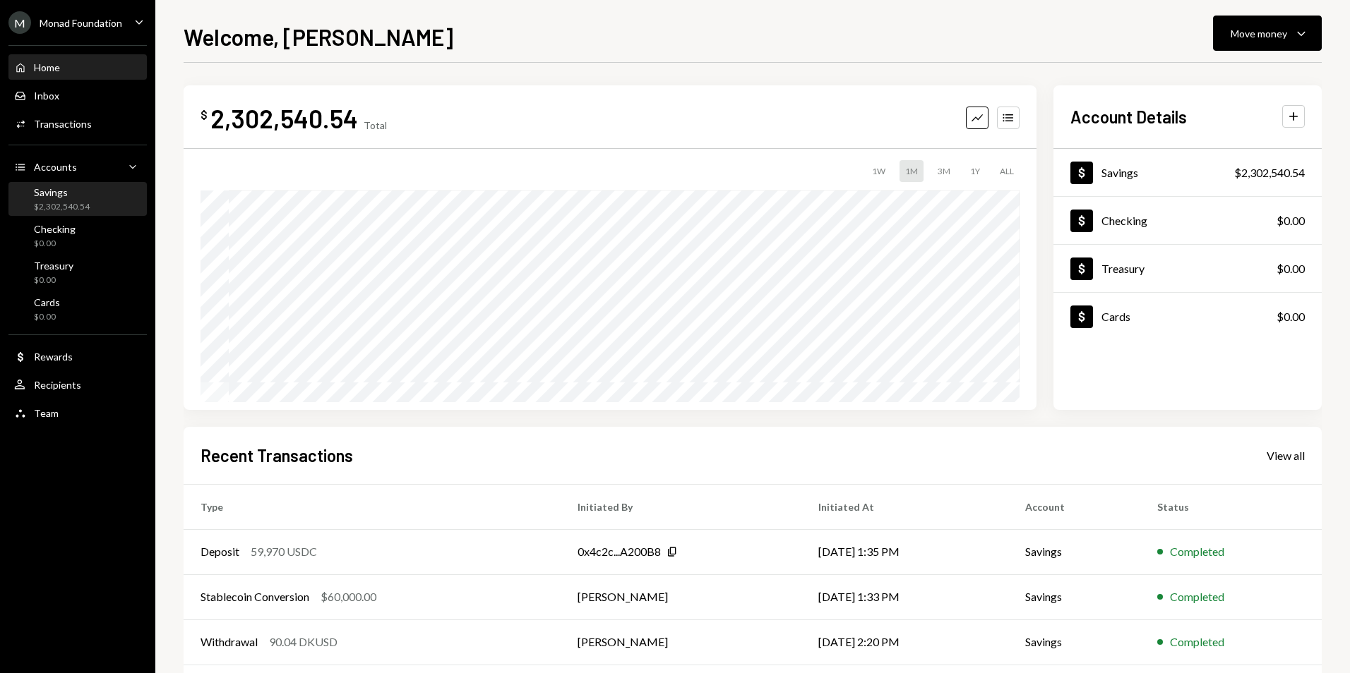
click at [42, 186] on div "Savings" at bounding box center [62, 192] width 56 height 12
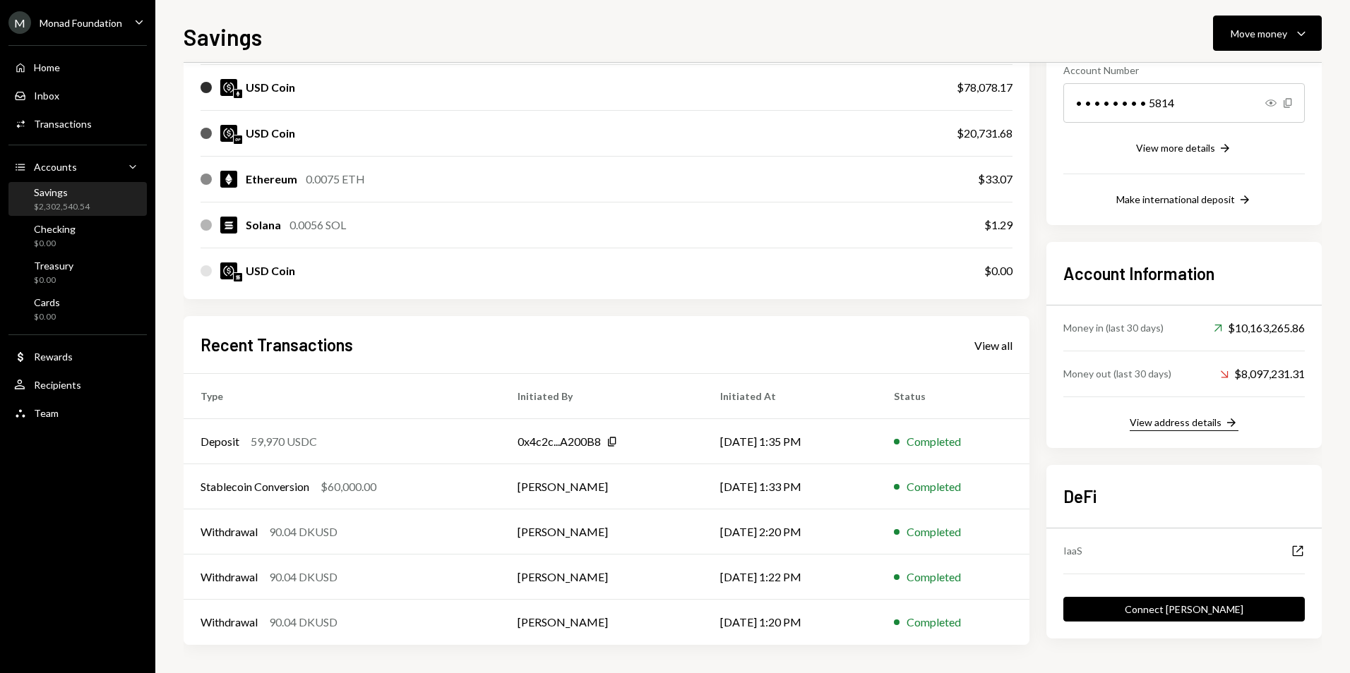
scroll to position [224, 0]
click at [1184, 423] on div "View address details" at bounding box center [1175, 422] width 92 height 12
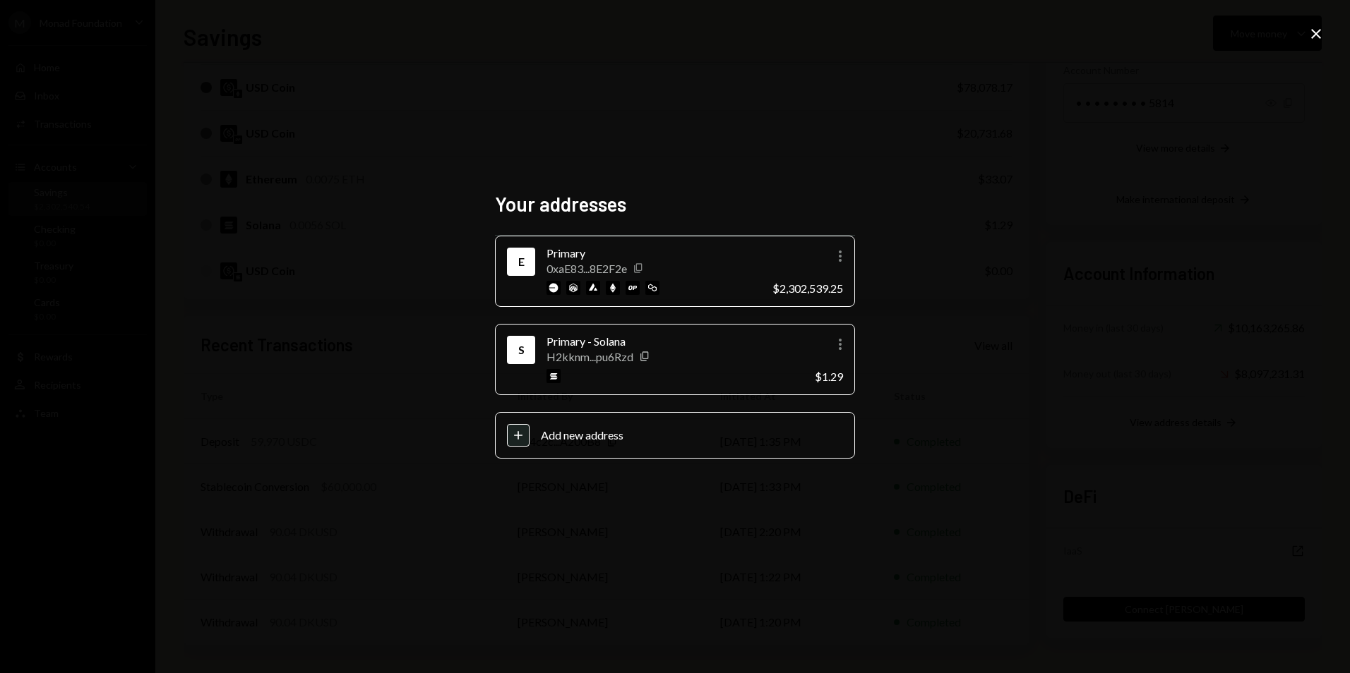
click at [641, 272] on icon "Copy" at bounding box center [637, 268] width 11 height 11
click at [1010, 205] on div "Your addresses E Primary 0xaE83...8E2F2e Copy More $2,302,539.25 S Primary - So…" at bounding box center [675, 336] width 1350 height 673
